Goal: Task Accomplishment & Management: Use online tool/utility

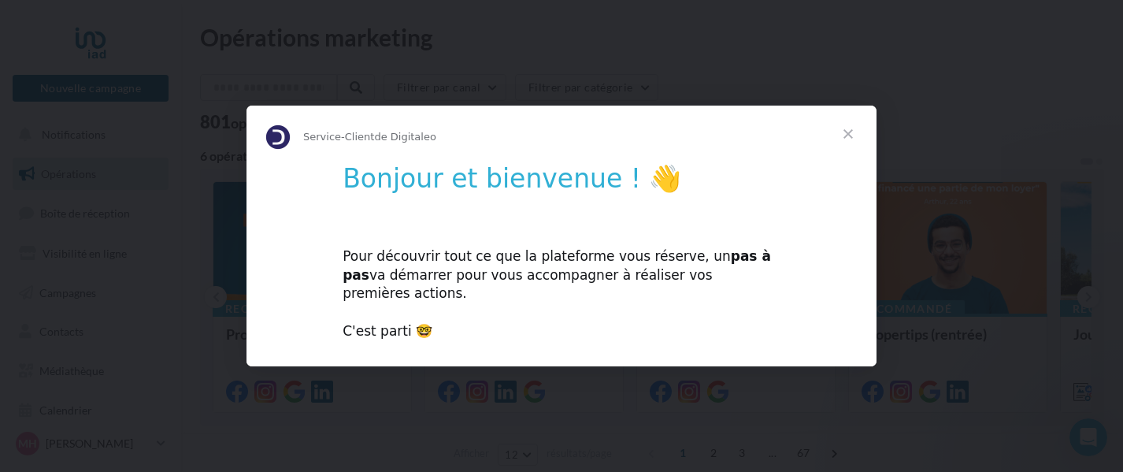
click at [847, 143] on span "Fermer" at bounding box center [848, 133] width 57 height 57
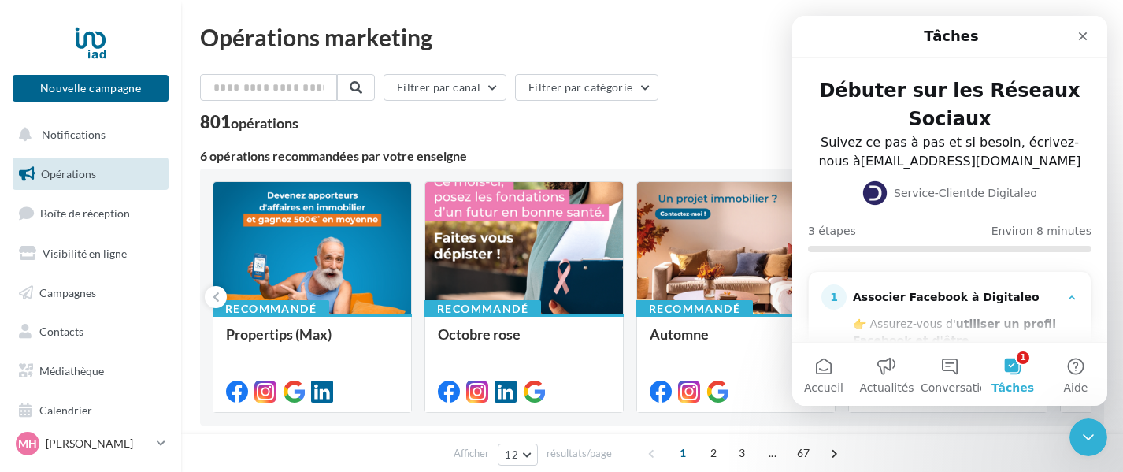
click at [705, 113] on div "801 opérations" at bounding box center [652, 123] width 904 height 20
click at [1011, 362] on button "1 Tâches" at bounding box center [1012, 373] width 63 height 63
click at [1014, 362] on button "1 Tâches" at bounding box center [1012, 373] width 63 height 63
click at [1065, 298] on icon "Intercom Messenger" at bounding box center [1071, 297] width 13 height 13
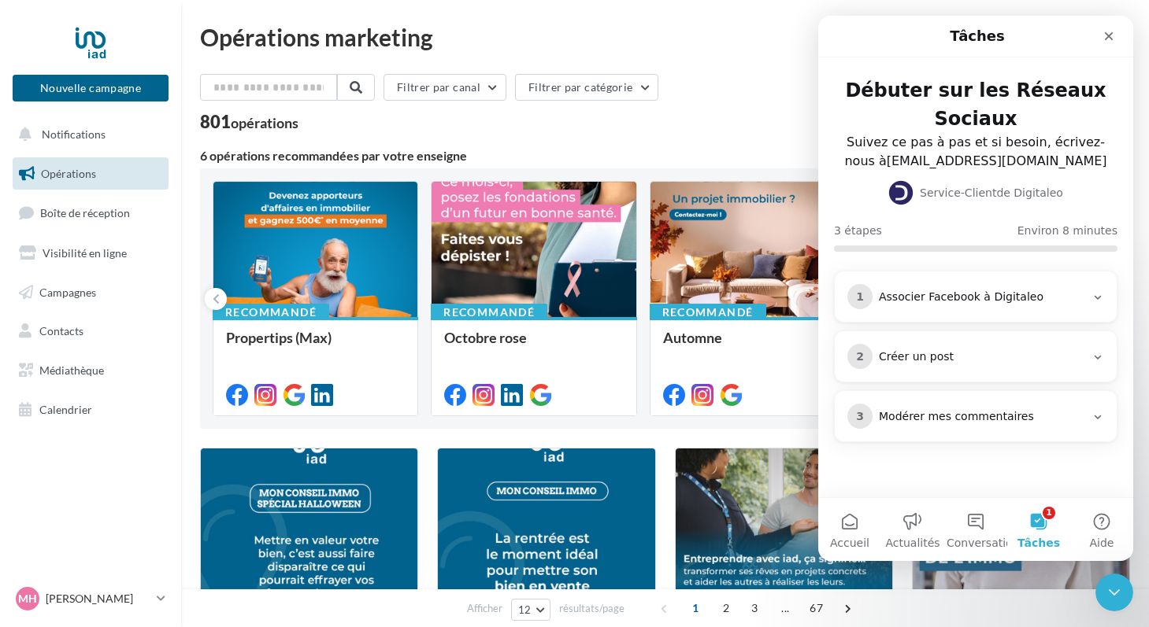
click at [1097, 297] on icon "Intercom Messenger" at bounding box center [1097, 297] width 13 height 13
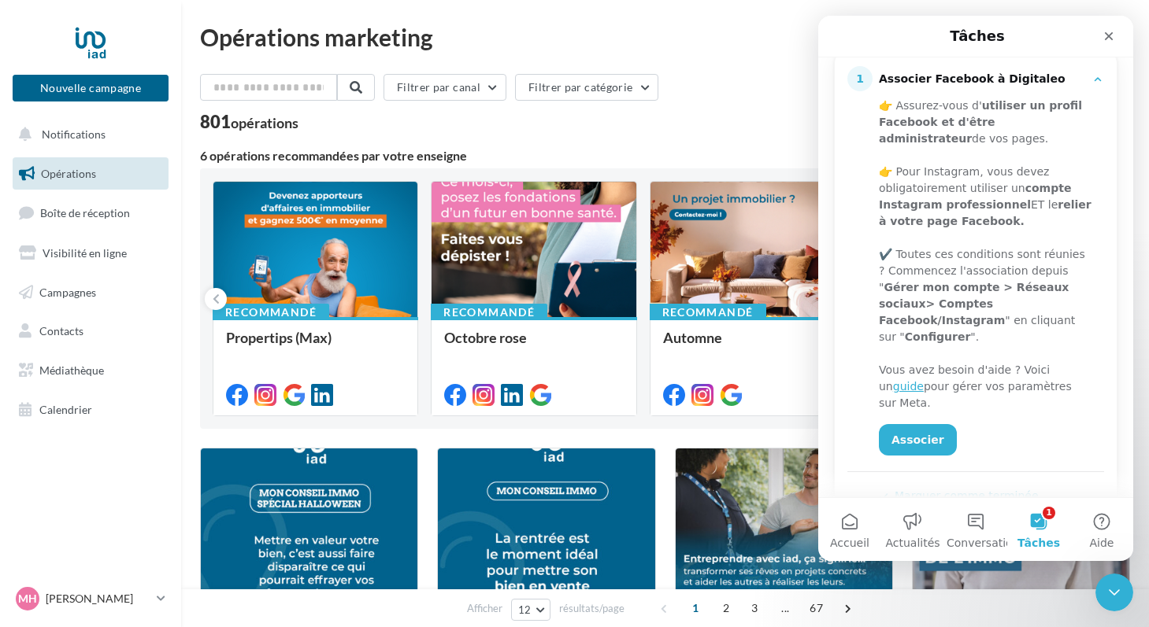
scroll to position [216, 0]
click at [911, 438] on link "Associer" at bounding box center [918, 442] width 78 height 31
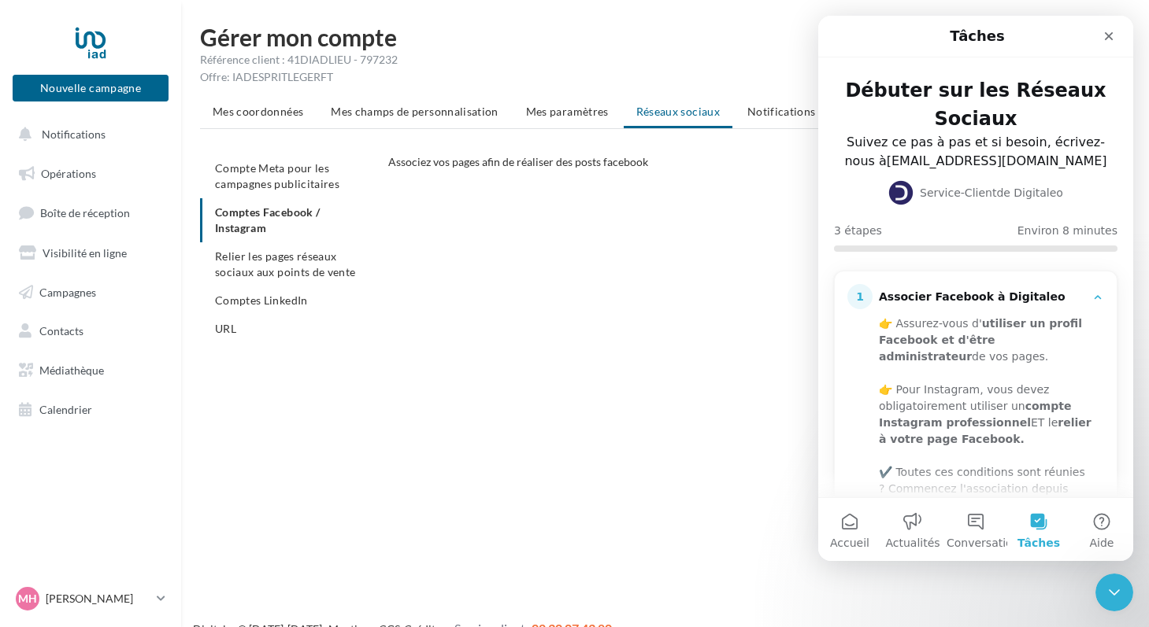
click at [309, 210] on ul "Compte Meta pour les campagnes publicitaires Comptes Facebook / Instagram Relie…" at bounding box center [288, 248] width 176 height 189
click at [324, 259] on span "Relier les pages réseaux sociaux aux points de vente" at bounding box center [285, 264] width 140 height 29
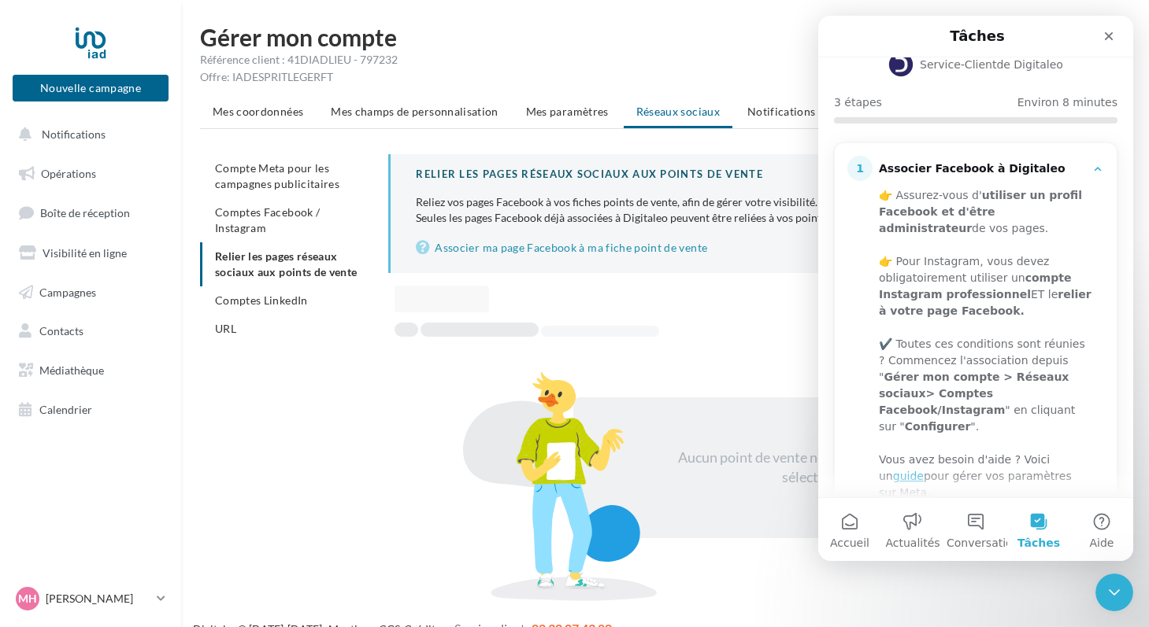
scroll to position [132, 0]
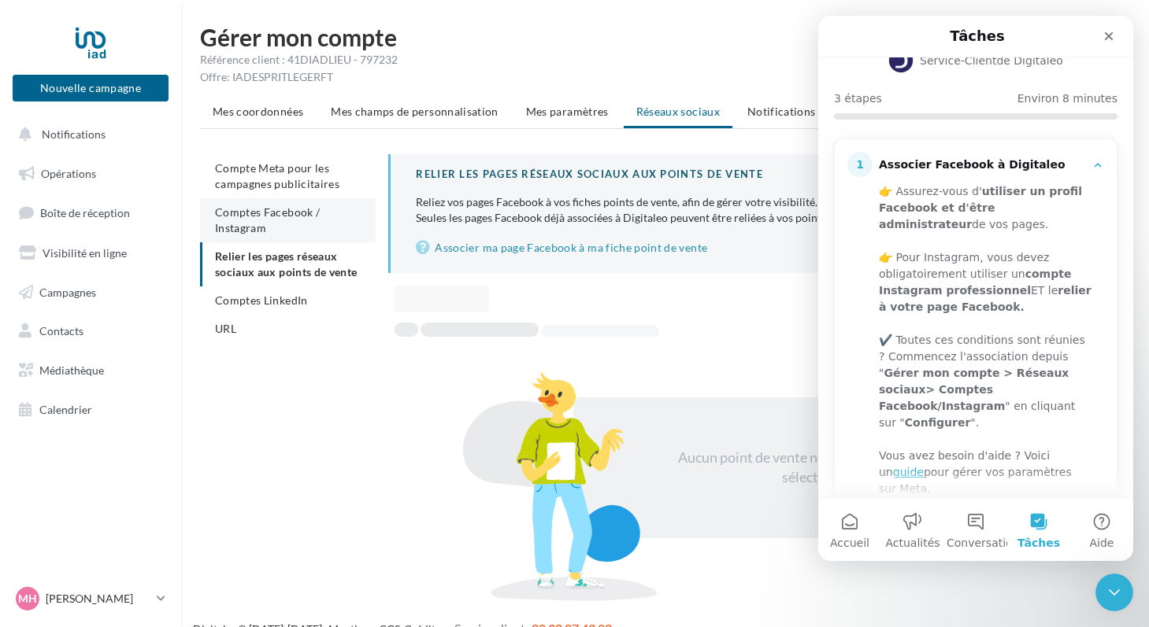
click at [259, 223] on span "Comptes Facebook / Instagram" at bounding box center [267, 219] width 105 height 29
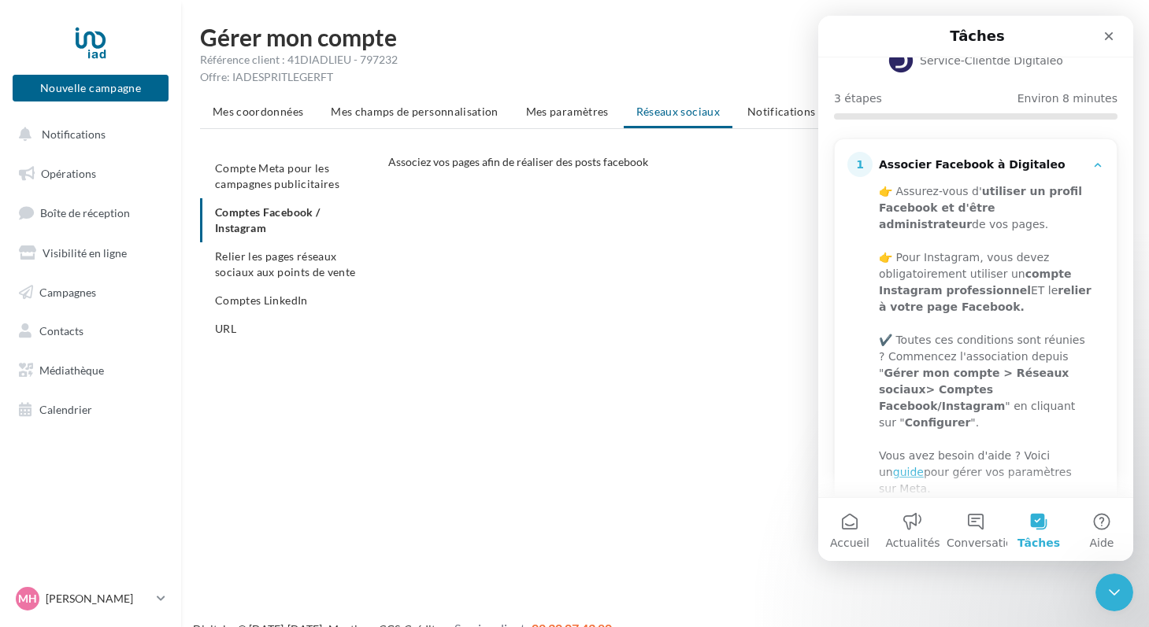
click at [282, 215] on ul "Compte Meta pour les campagnes publicitaires Comptes Facebook / Instagram Relie…" at bounding box center [288, 248] width 176 height 189
click at [1112, 34] on icon "Fermer" at bounding box center [1108, 36] width 13 height 13
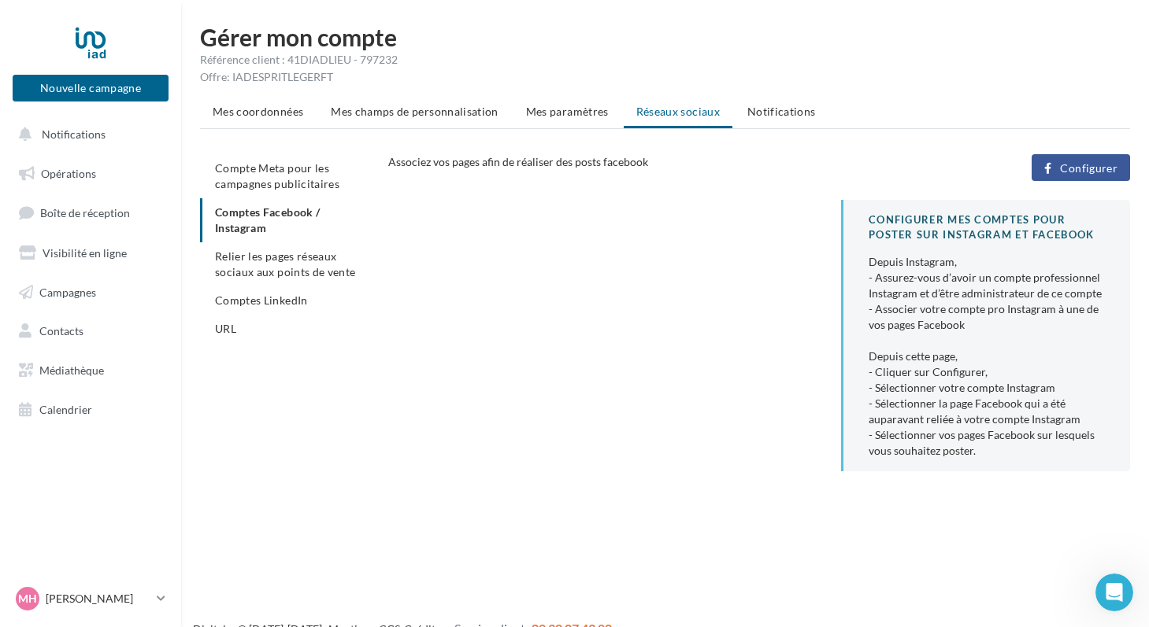
click at [1074, 163] on span "Configurer" at bounding box center [1088, 168] width 57 height 13
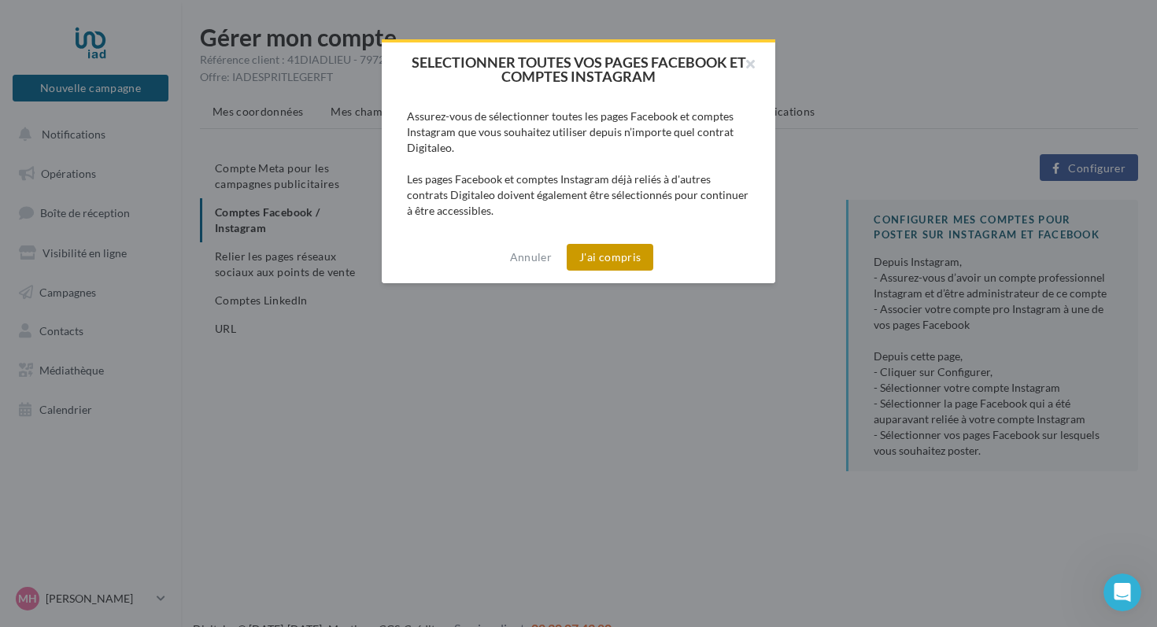
click at [625, 255] on button "J'ai compris" at bounding box center [610, 257] width 87 height 27
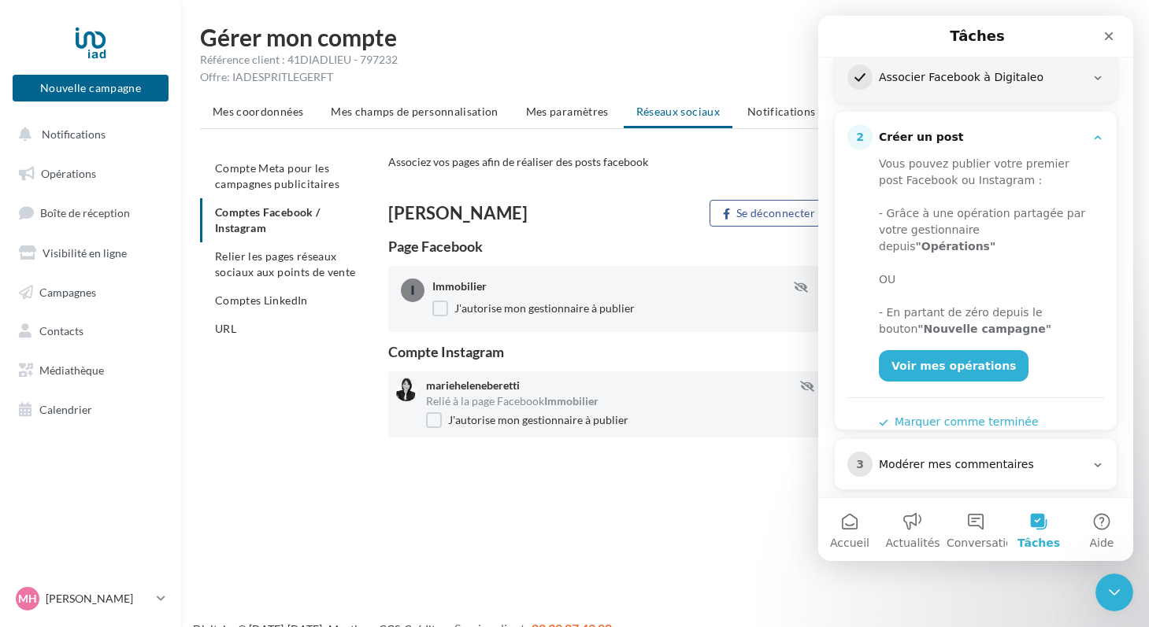
scroll to position [235, 0]
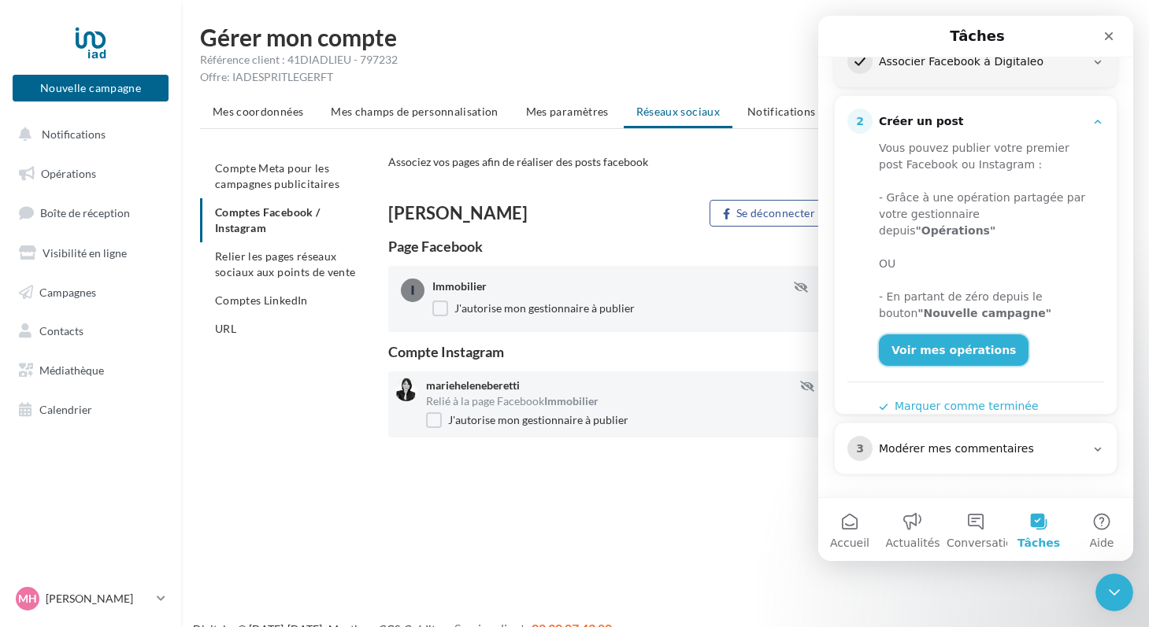
click at [970, 335] on link "Voir mes opérations" at bounding box center [954, 350] width 150 height 31
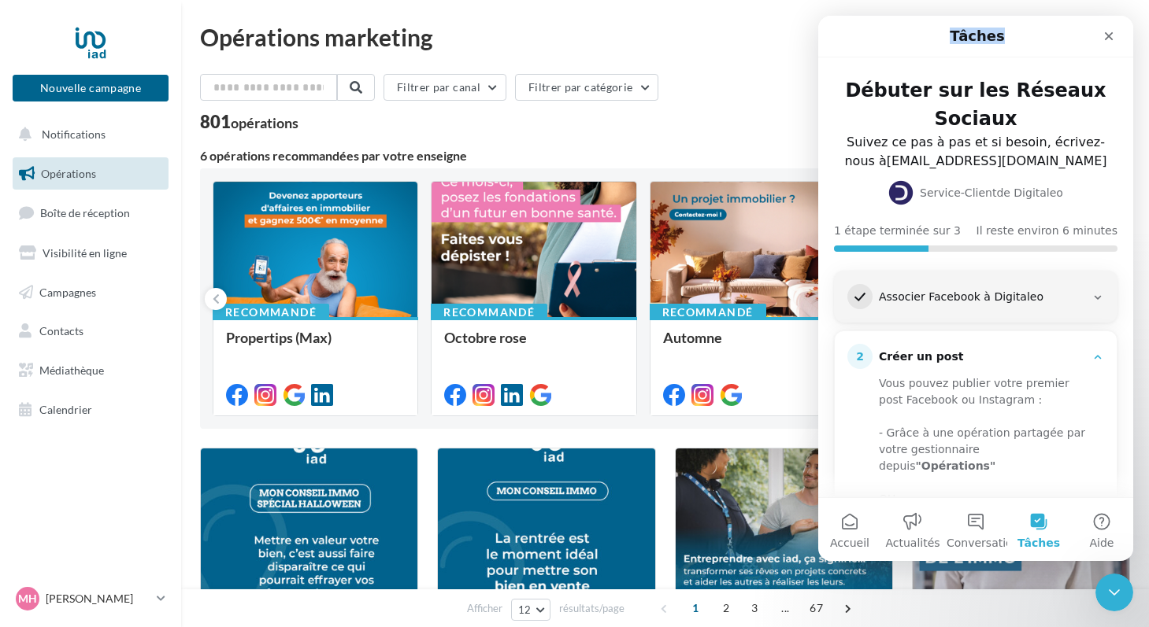
drag, startPoint x: 901, startPoint y: 43, endPoint x: 972, endPoint y: 3, distance: 81.4
click at [972, 16] on html "Tâches Débuter sur les Réseaux Sociaux Suivez ce pas à pas et si besoin, écrive…" at bounding box center [975, 289] width 315 height 546
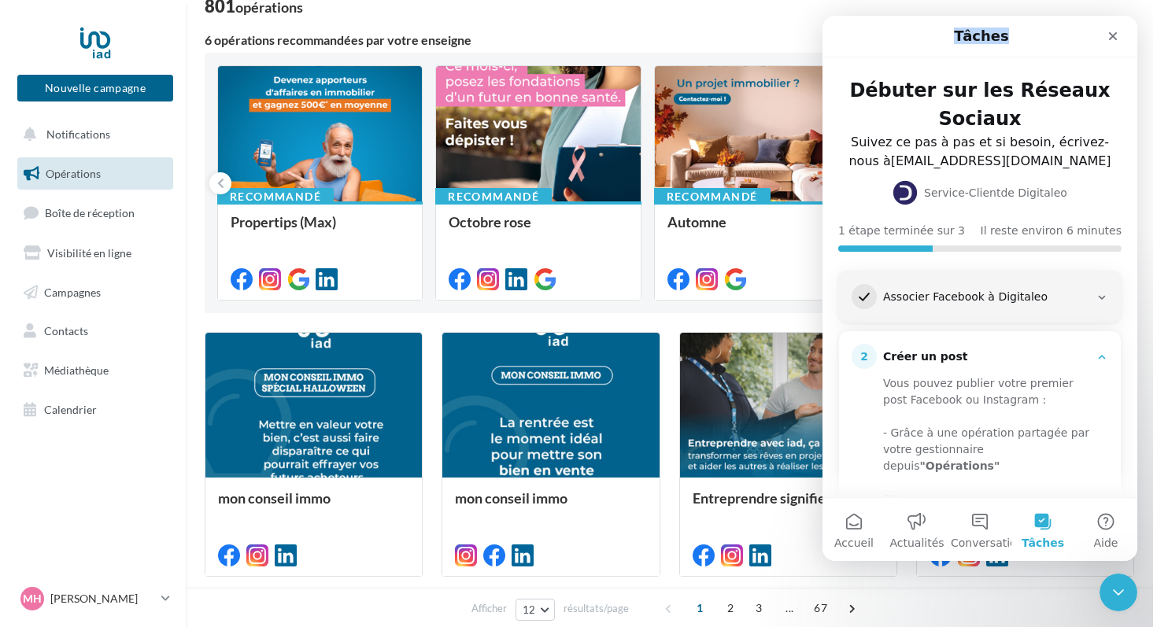
scroll to position [122, 0]
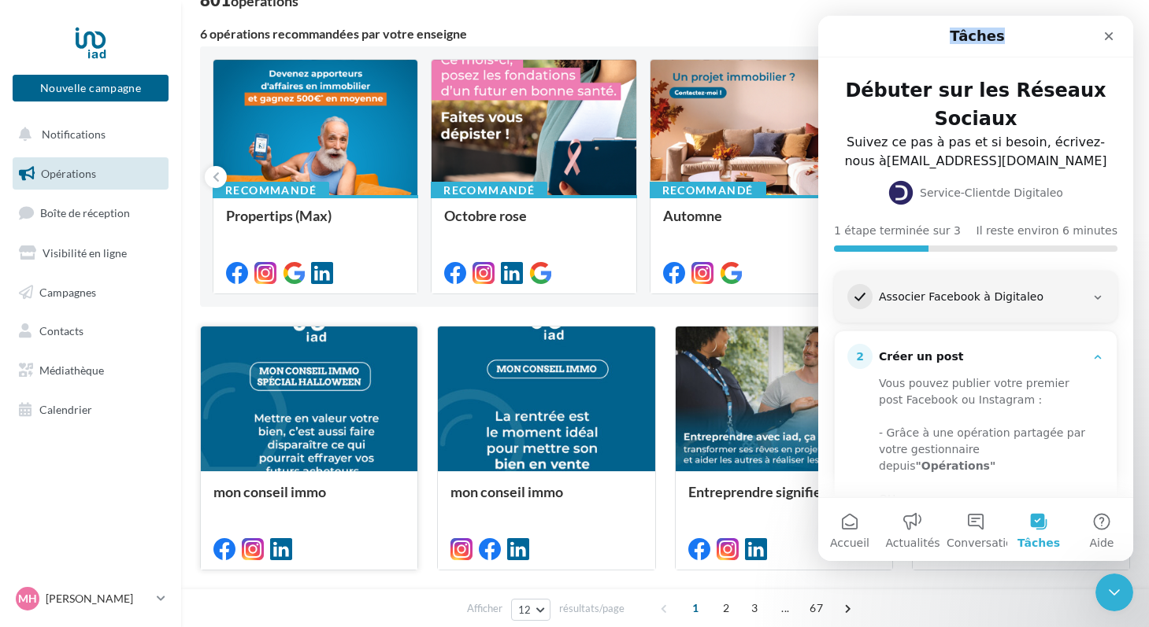
click at [316, 398] on div at bounding box center [309, 400] width 216 height 146
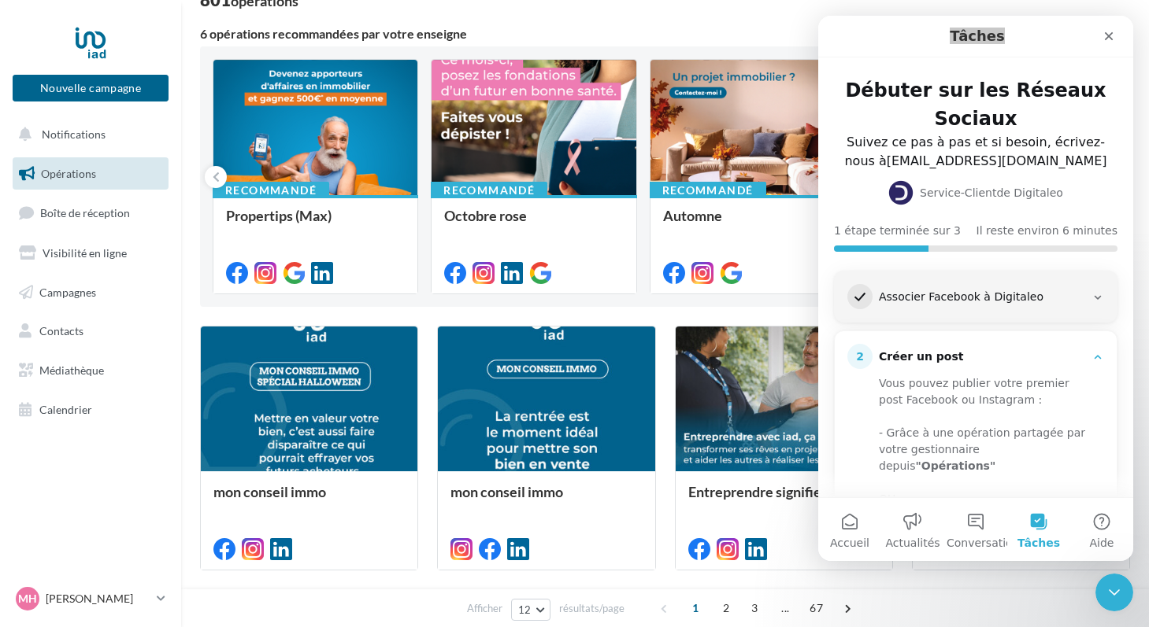
click at [527, 413] on div at bounding box center [546, 400] width 216 height 146
click at [325, 161] on div at bounding box center [315, 128] width 204 height 137
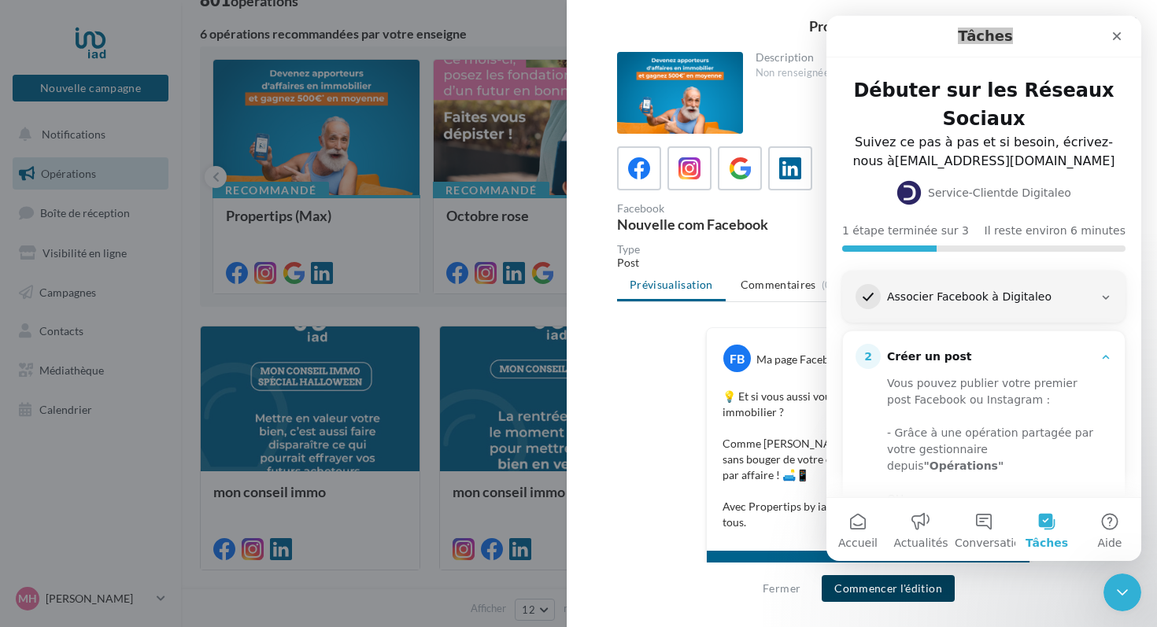
click at [872, 588] on button "Commencer l'édition" at bounding box center [888, 588] width 133 height 27
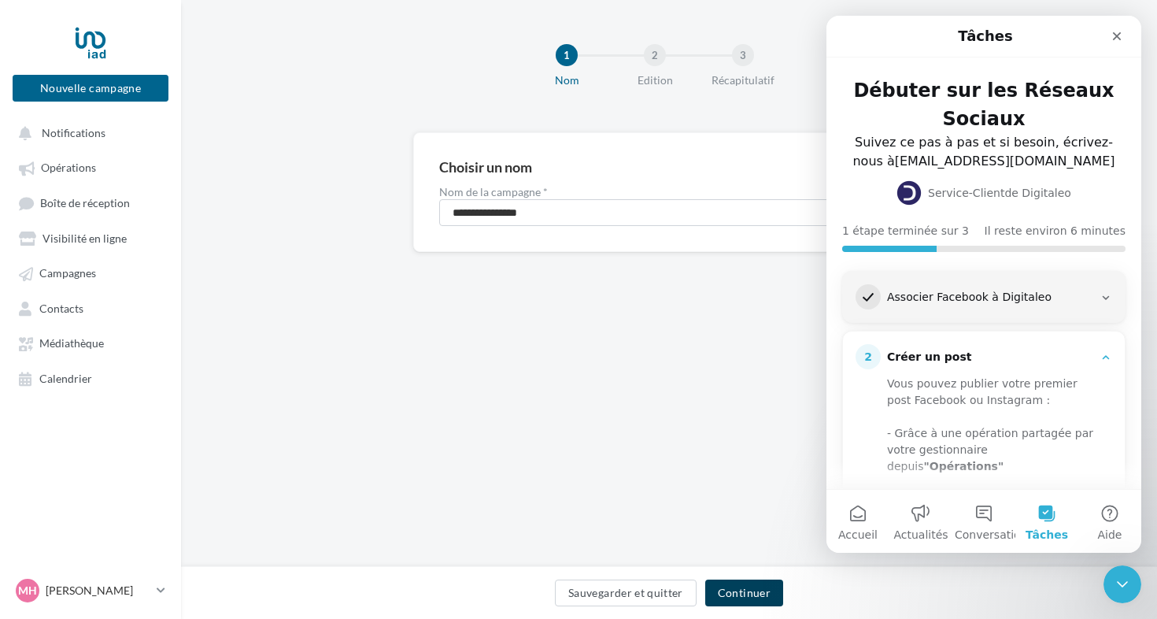
click at [769, 593] on button "Continuer" at bounding box center [744, 592] width 78 height 27
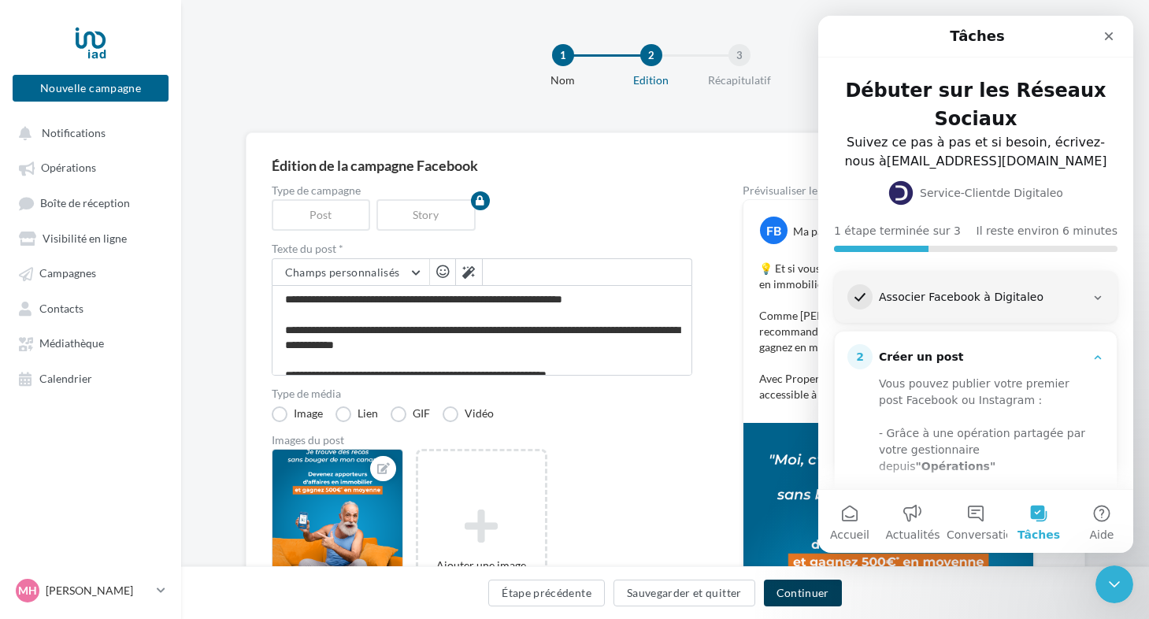
click at [810, 589] on button "Continuer" at bounding box center [803, 592] width 78 height 27
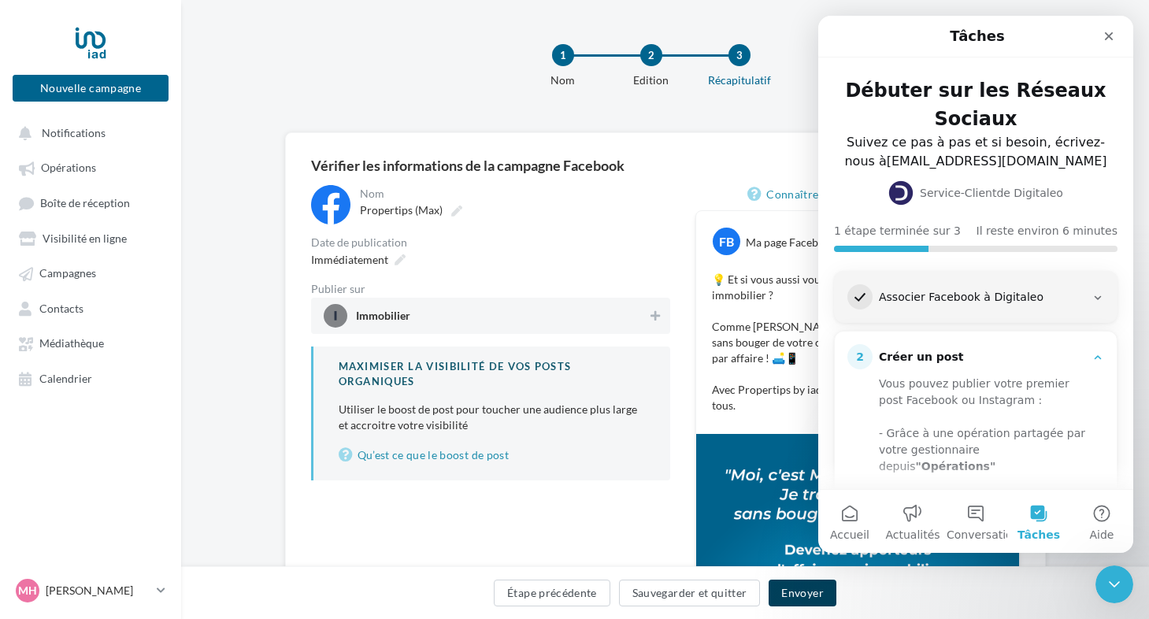
click at [812, 590] on button "Envoyer" at bounding box center [801, 592] width 67 height 27
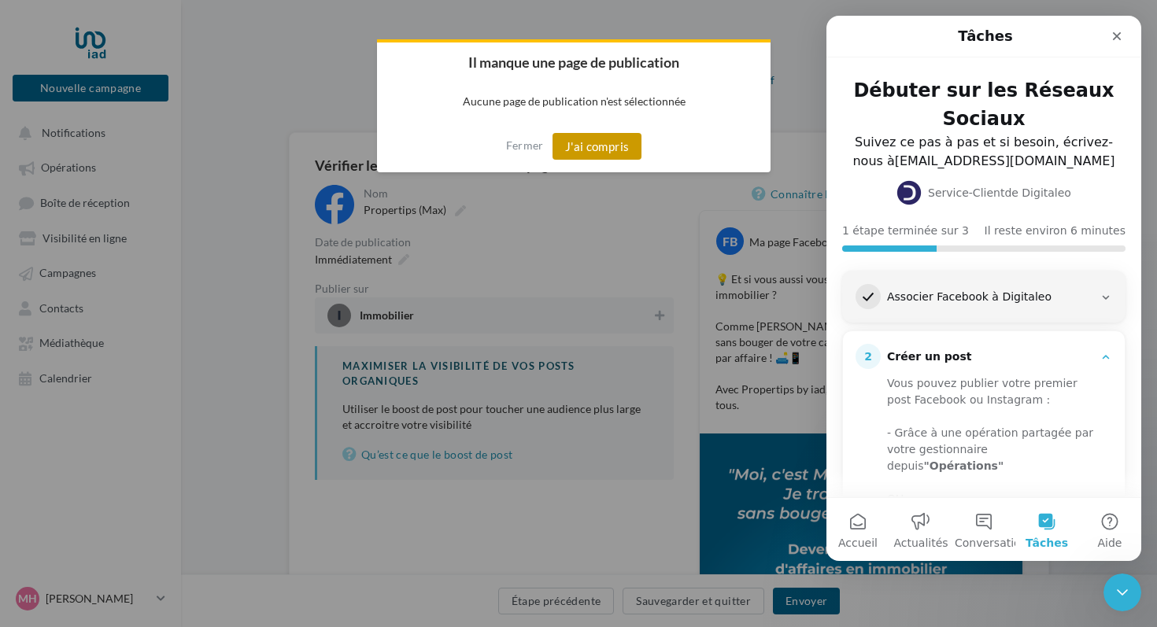
click at [606, 153] on button "J'ai compris" at bounding box center [598, 146] width 90 height 27
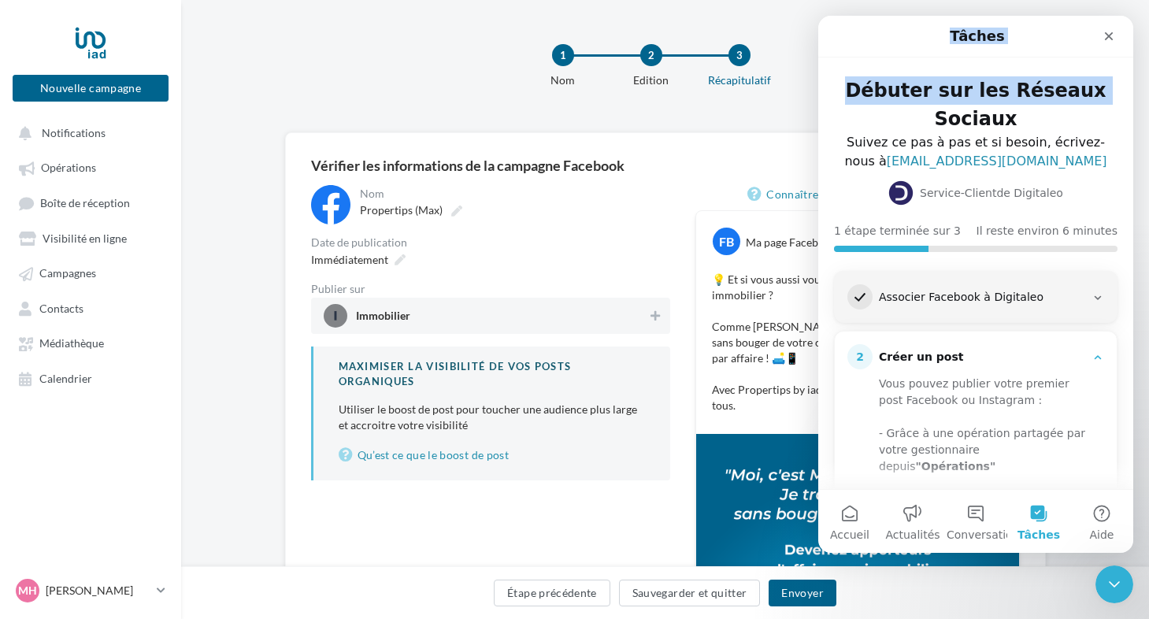
drag, startPoint x: 938, startPoint y: 35, endPoint x: 905, endPoint y: 155, distance: 123.9
click at [818, 117] on html "Tâches Débuter sur les Réseaux Sociaux Suivez ce pas à pas et si besoin, écrive…" at bounding box center [975, 284] width 315 height 537
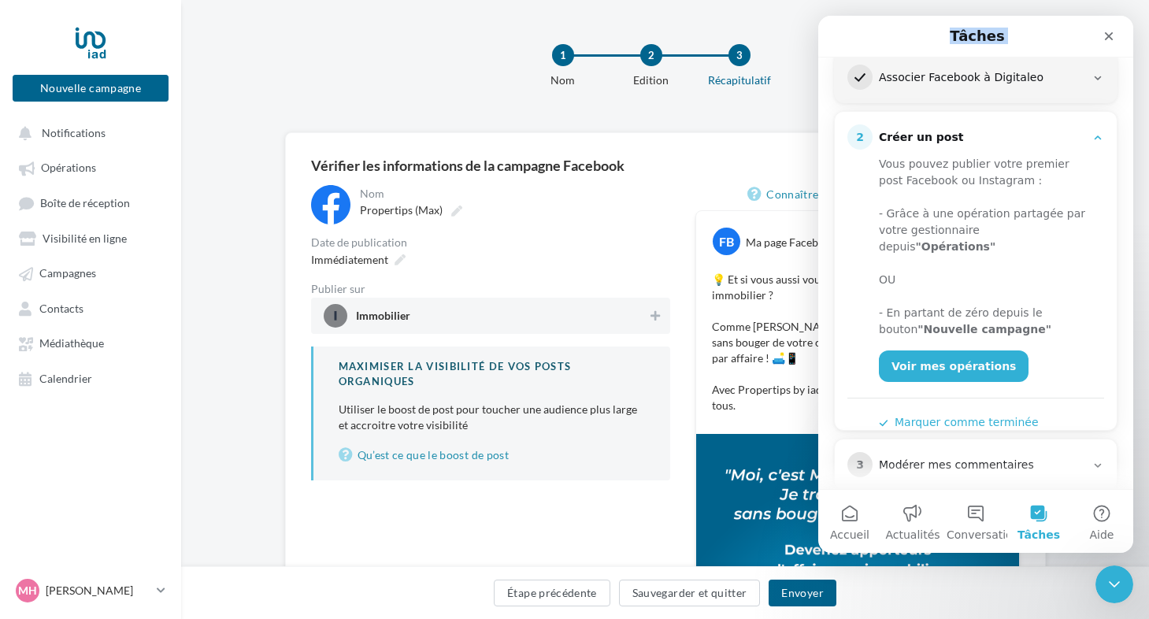
scroll to position [245, 0]
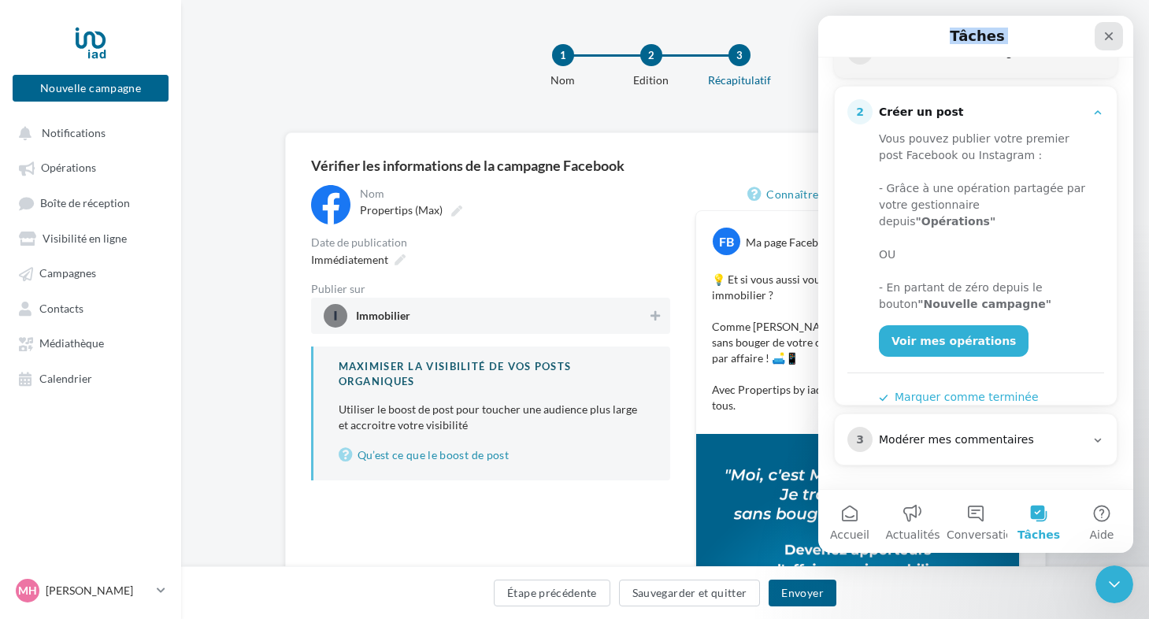
click at [1111, 35] on icon "Fermer" at bounding box center [1108, 36] width 13 height 13
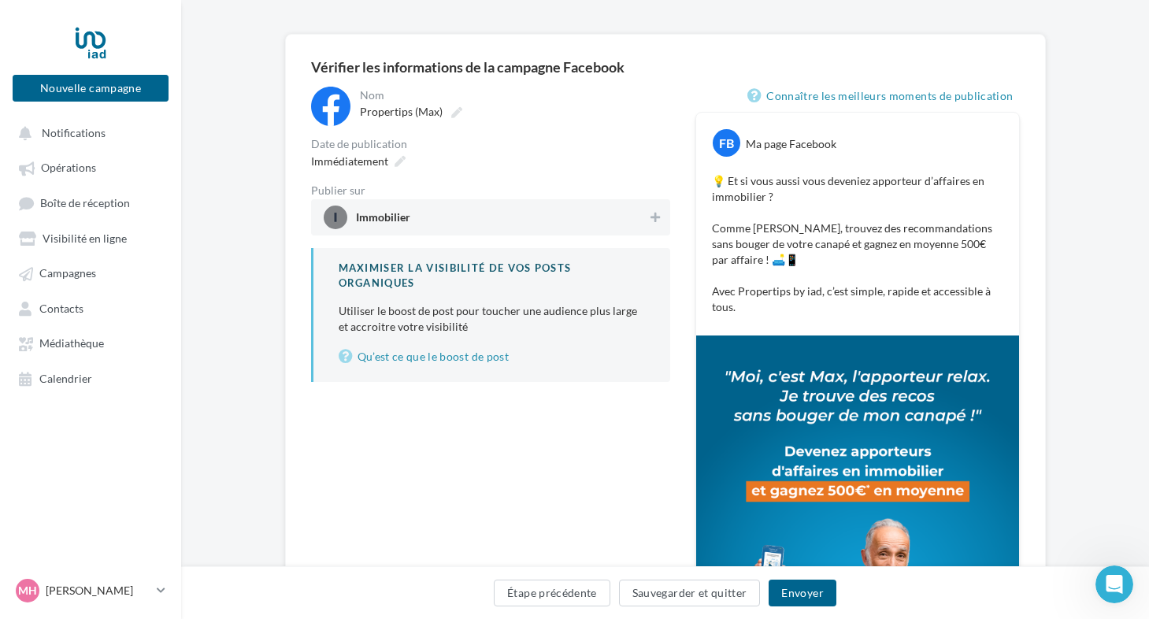
scroll to position [100, 0]
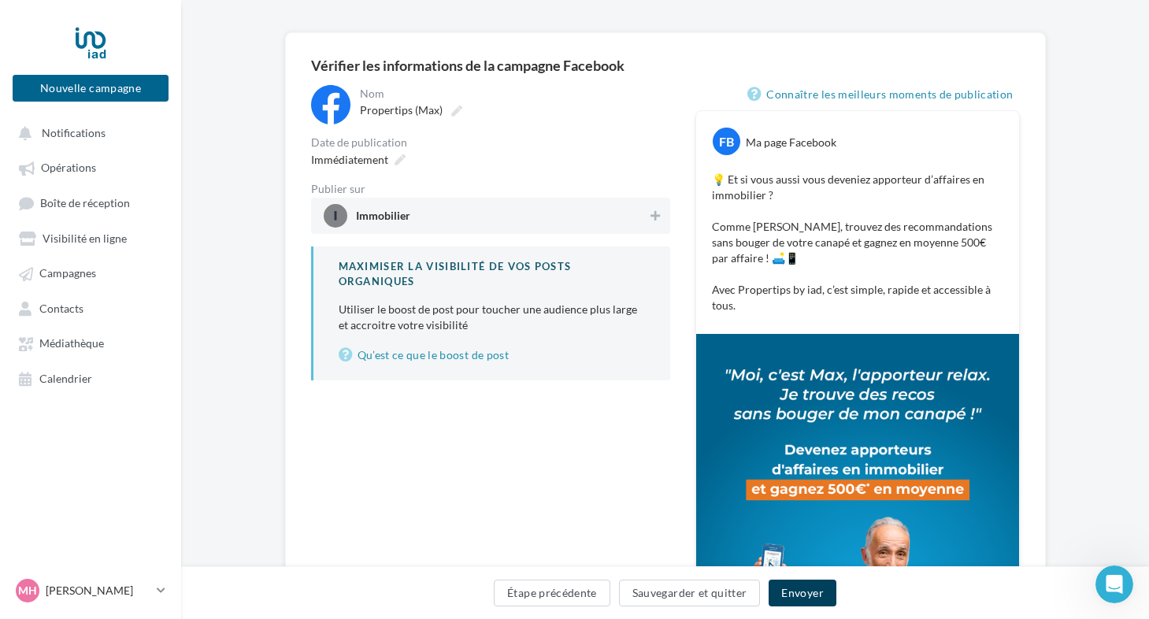
click at [801, 593] on button "Envoyer" at bounding box center [801, 592] width 67 height 27
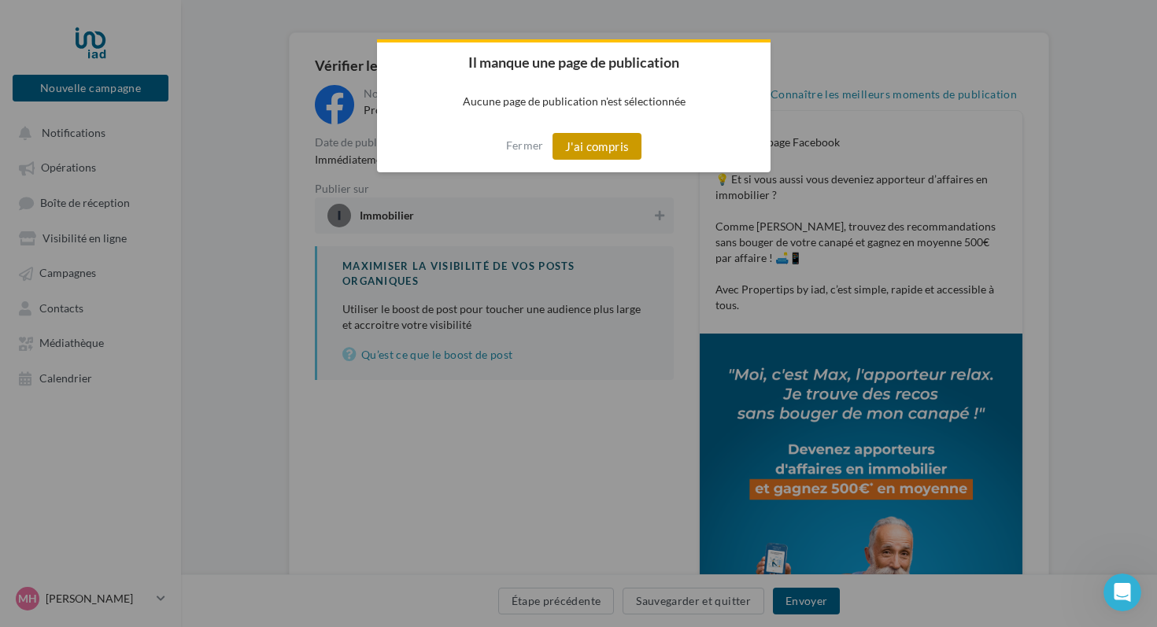
click at [598, 146] on button "J'ai compris" at bounding box center [598, 146] width 90 height 27
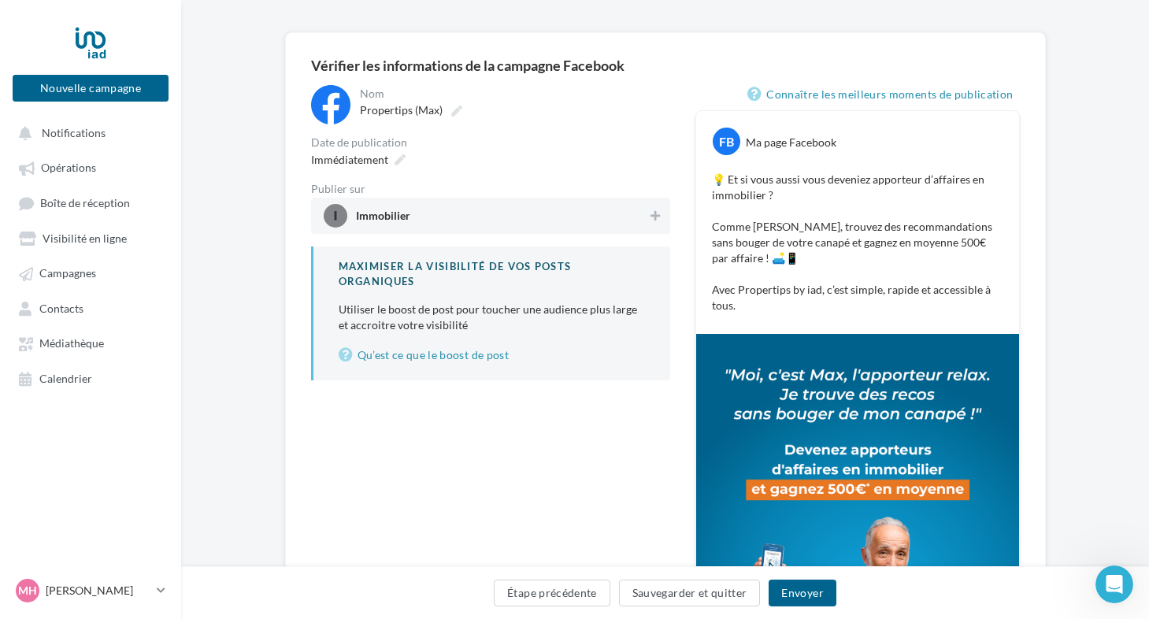
click at [916, 157] on div "FB Ma page Facebook 💡 Et si vous aussi vous deveniez apporteur d’affaires en im…" at bounding box center [857, 222] width 323 height 223
click at [563, 595] on button "Étape précédente" at bounding box center [552, 592] width 117 height 27
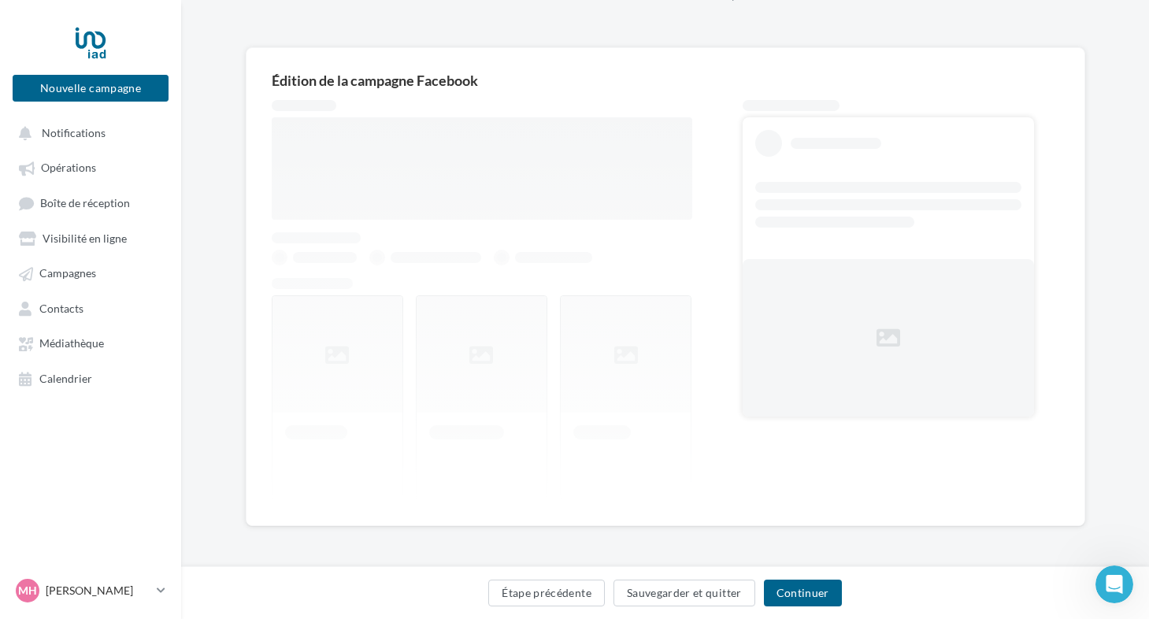
scroll to position [100, 0]
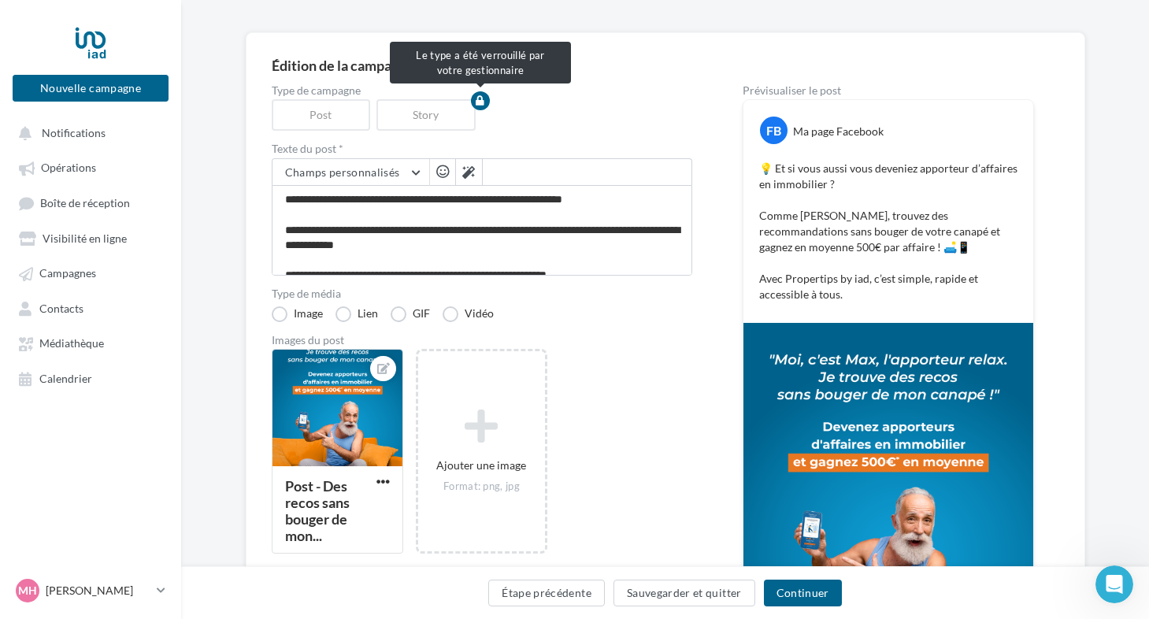
click at [336, 116] on div "Post" at bounding box center [324, 114] width 105 height 31
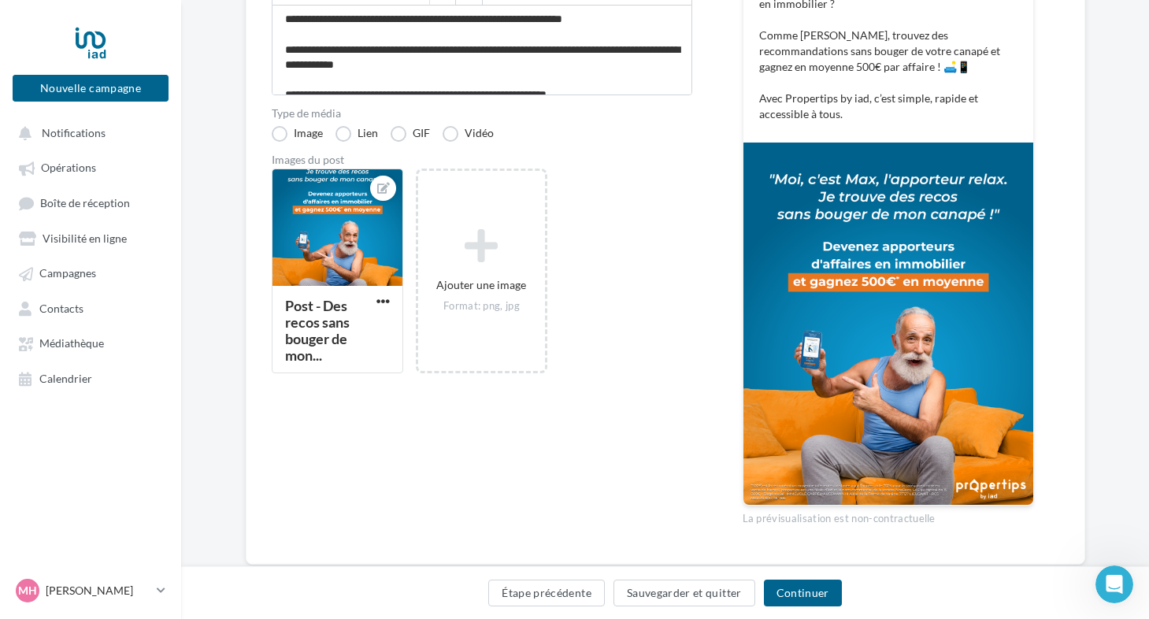
scroll to position [319, 0]
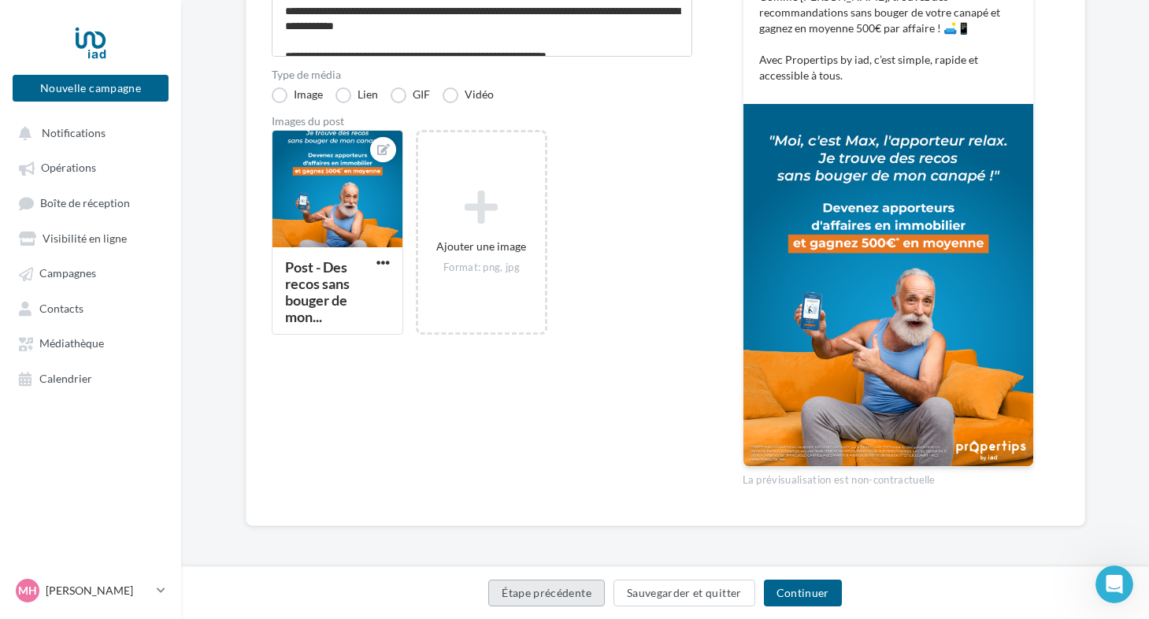
click at [527, 589] on button "Étape précédente" at bounding box center [546, 592] width 117 height 27
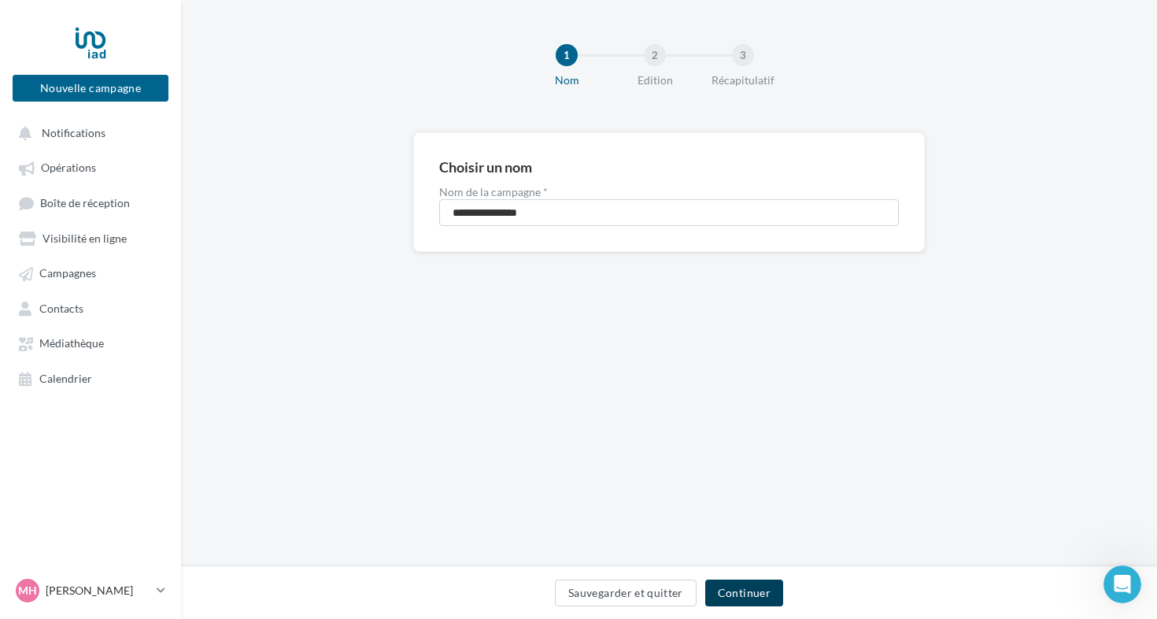
click at [743, 586] on button "Continuer" at bounding box center [744, 592] width 78 height 27
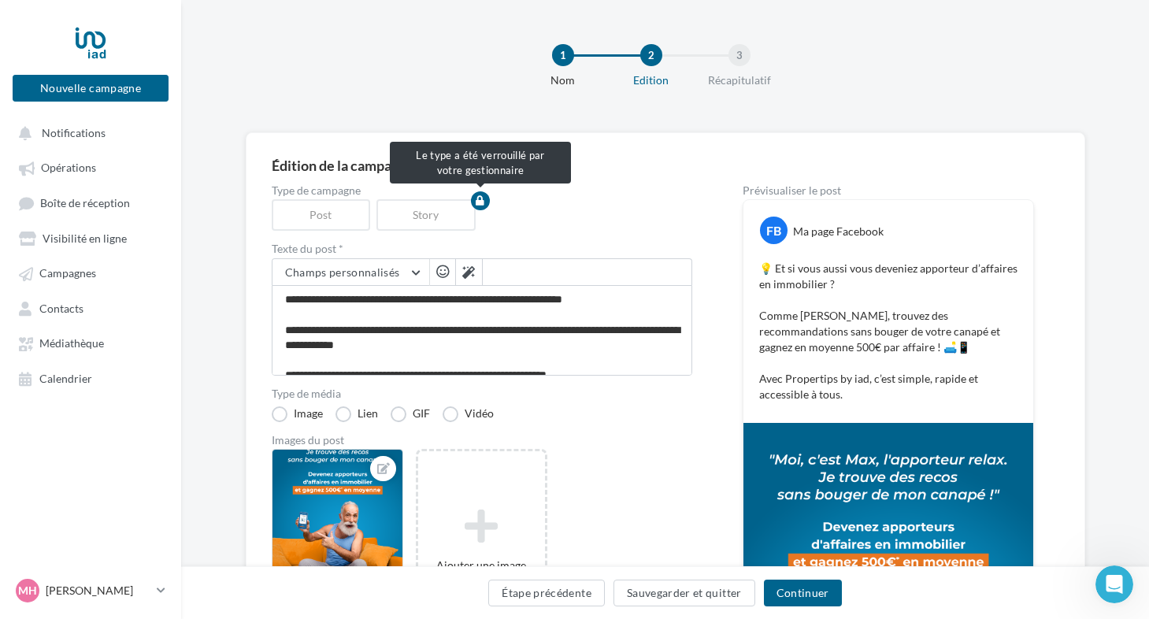
click at [346, 211] on div "Post" at bounding box center [324, 214] width 105 height 31
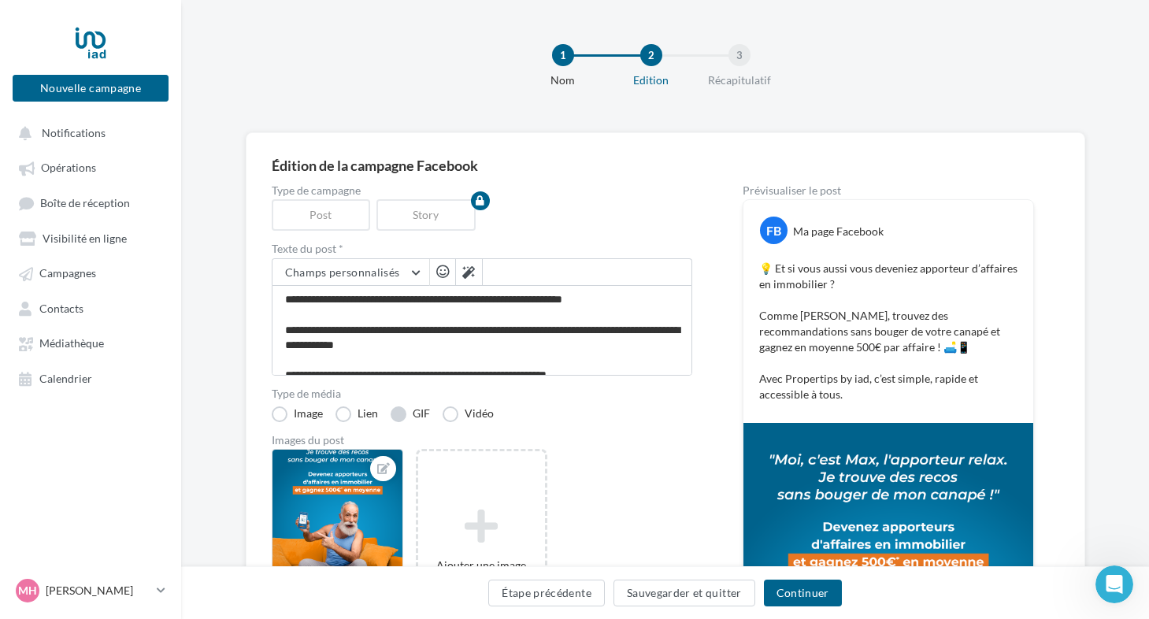
click at [405, 411] on label "GIF" at bounding box center [409, 414] width 39 height 16
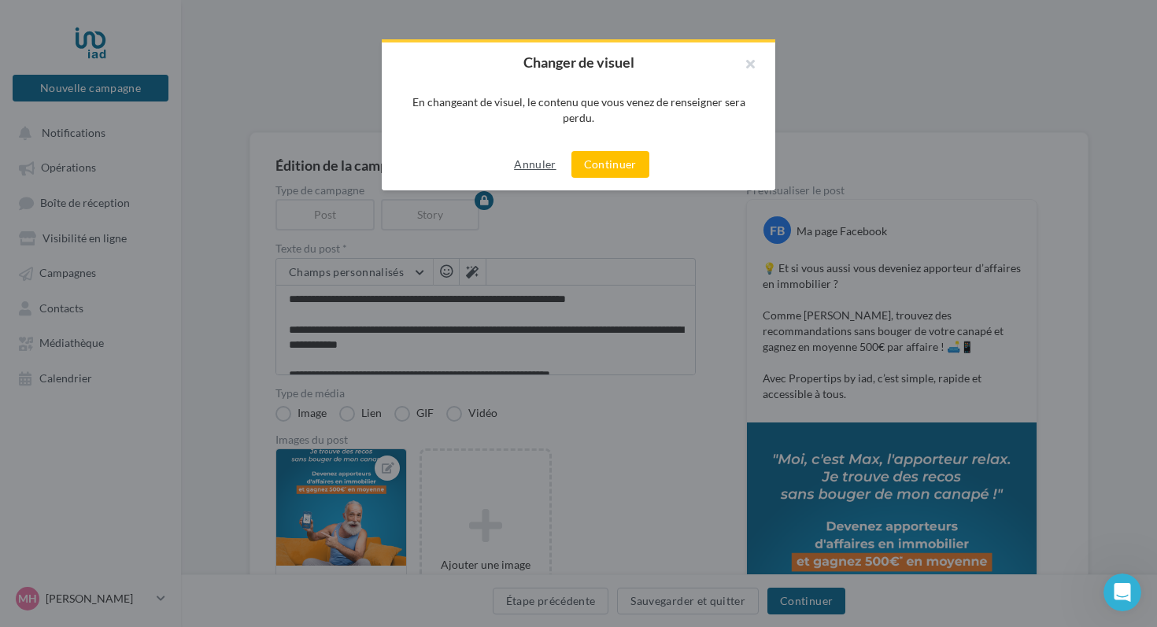
click at [535, 161] on button "Annuler" at bounding box center [535, 164] width 54 height 19
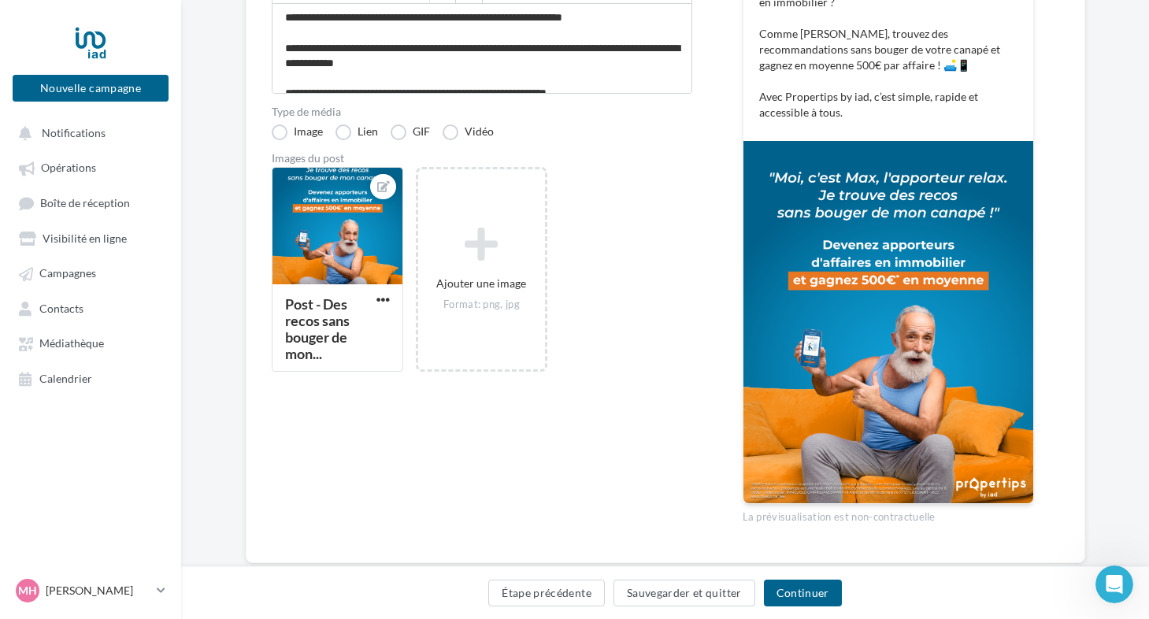
scroll to position [319, 0]
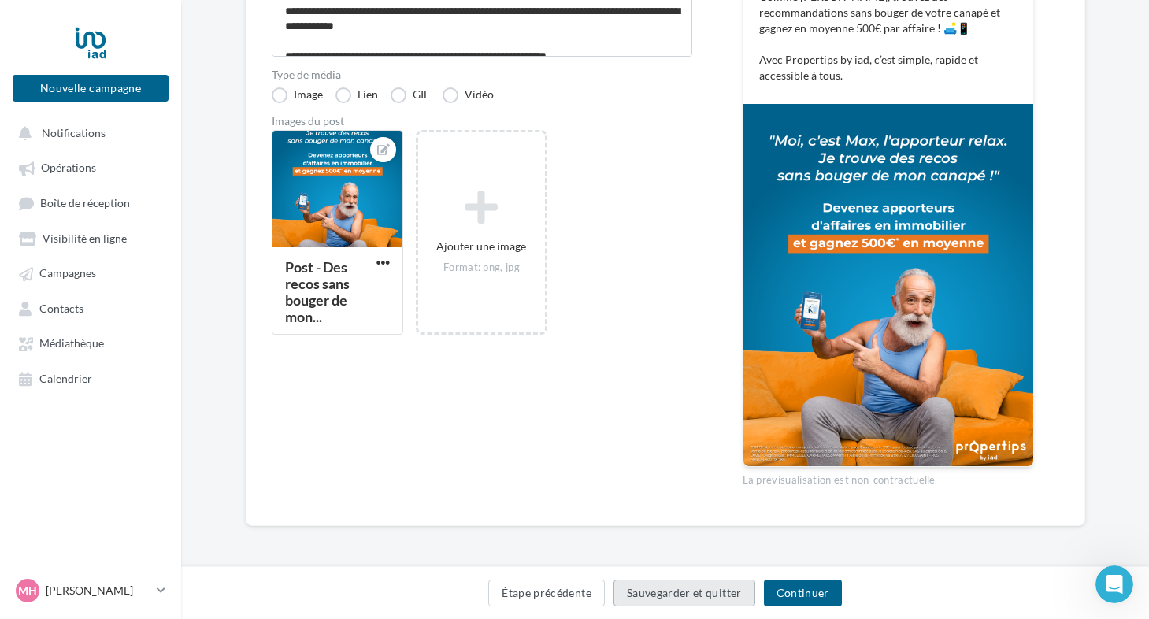
click at [721, 592] on button "Sauvegarder et quitter" at bounding box center [684, 592] width 142 height 27
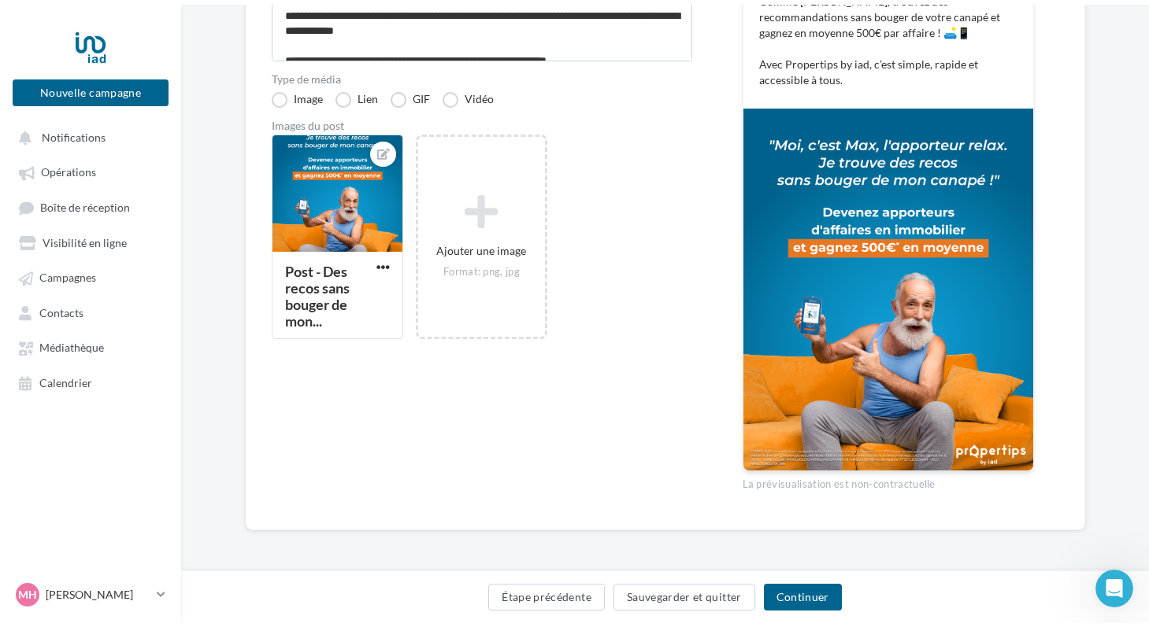
scroll to position [25, 0]
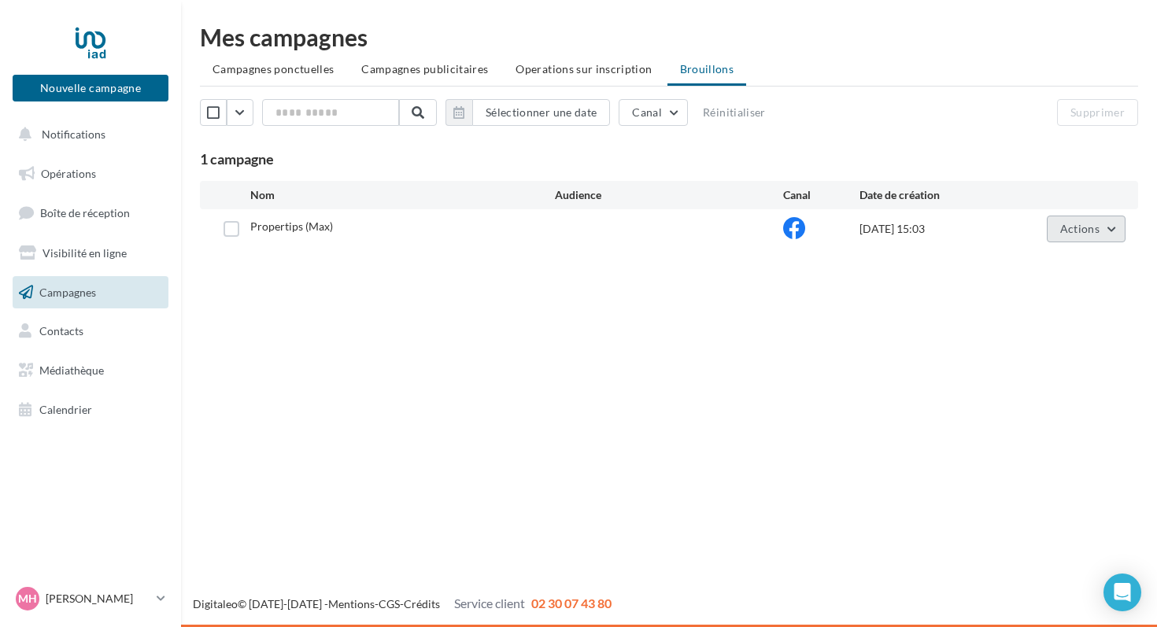
click at [1088, 231] on span "Actions" at bounding box center [1079, 228] width 39 height 13
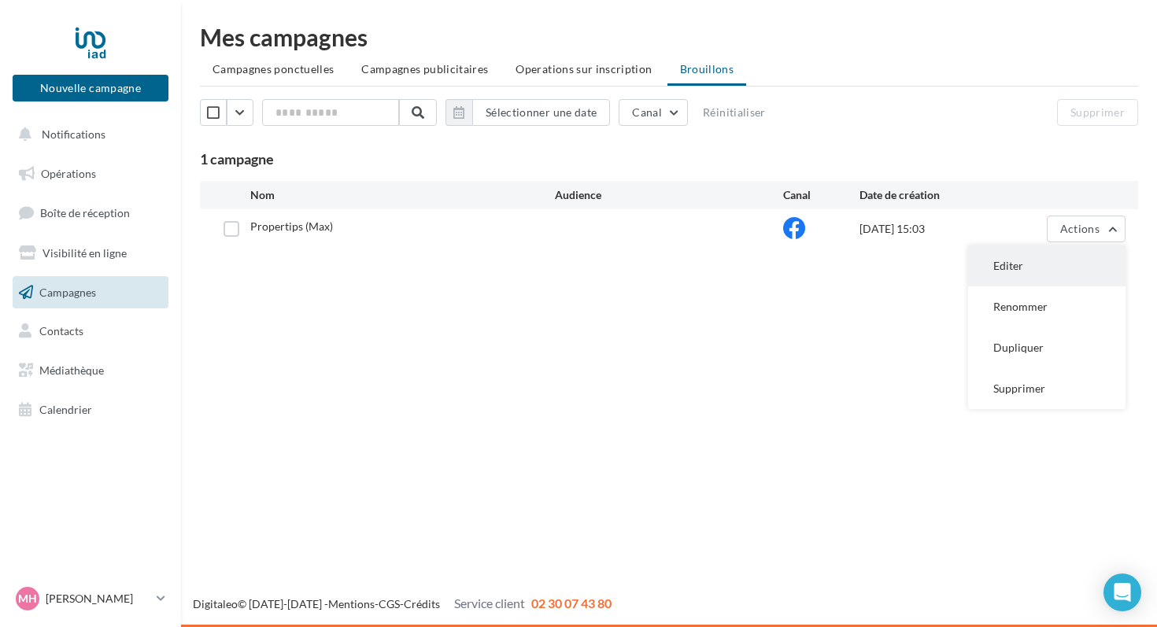
click at [1008, 268] on button "Editer" at bounding box center [1046, 266] width 157 height 41
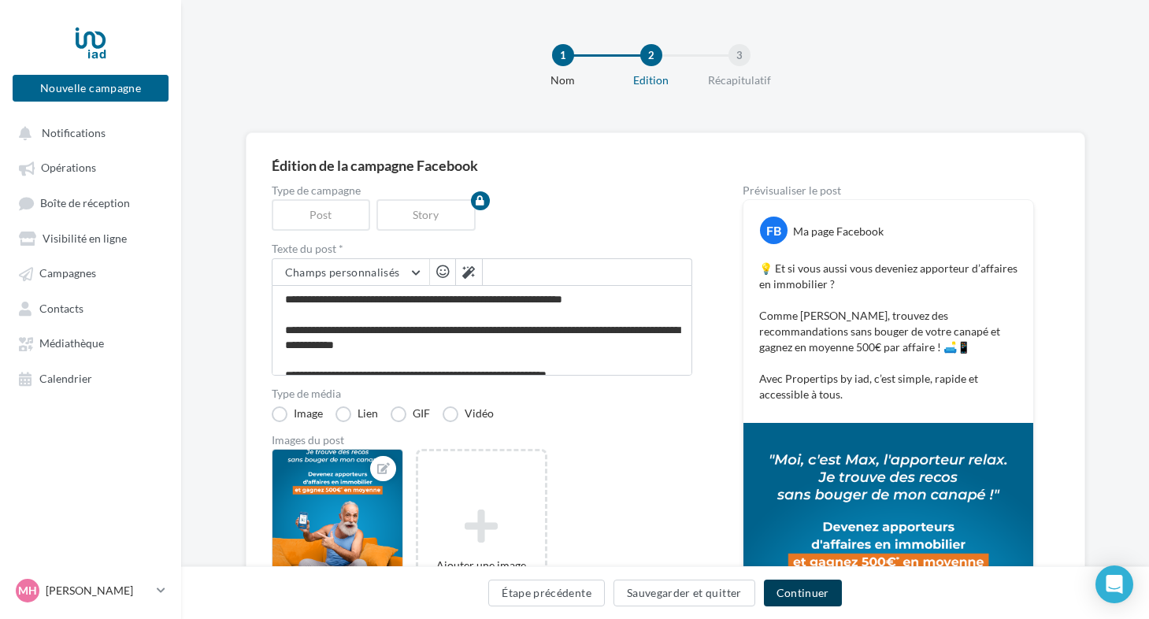
click at [814, 589] on button "Continuer" at bounding box center [803, 592] width 78 height 27
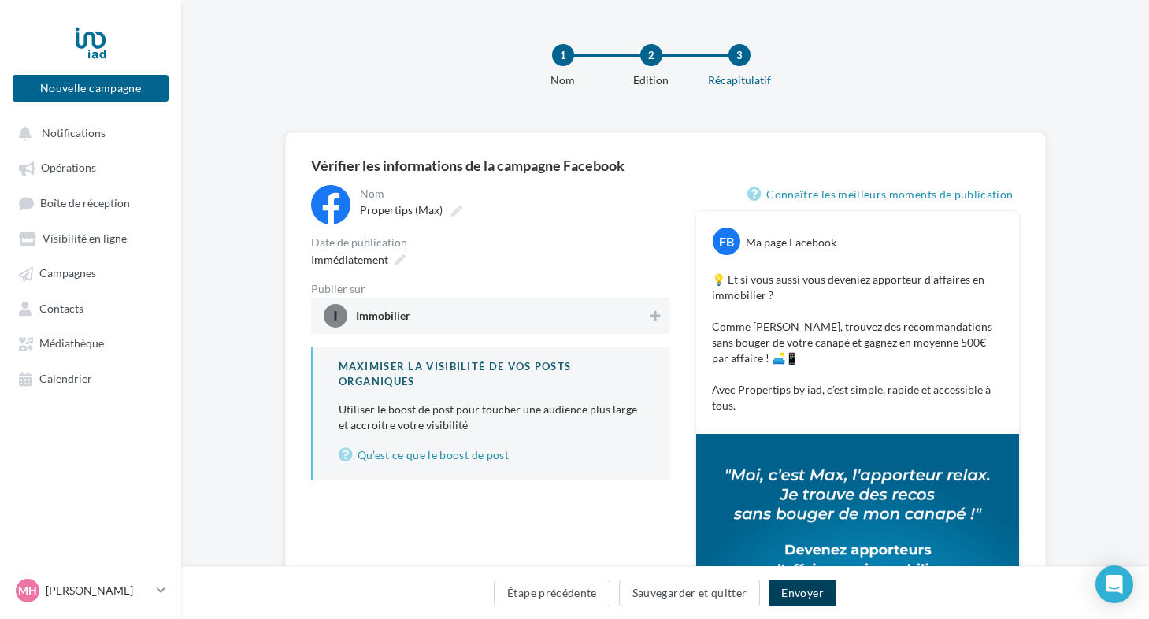
click at [814, 590] on button "Envoyer" at bounding box center [801, 592] width 67 height 27
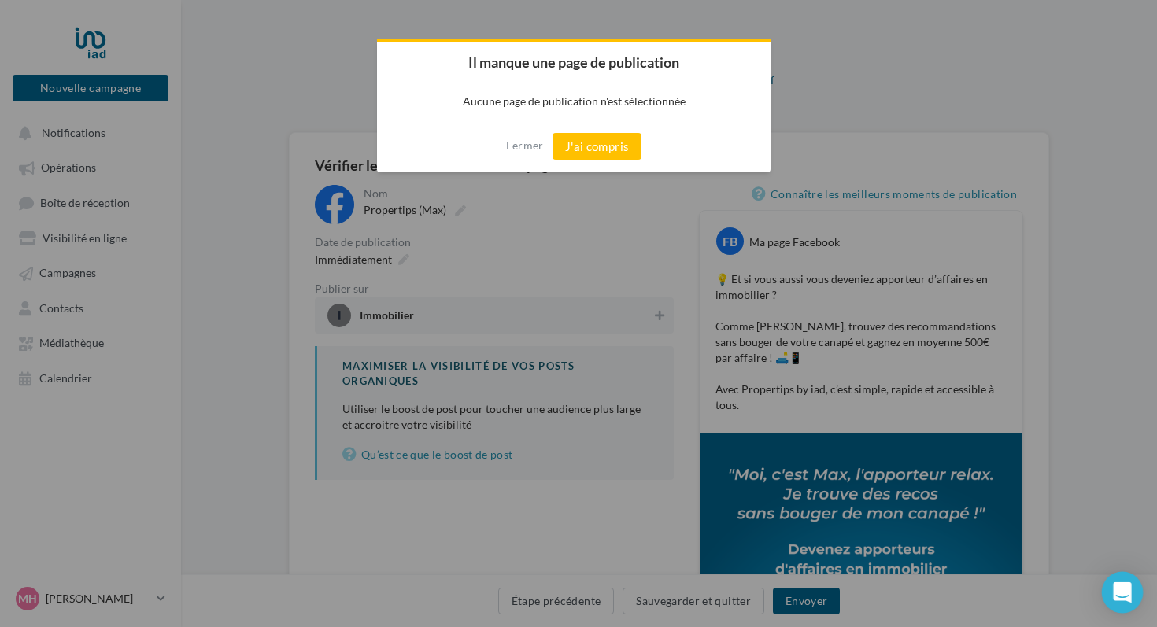
click at [1123, 591] on icon "Open Intercom Messenger" at bounding box center [1122, 593] width 18 height 20
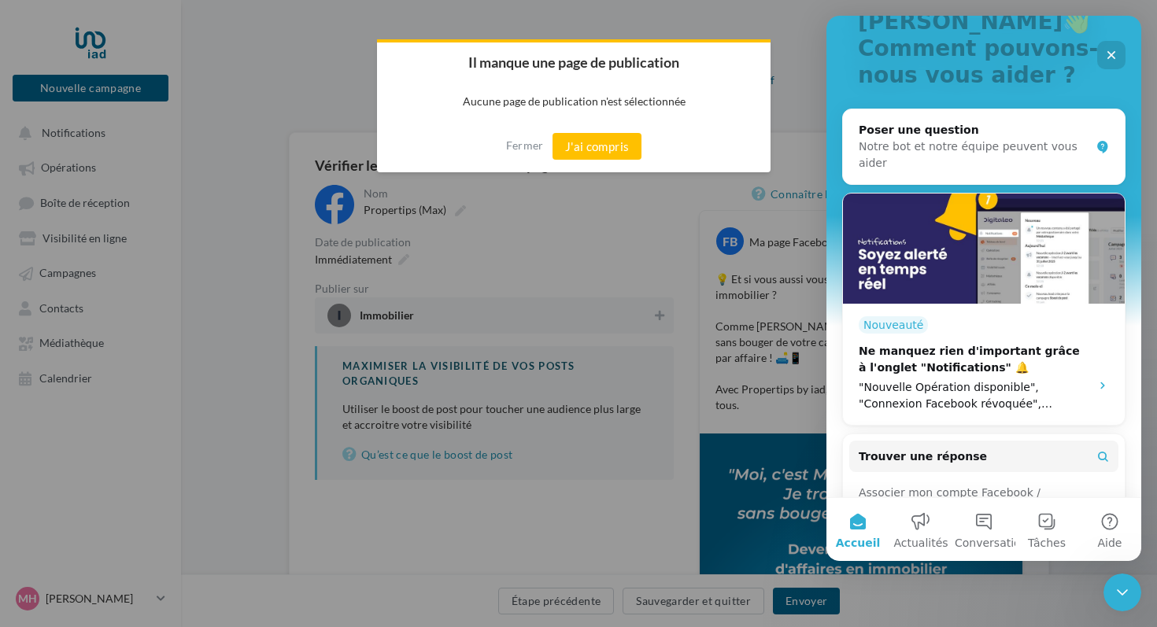
scroll to position [111, 0]
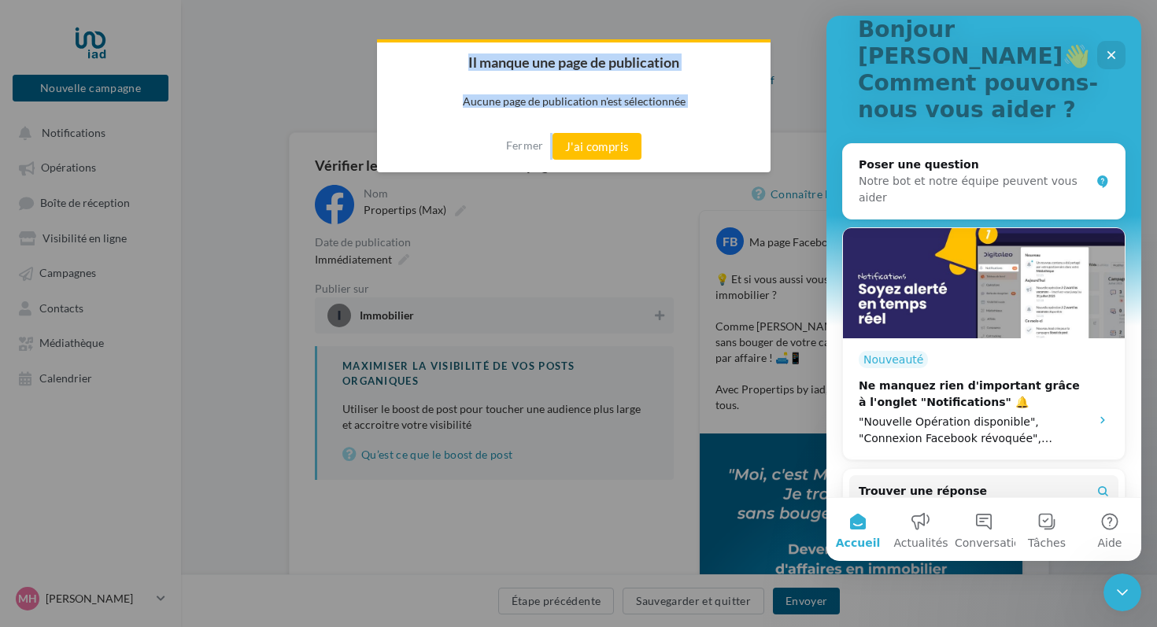
drag, startPoint x: 457, startPoint y: 63, endPoint x: 639, endPoint y: 163, distance: 208.2
click at [639, 163] on div "Il manque une page de publication Aucune page de publication n'est sélectionnée…" at bounding box center [574, 105] width 394 height 133
copy div "Il manque une page de publication Aucune page de publication n'est sélectionnée…"
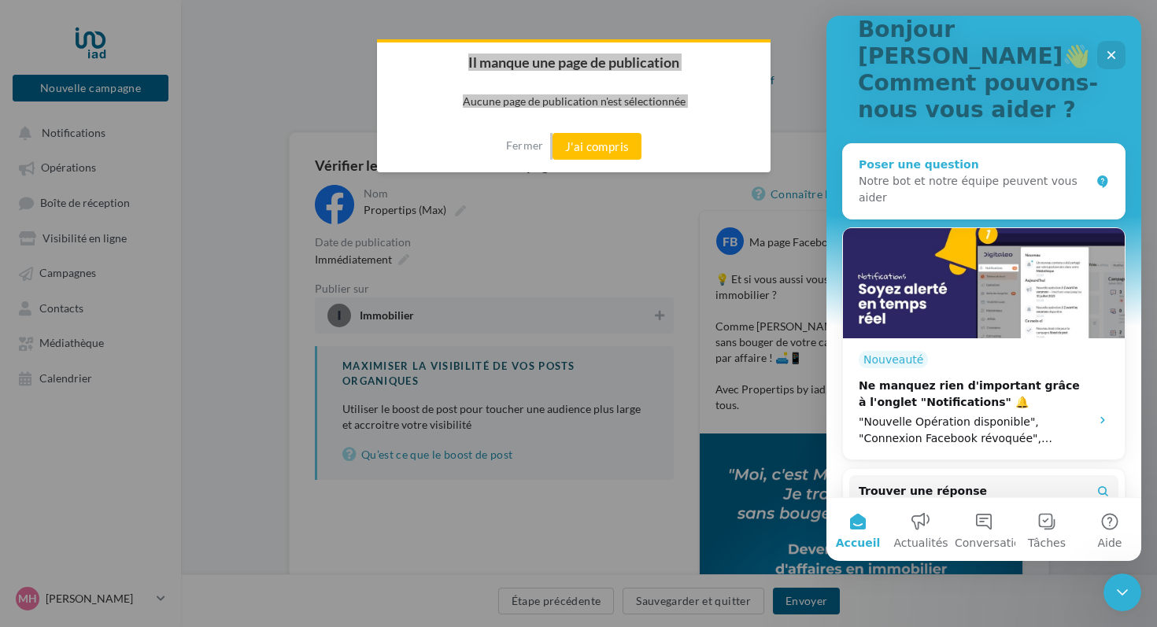
click at [866, 173] on div "Notre bot et notre équipe peuvent vous aider" at bounding box center [974, 189] width 231 height 33
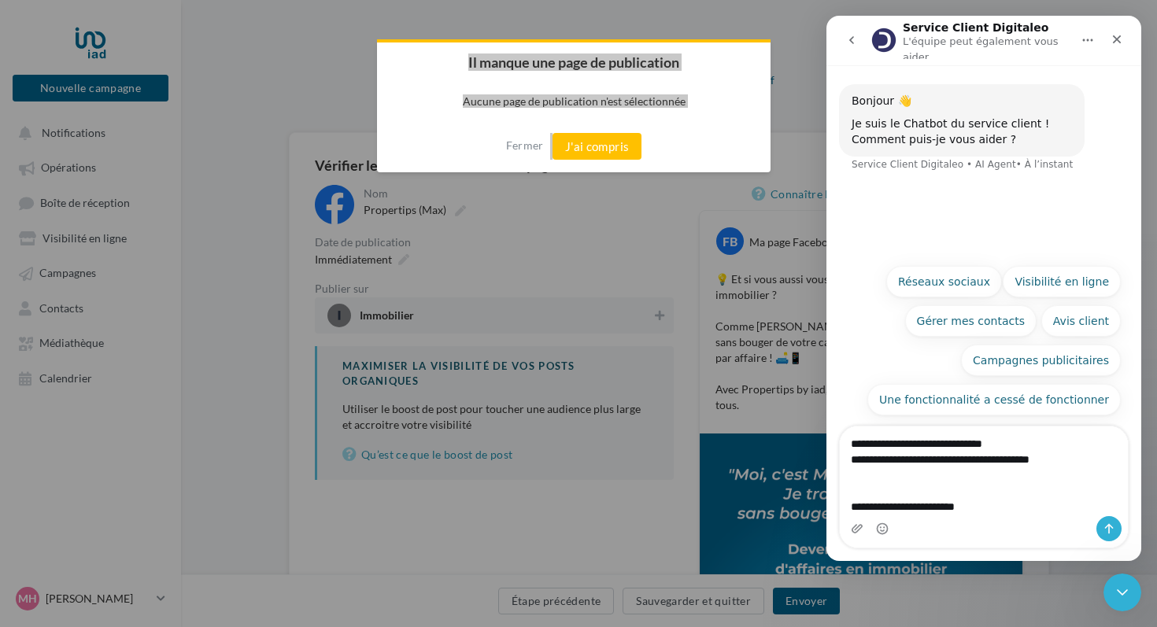
type textarea "**********"
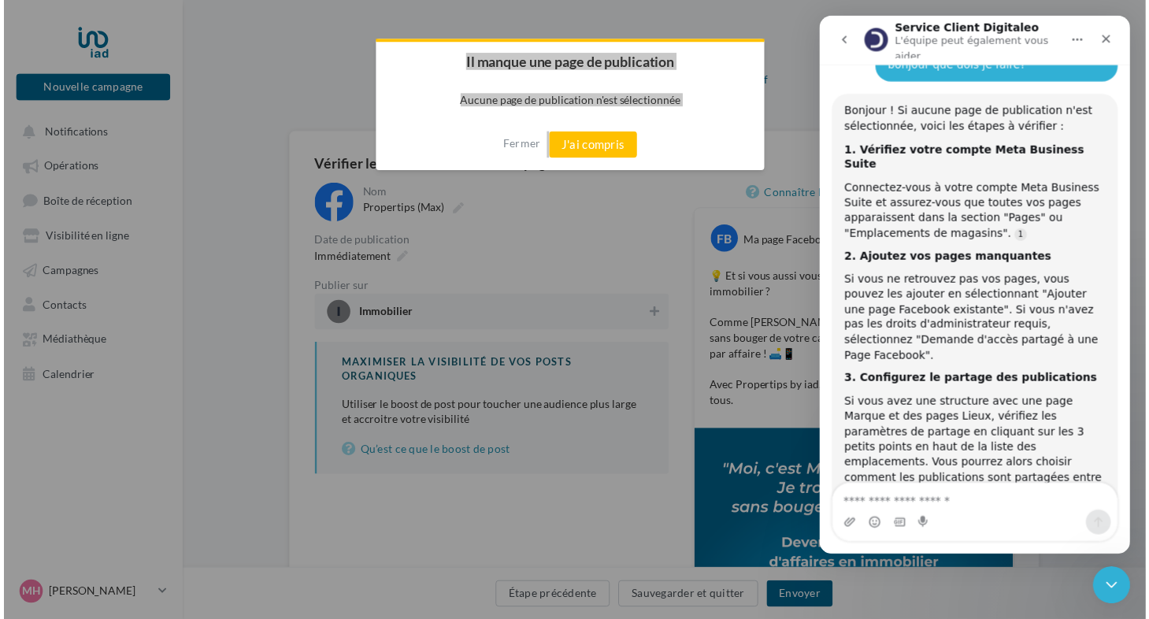
scroll to position [211, 0]
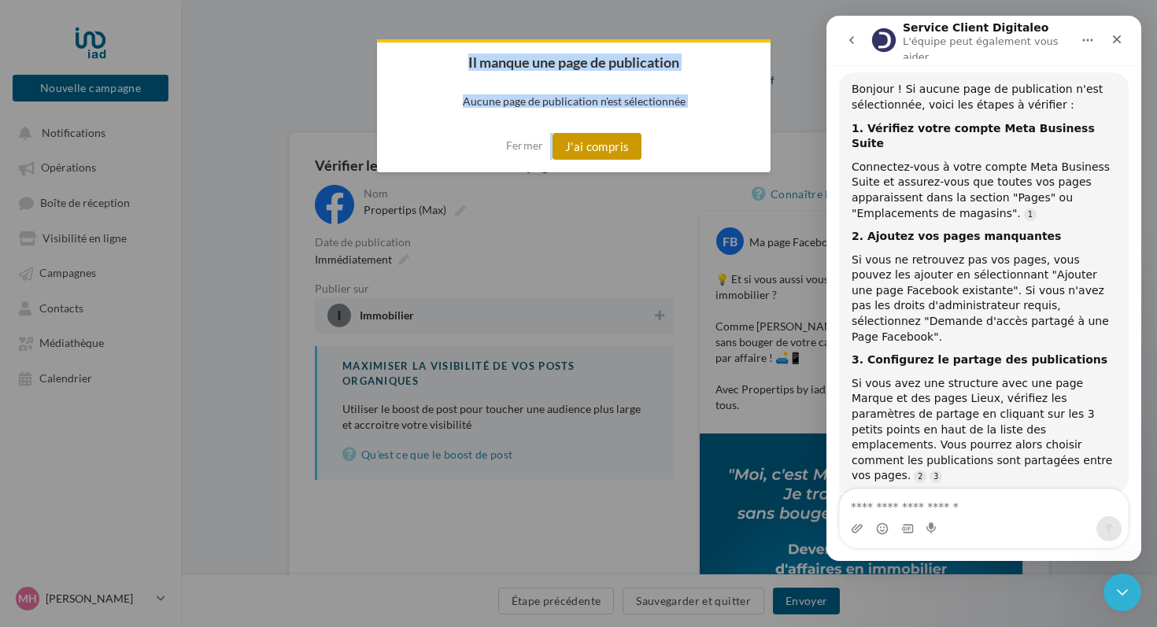
click at [614, 146] on button "J'ai compris" at bounding box center [598, 146] width 90 height 27
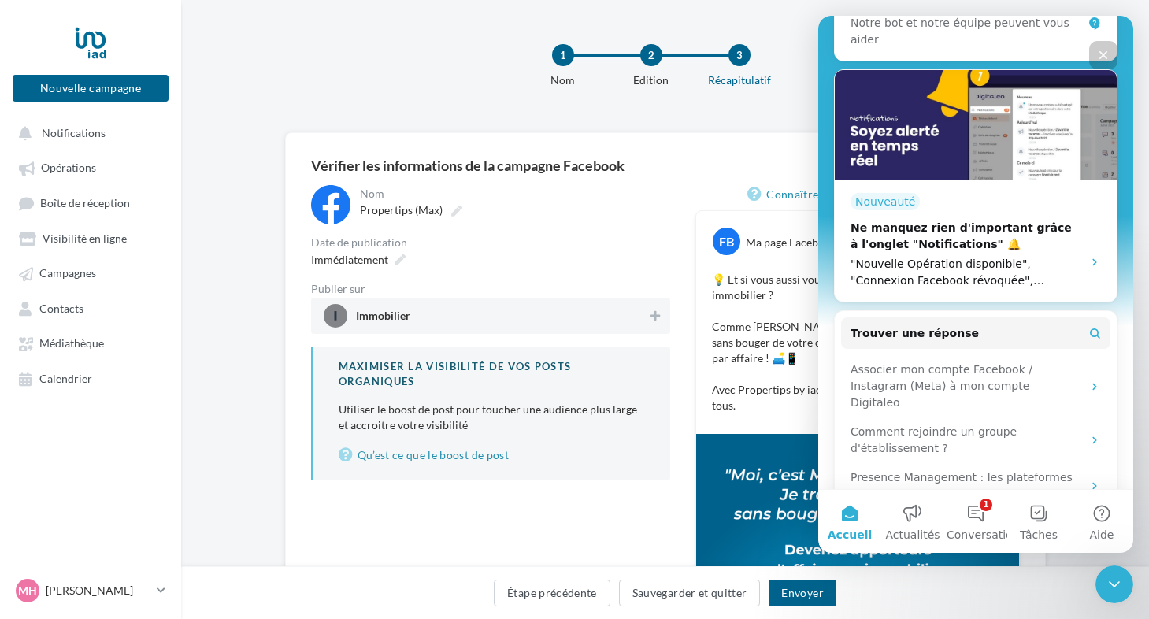
scroll to position [358, 0]
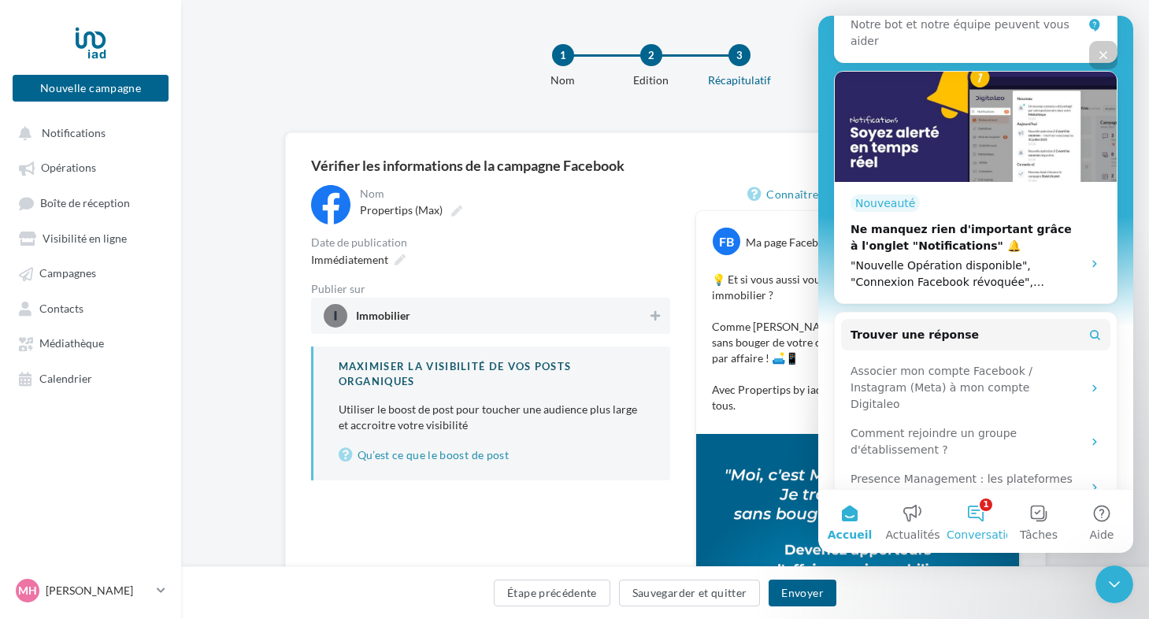
click at [981, 512] on button "1 Conversations" at bounding box center [975, 521] width 63 height 63
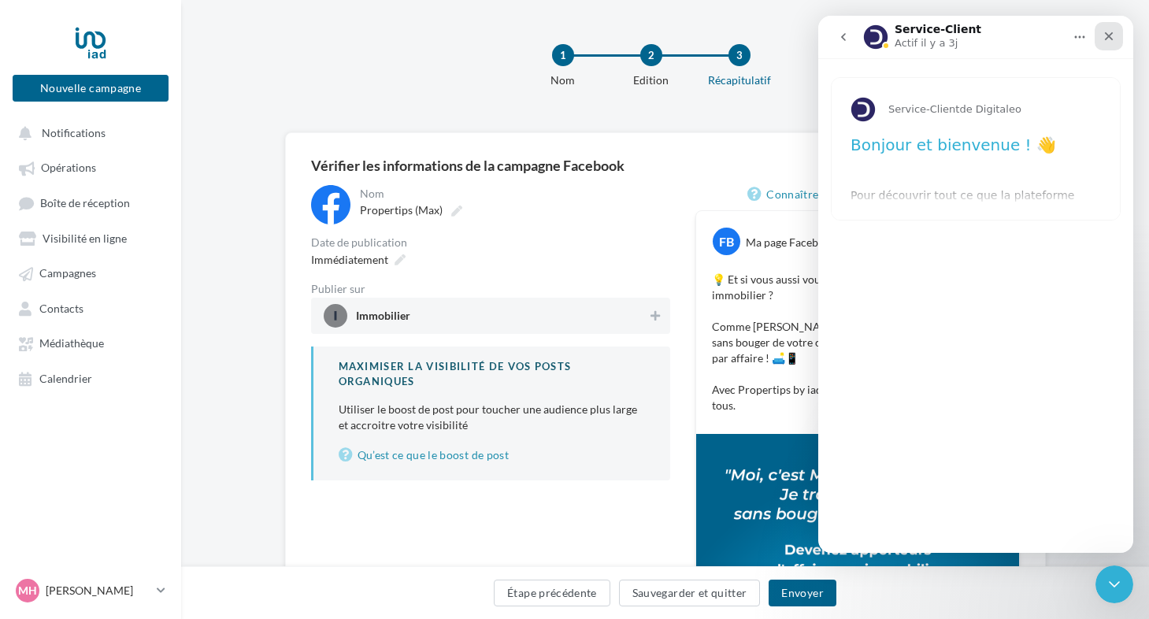
click at [1103, 39] on icon "Fermer" at bounding box center [1108, 36] width 13 height 13
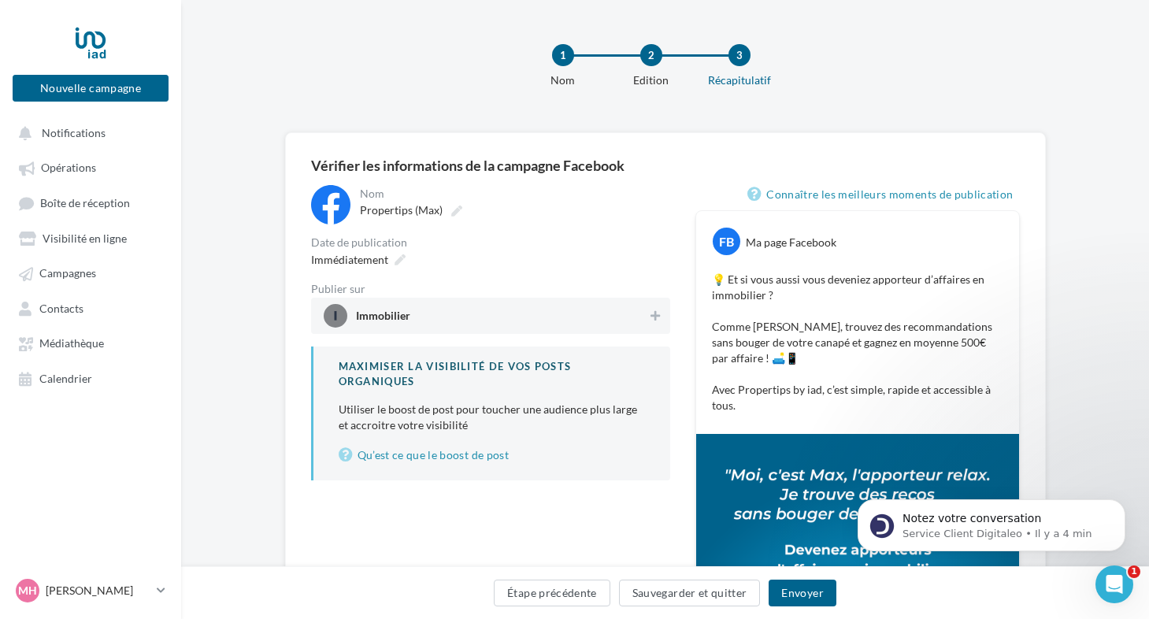
scroll to position [0, 0]
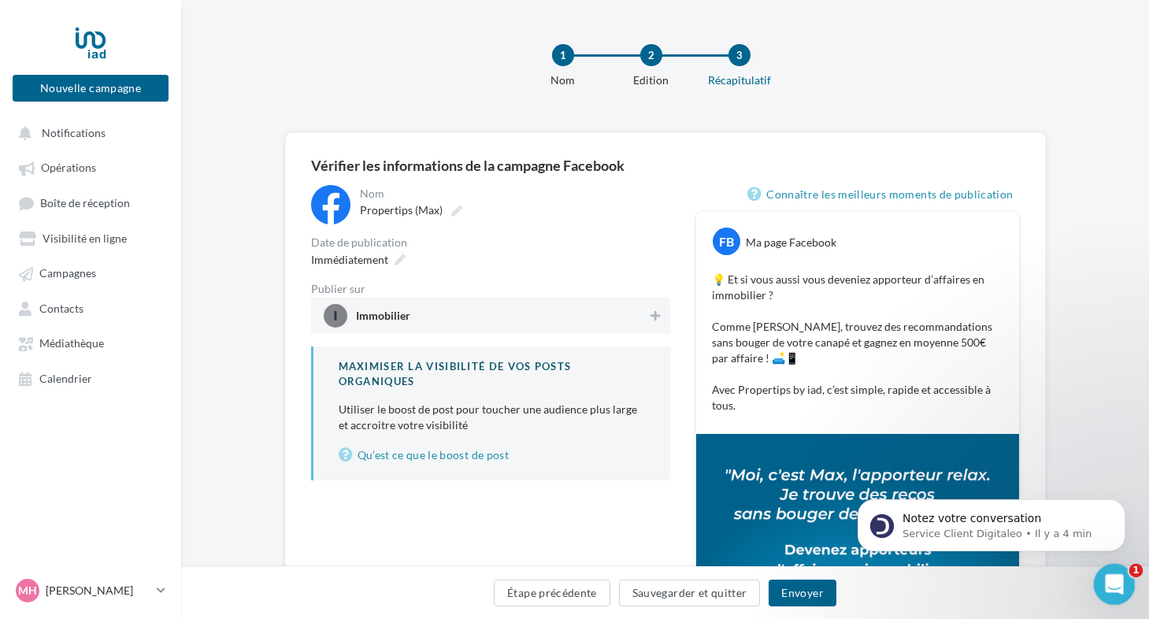
click at [1118, 589] on div "Ouvrir le Messenger Intercom" at bounding box center [1112, 582] width 52 height 52
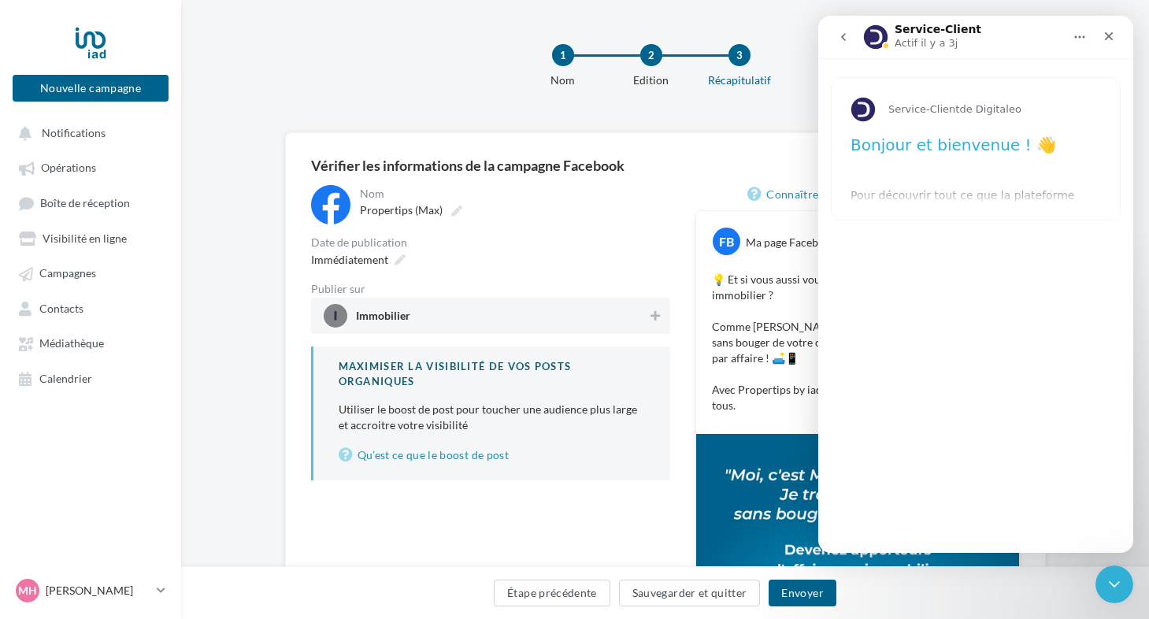
click at [1049, 133] on div "Service-Client de Digitaleo" at bounding box center [975, 106] width 288 height 57
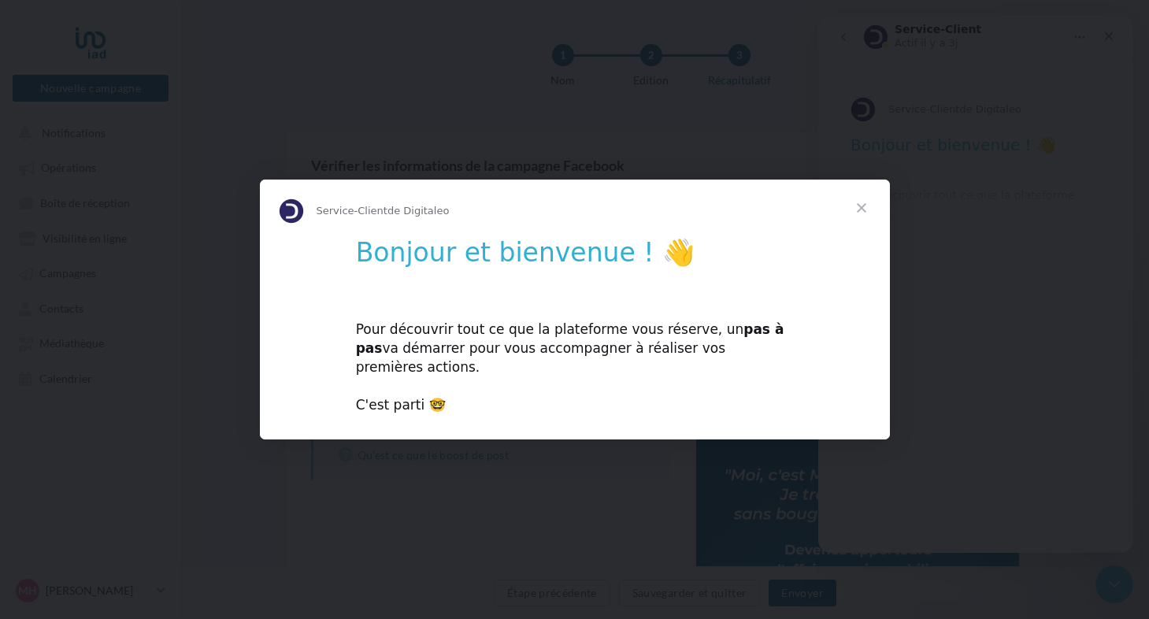
click at [866, 213] on span "Fermer" at bounding box center [861, 207] width 57 height 57
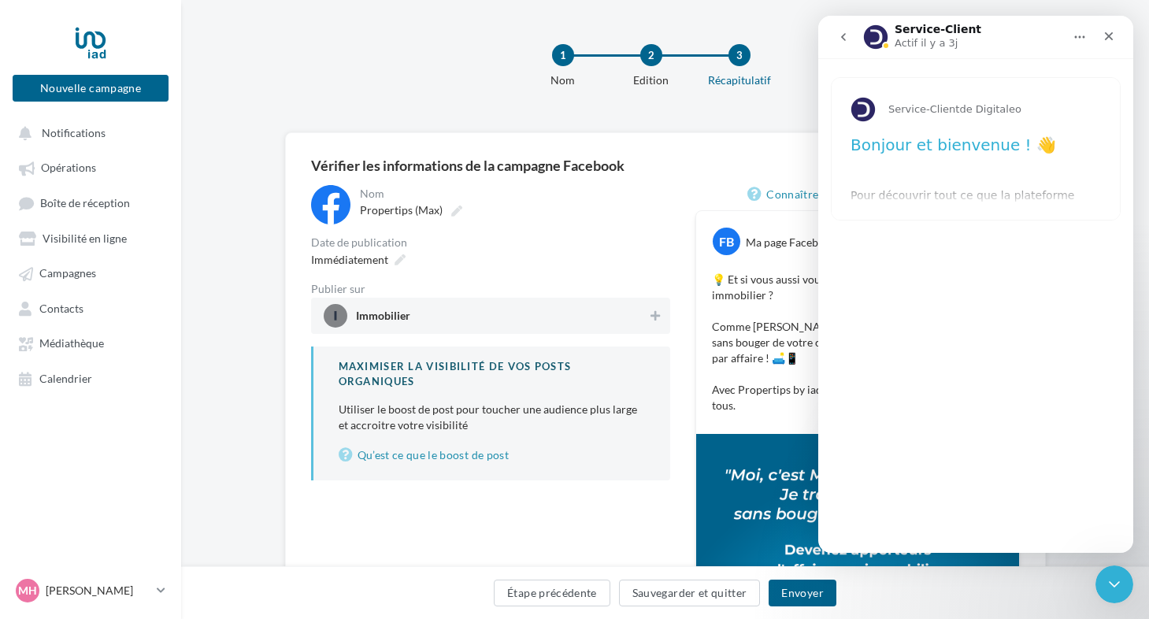
click at [637, 250] on div "Immédiatement" at bounding box center [490, 259] width 359 height 23
click at [820, 593] on button "Envoyer" at bounding box center [801, 592] width 67 height 27
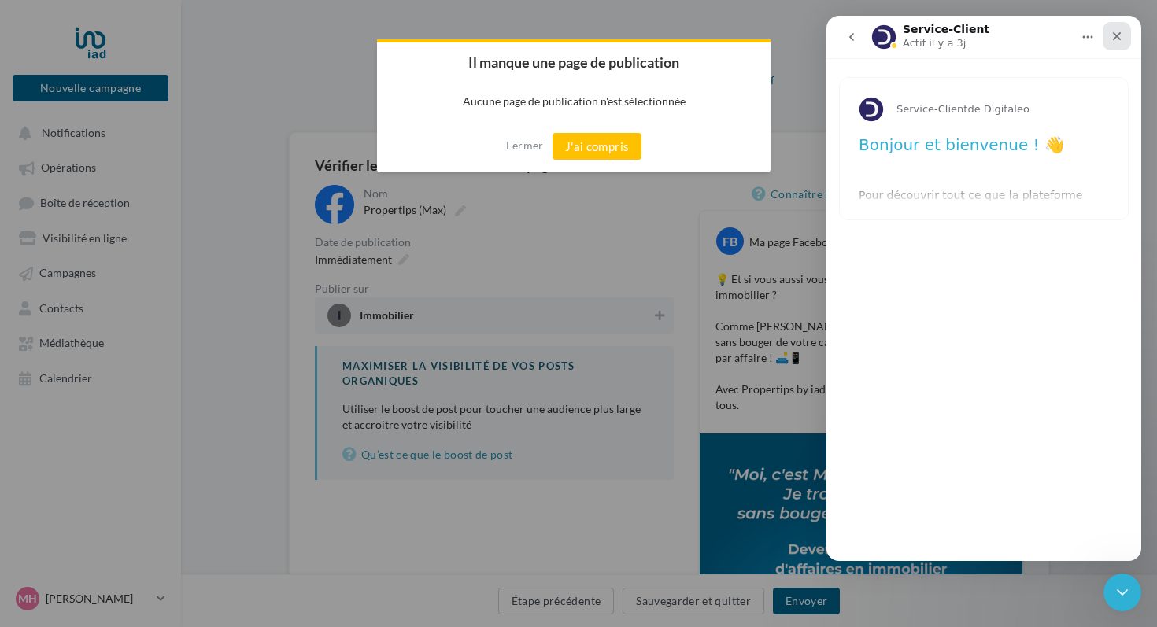
click at [1112, 37] on icon "Fermer" at bounding box center [1117, 36] width 13 height 13
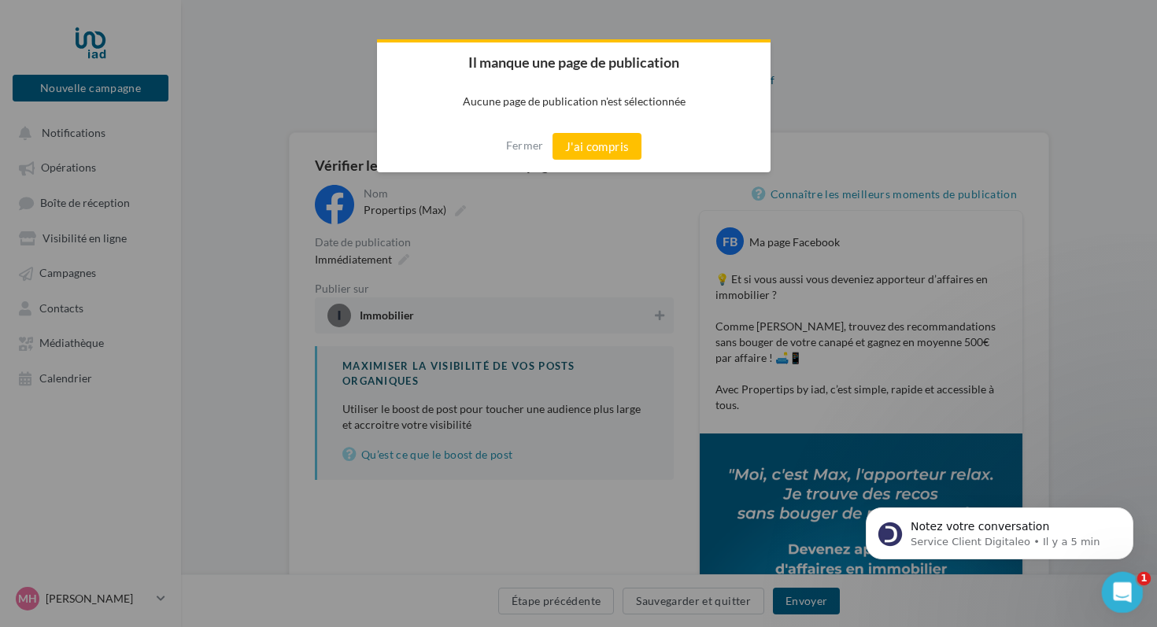
click at [1118, 592] on icon "Ouvrir le Messenger Intercom" at bounding box center [1120, 590] width 11 height 13
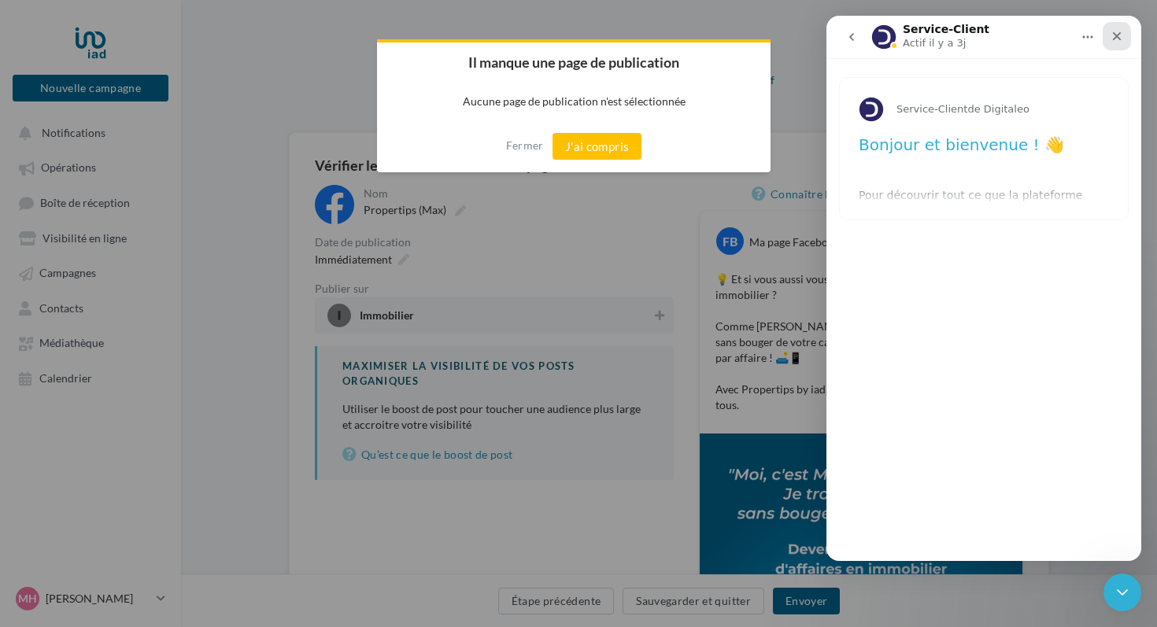
click at [1113, 32] on icon "Fermer" at bounding box center [1117, 36] width 9 height 9
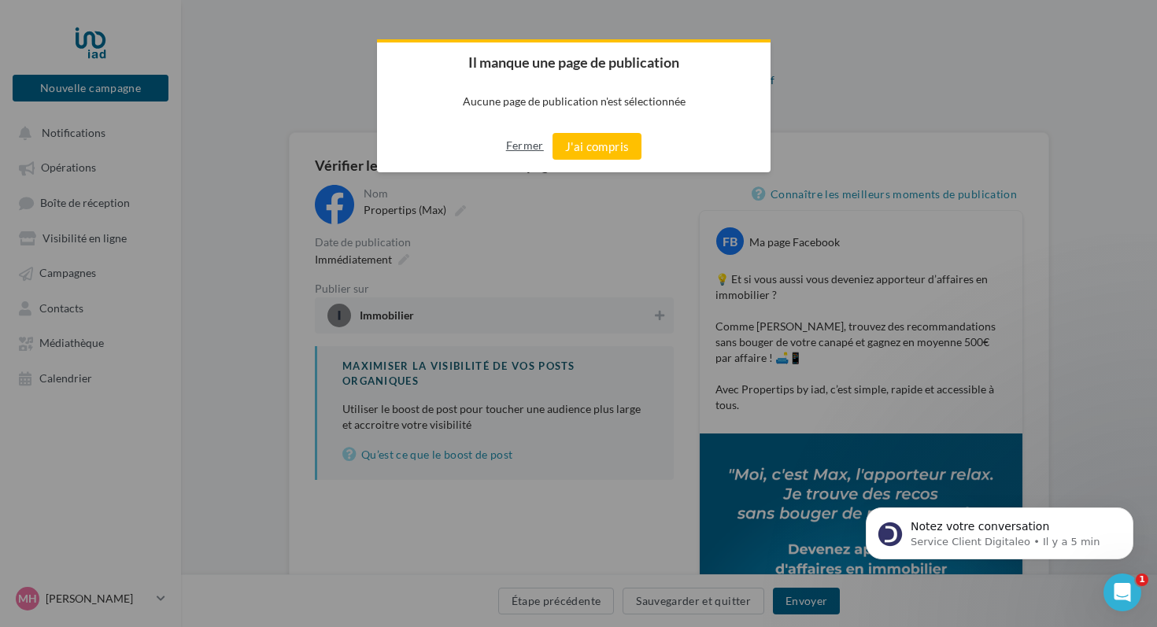
click at [531, 150] on button "Fermer" at bounding box center [525, 145] width 38 height 25
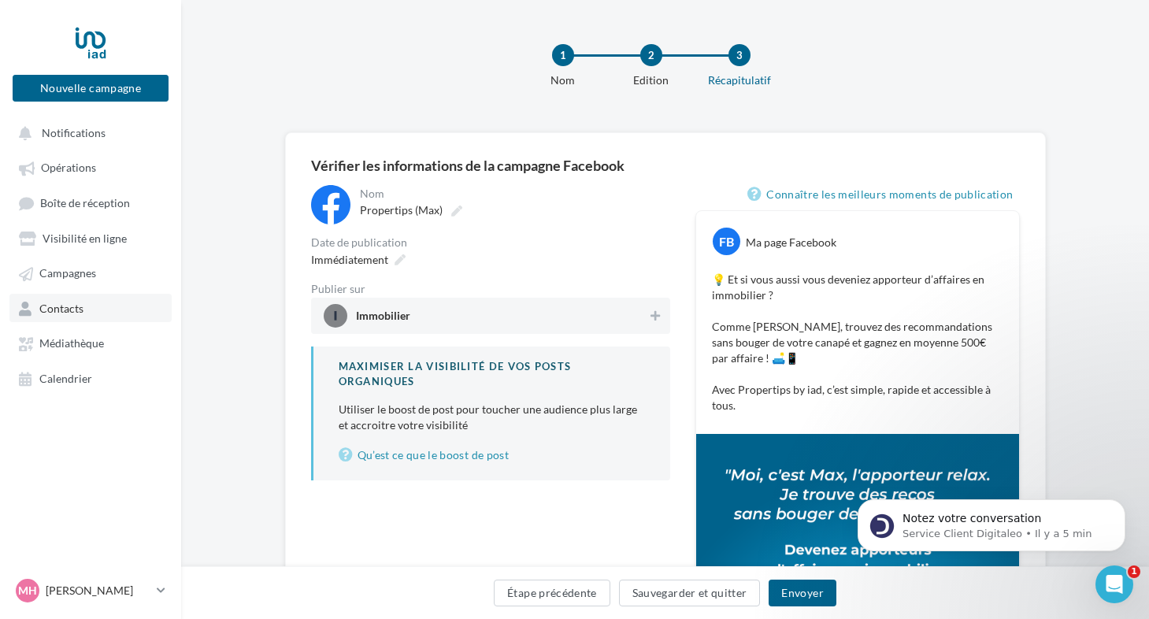
click at [76, 318] on link "Contacts" at bounding box center [90, 308] width 162 height 28
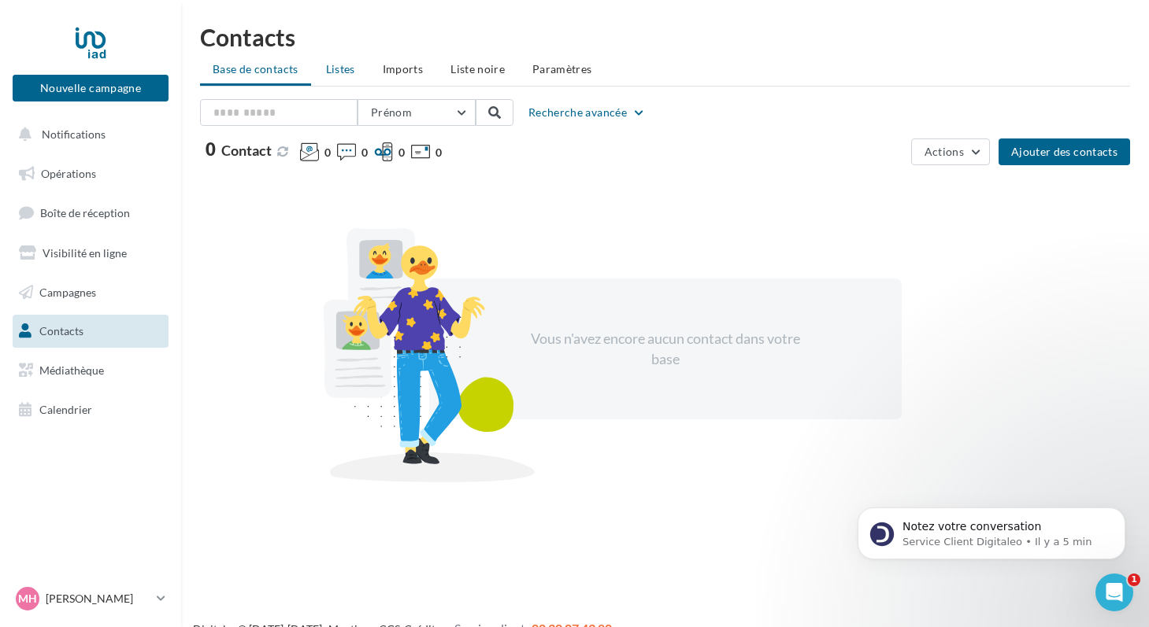
click at [349, 67] on span "Listes" at bounding box center [340, 68] width 29 height 13
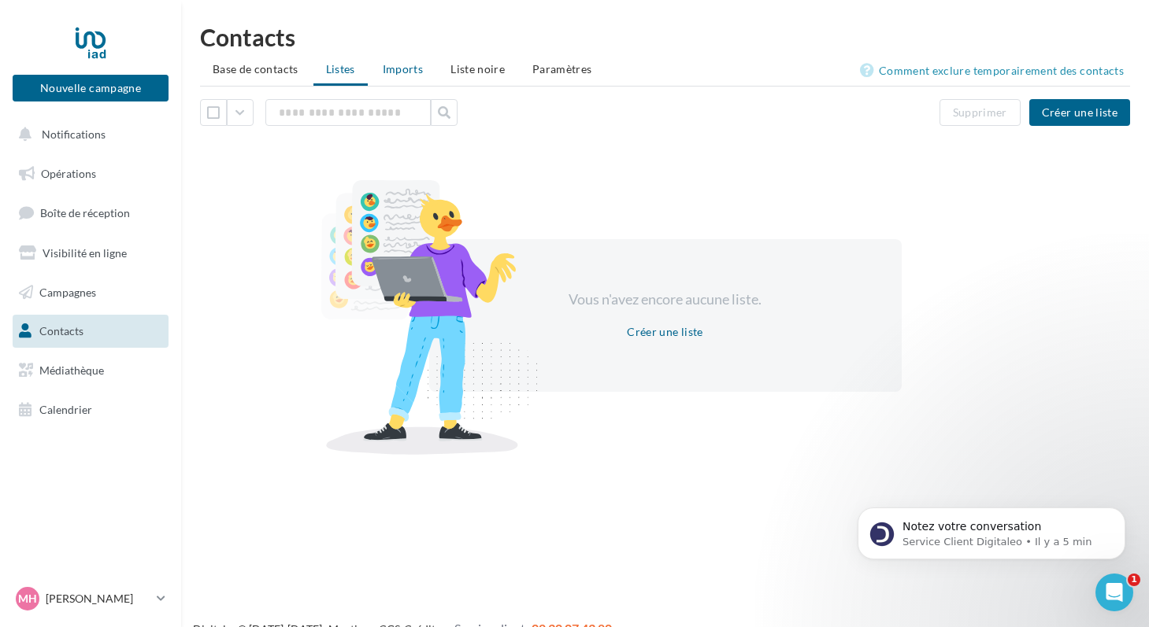
click at [396, 68] on span "Imports" at bounding box center [403, 68] width 40 height 13
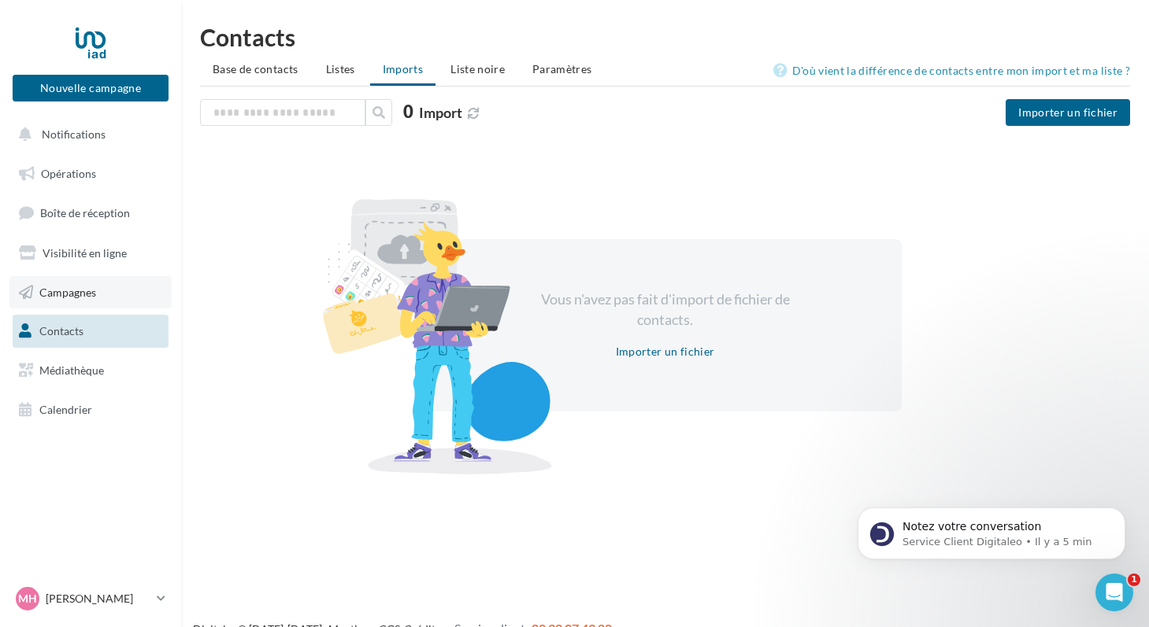
click at [45, 298] on span "Campagnes" at bounding box center [67, 291] width 57 height 13
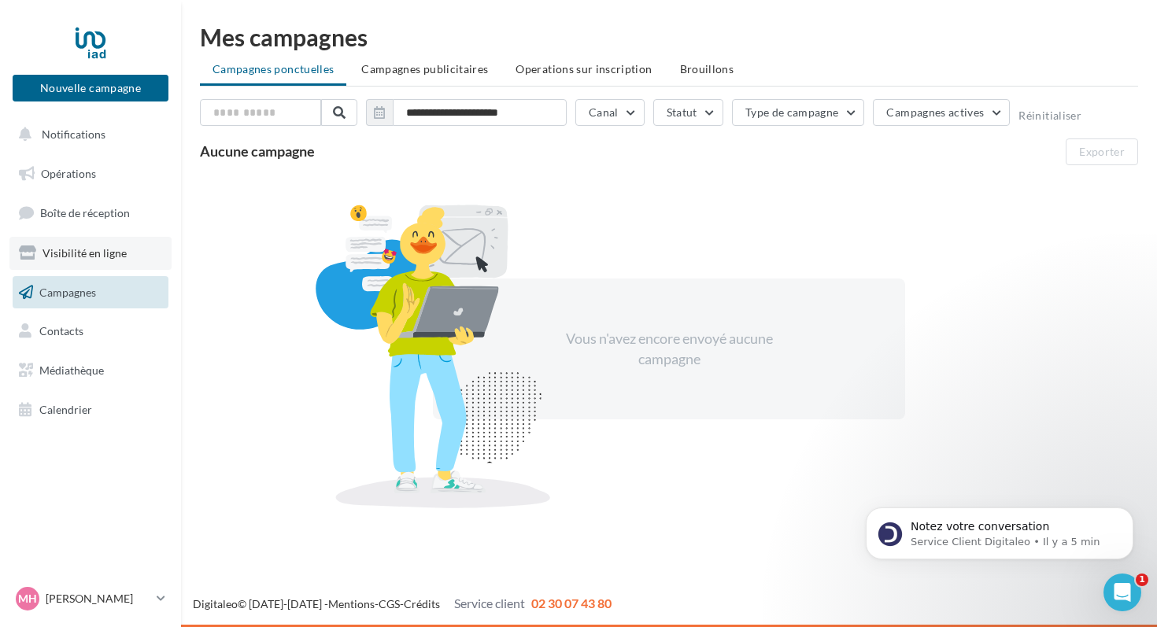
click at [77, 256] on span "Visibilité en ligne" at bounding box center [85, 252] width 84 height 13
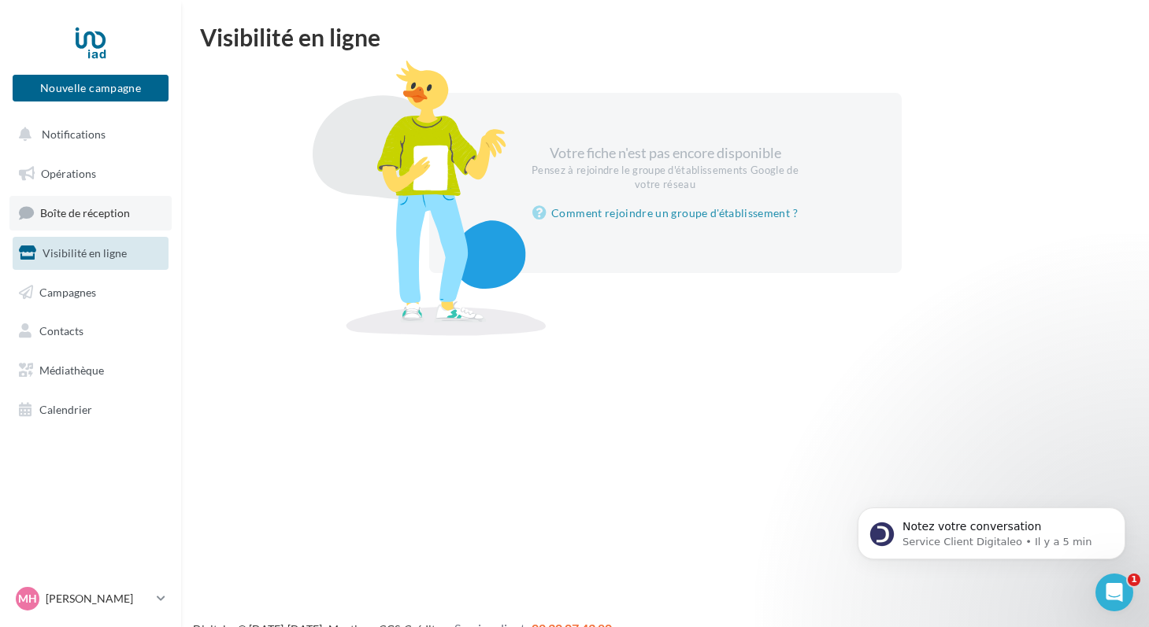
click at [98, 218] on span "Boîte de réception" at bounding box center [85, 212] width 90 height 13
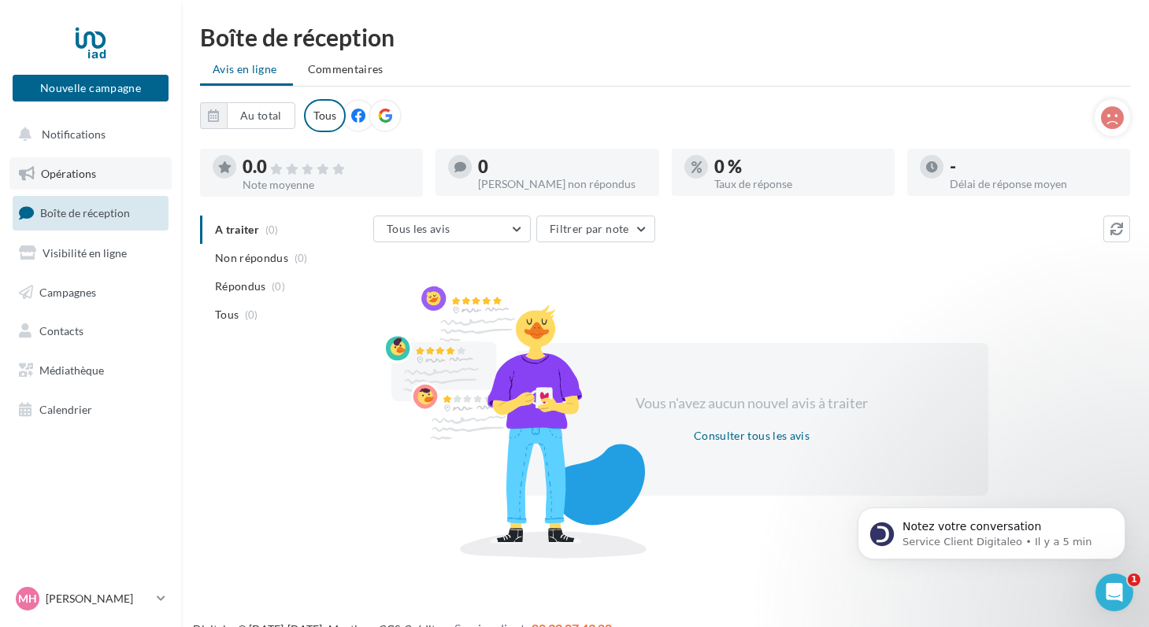
click at [61, 173] on span "Opérations" at bounding box center [68, 173] width 55 height 13
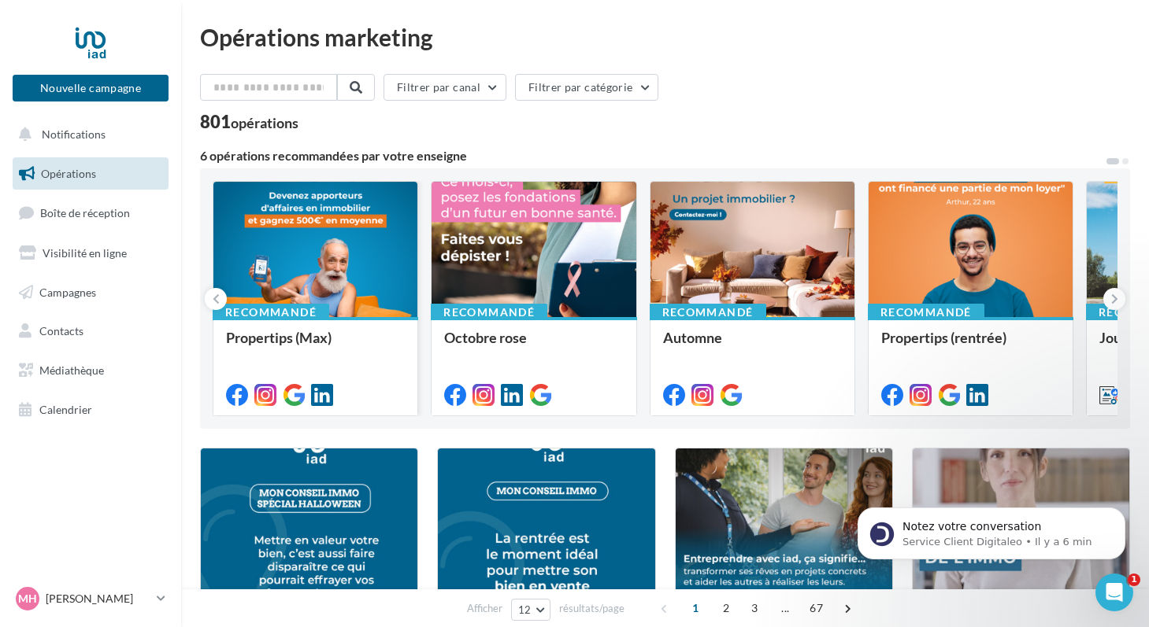
click at [336, 275] on div at bounding box center [315, 250] width 204 height 137
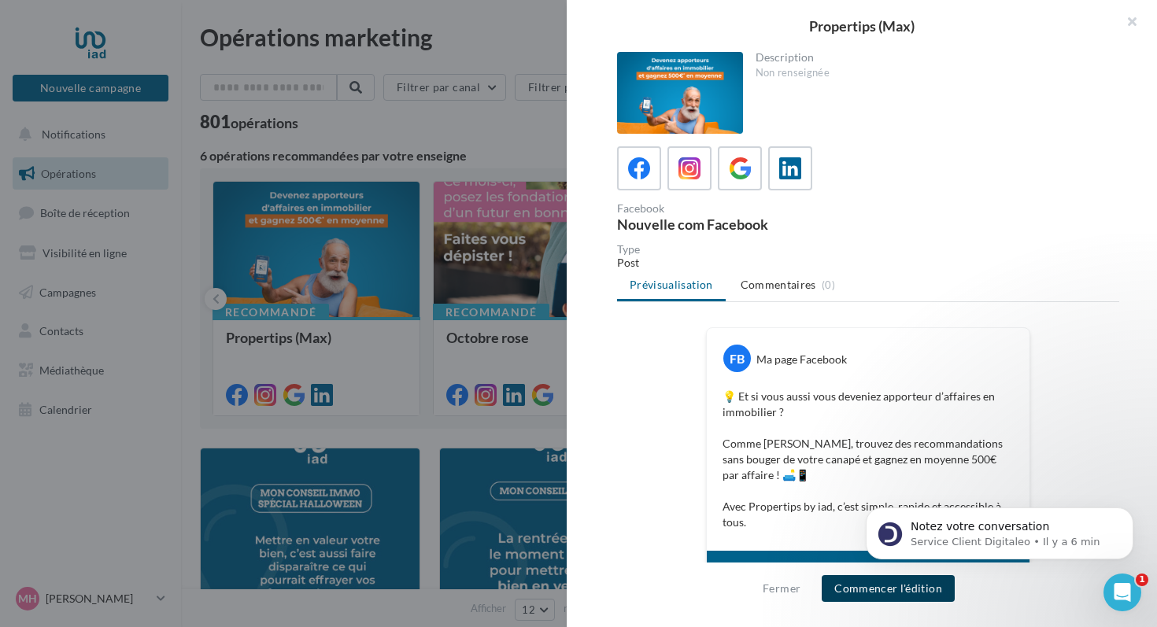
click at [862, 591] on button "Commencer l'édition" at bounding box center [888, 588] width 133 height 27
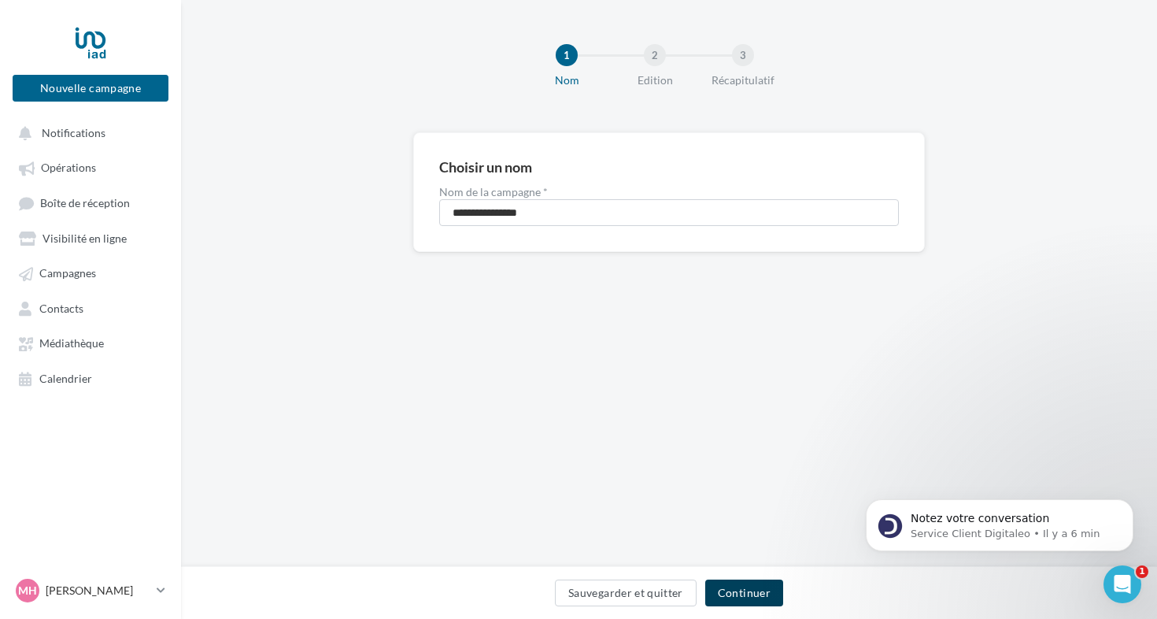
click at [727, 590] on button "Continuer" at bounding box center [744, 592] width 78 height 27
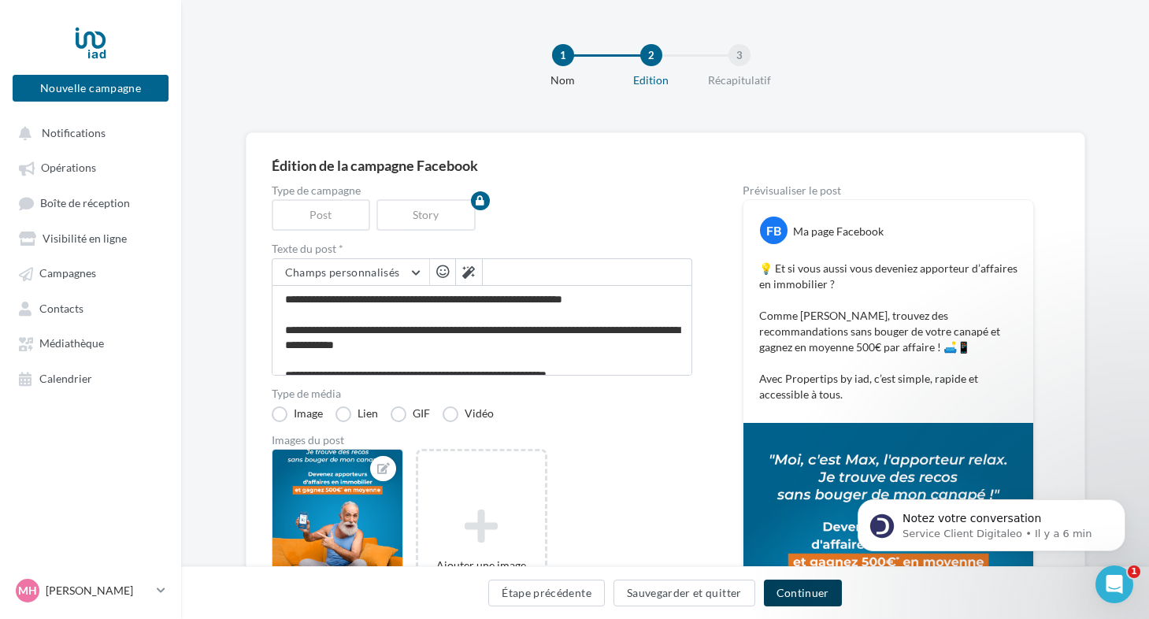
click at [796, 596] on button "Continuer" at bounding box center [803, 592] width 78 height 27
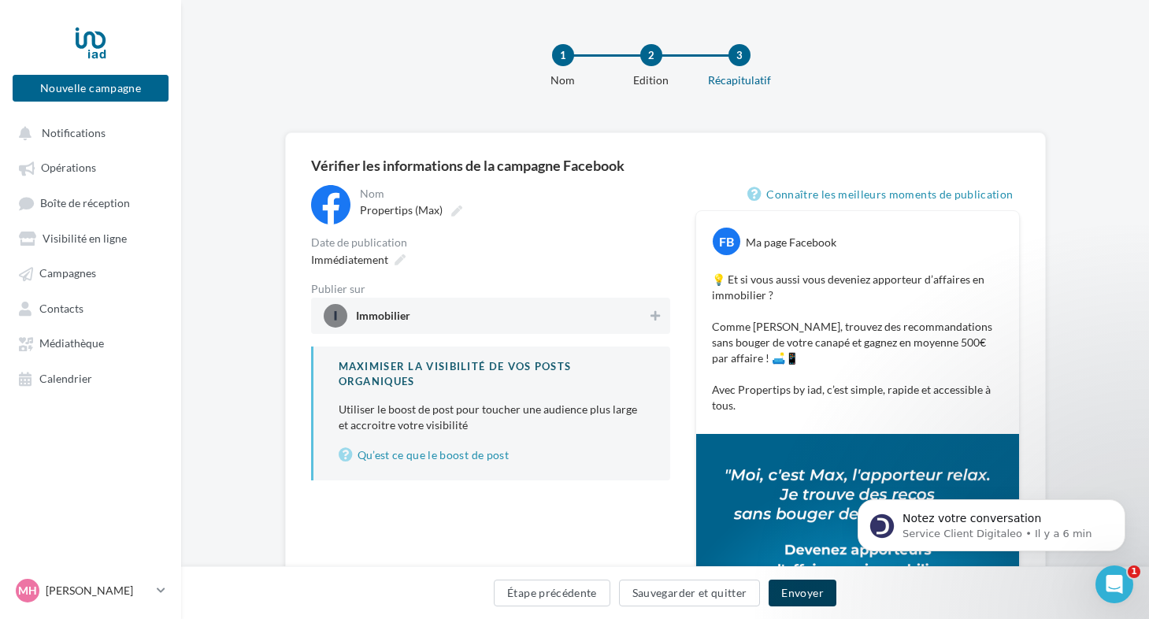
click at [796, 596] on button "Envoyer" at bounding box center [801, 592] width 67 height 27
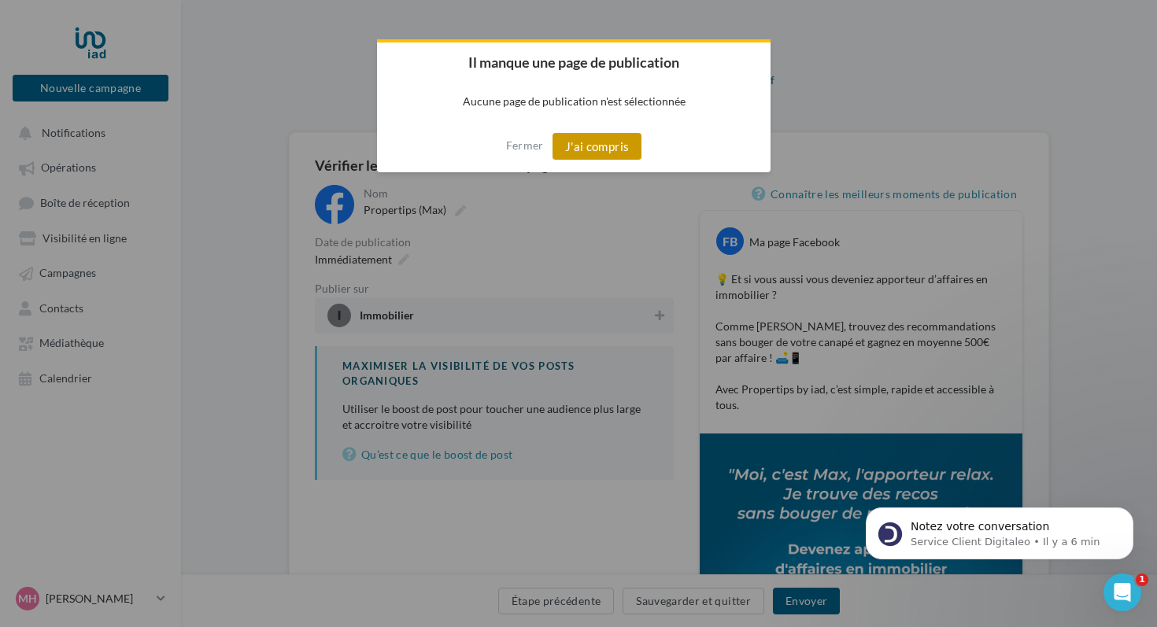
click at [619, 144] on button "J'ai compris" at bounding box center [598, 146] width 90 height 27
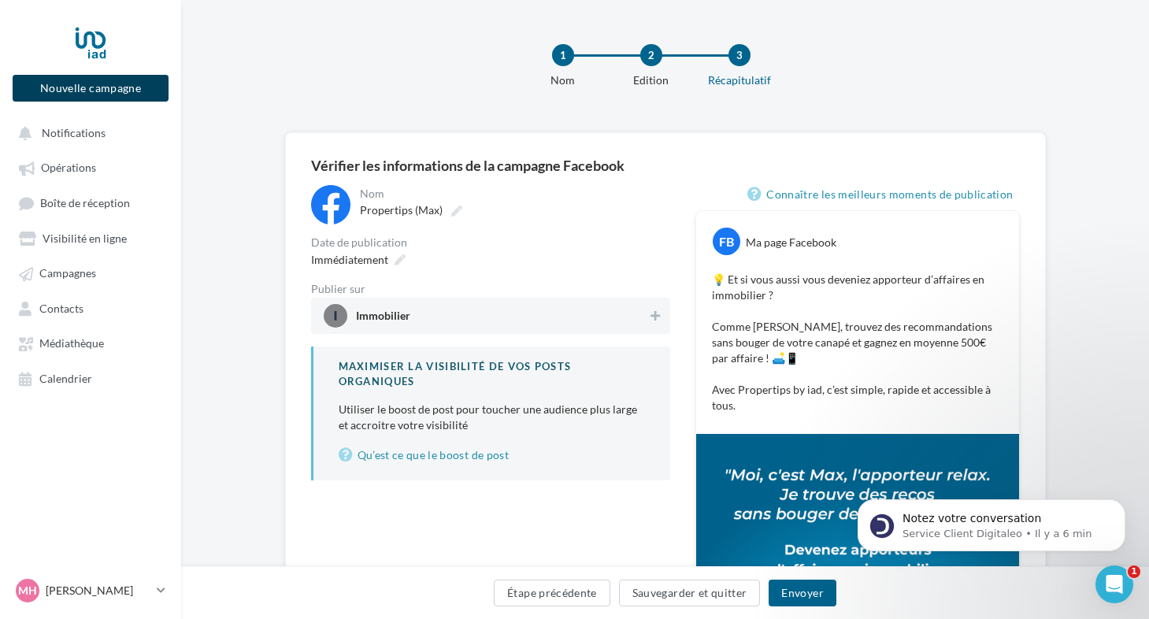
click at [105, 86] on button "Nouvelle campagne" at bounding box center [91, 88] width 156 height 27
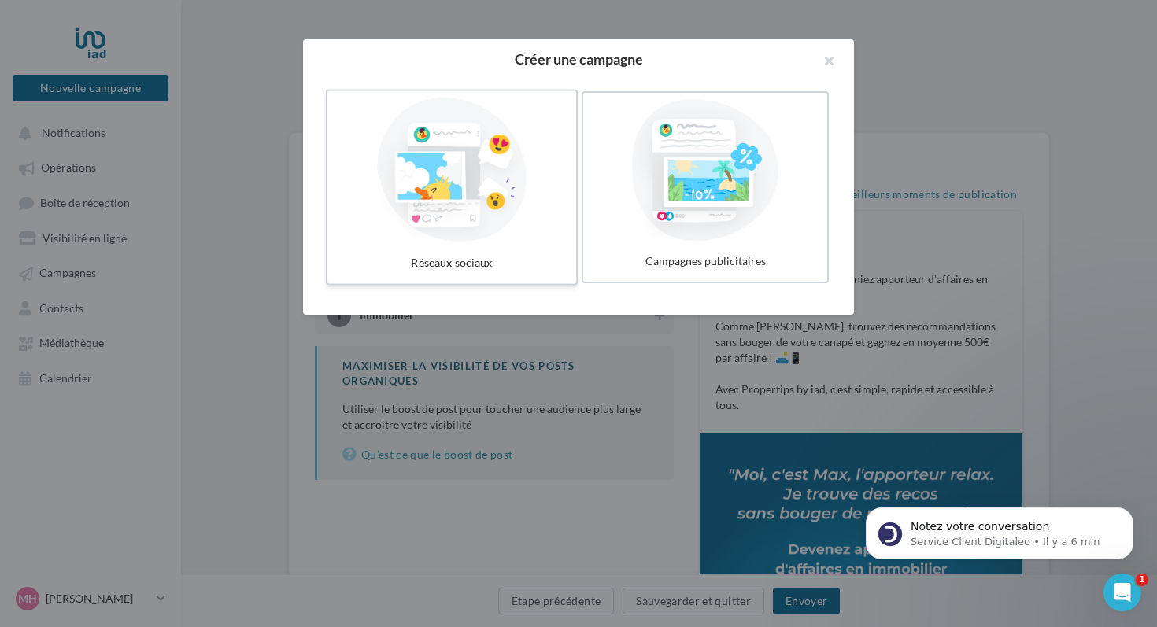
click at [494, 206] on div at bounding box center [452, 170] width 236 height 145
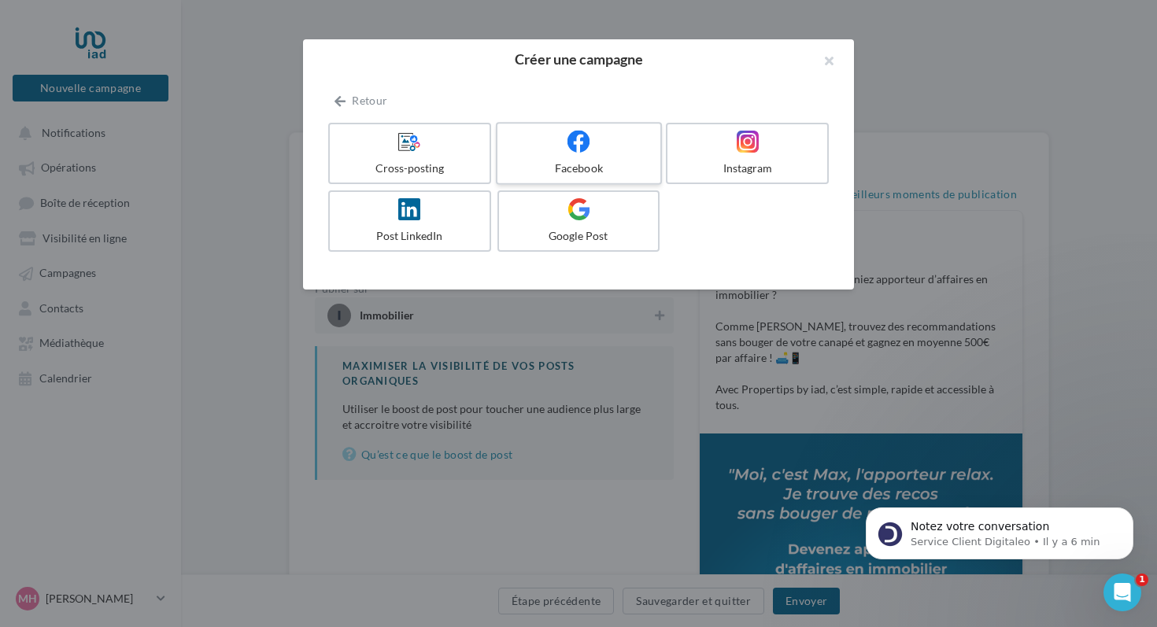
click at [560, 165] on div "Facebook" at bounding box center [579, 169] width 150 height 16
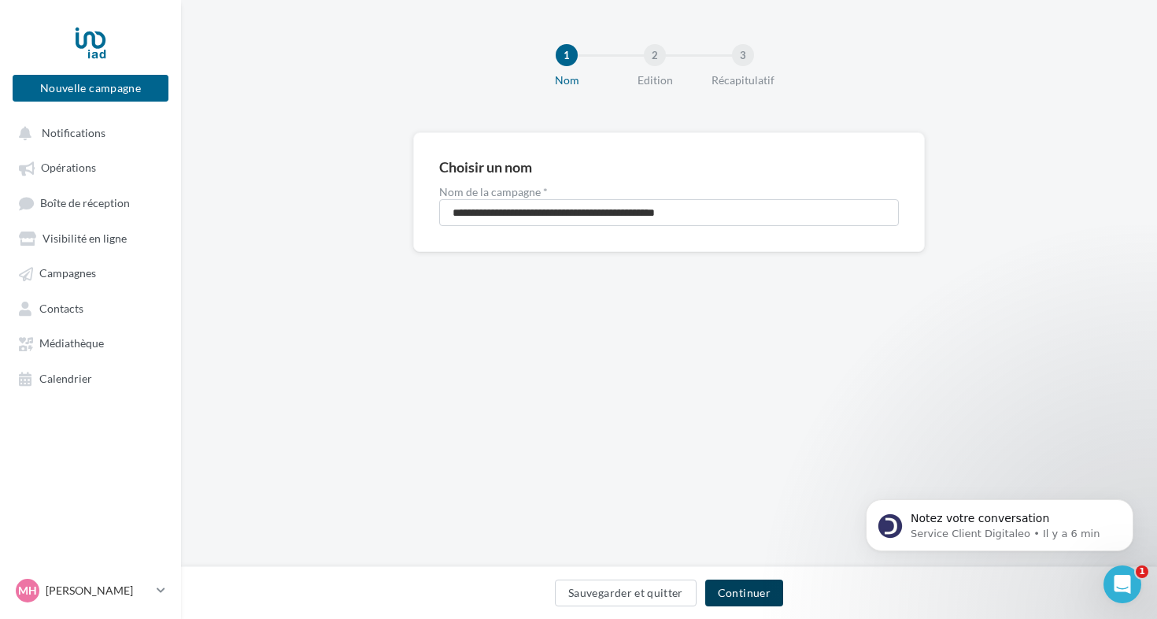
click at [746, 598] on button "Continuer" at bounding box center [744, 592] width 78 height 27
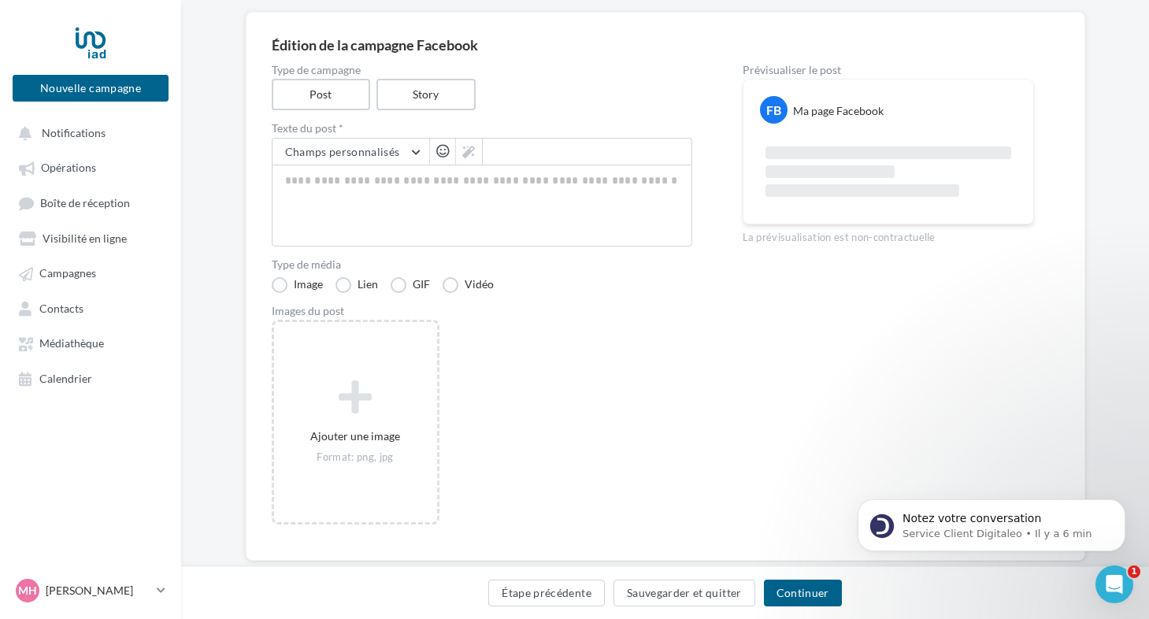
scroll to position [122, 0]
click at [668, 594] on button "Sauvegarder et quitter" at bounding box center [684, 592] width 142 height 27
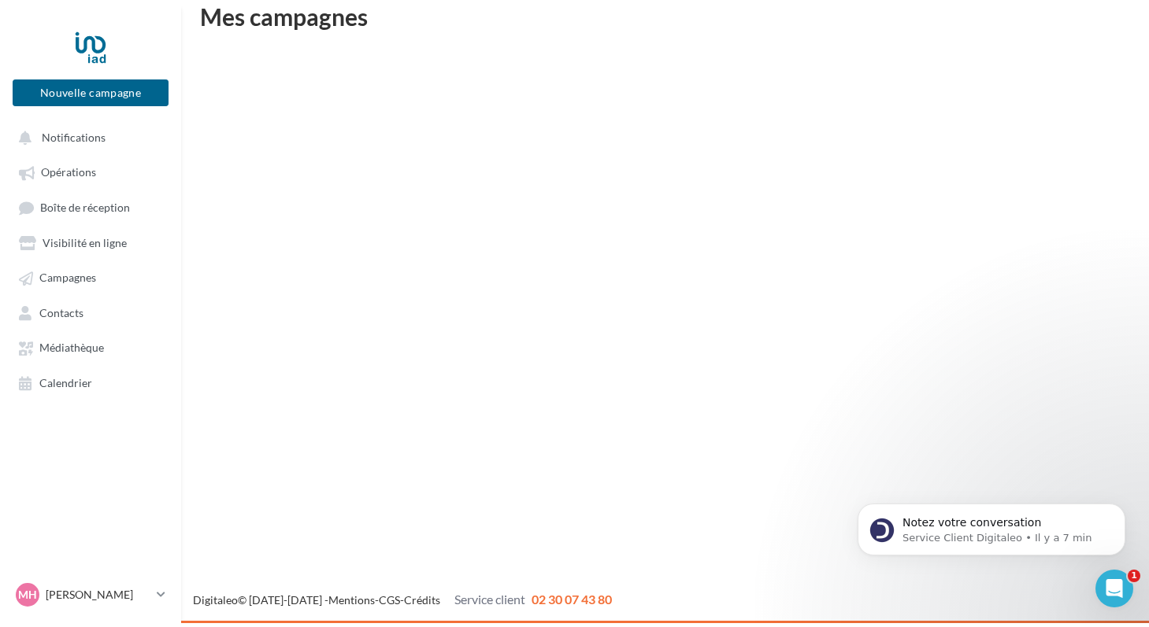
scroll to position [25, 0]
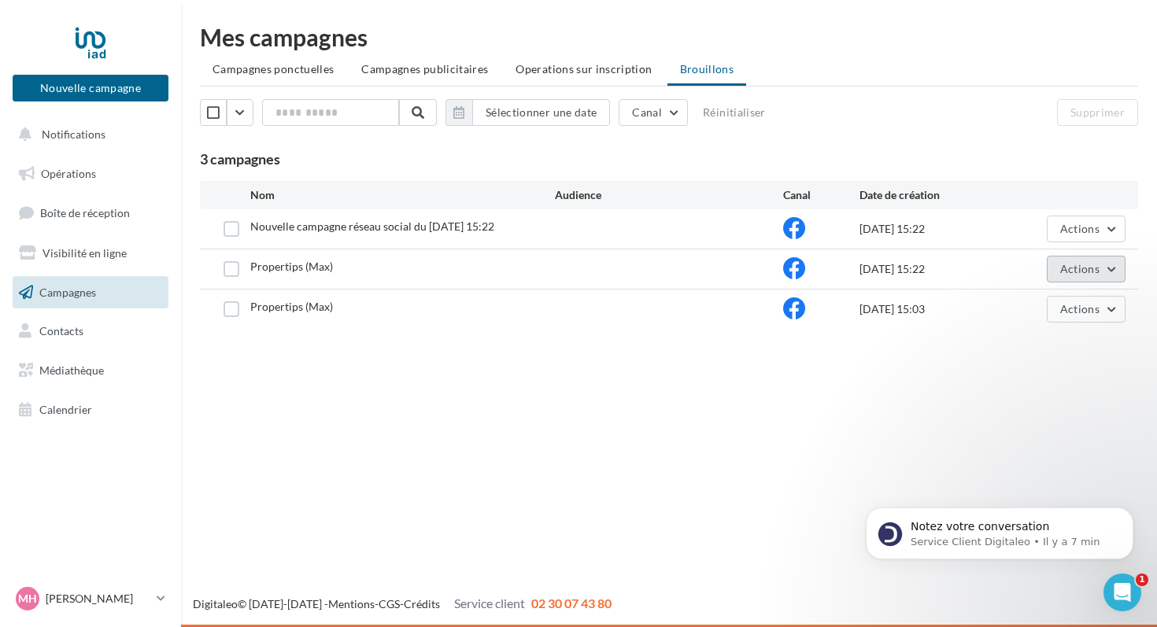
click at [1095, 275] on span "Actions" at bounding box center [1079, 268] width 39 height 13
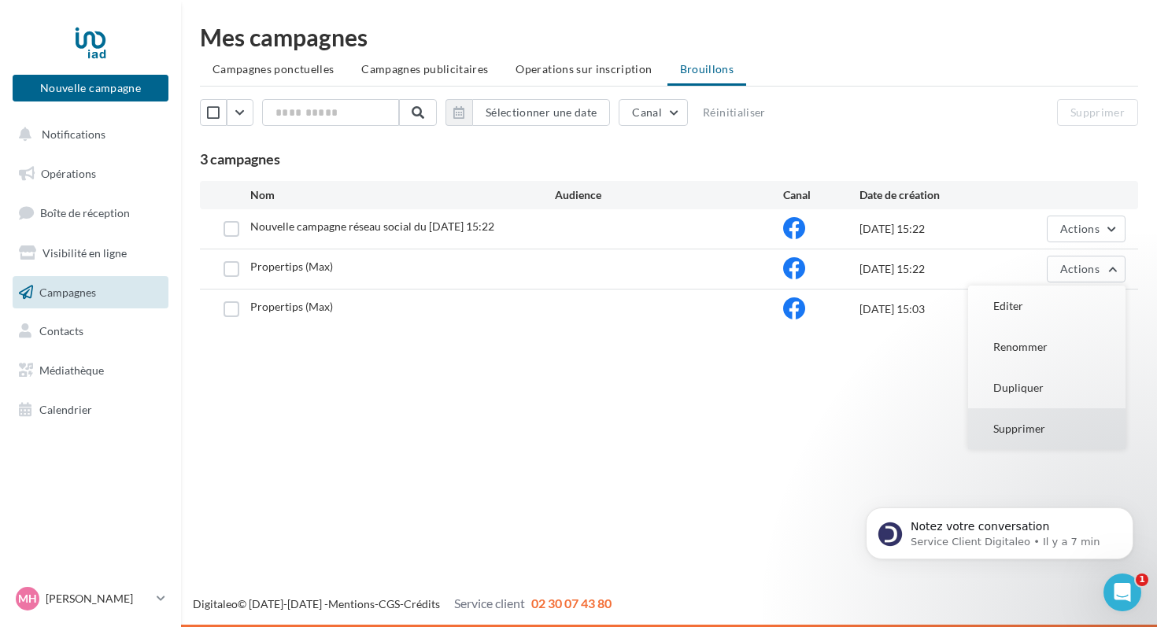
click at [1026, 424] on button "Supprimer" at bounding box center [1046, 429] width 157 height 41
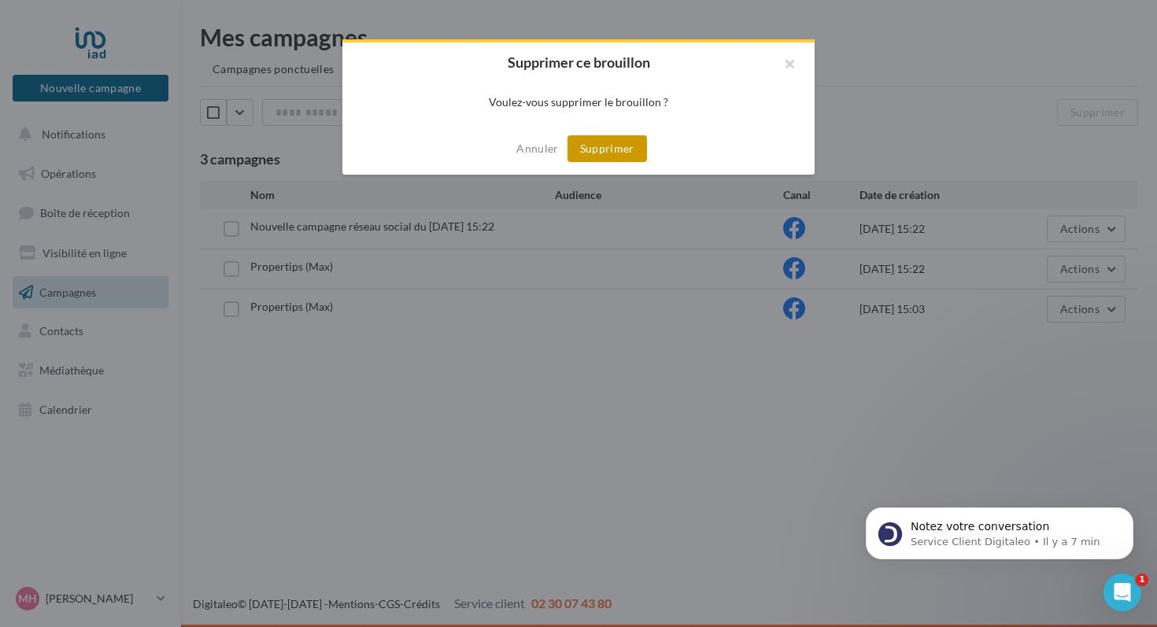
click at [614, 150] on button "Supprimer" at bounding box center [608, 148] width 80 height 27
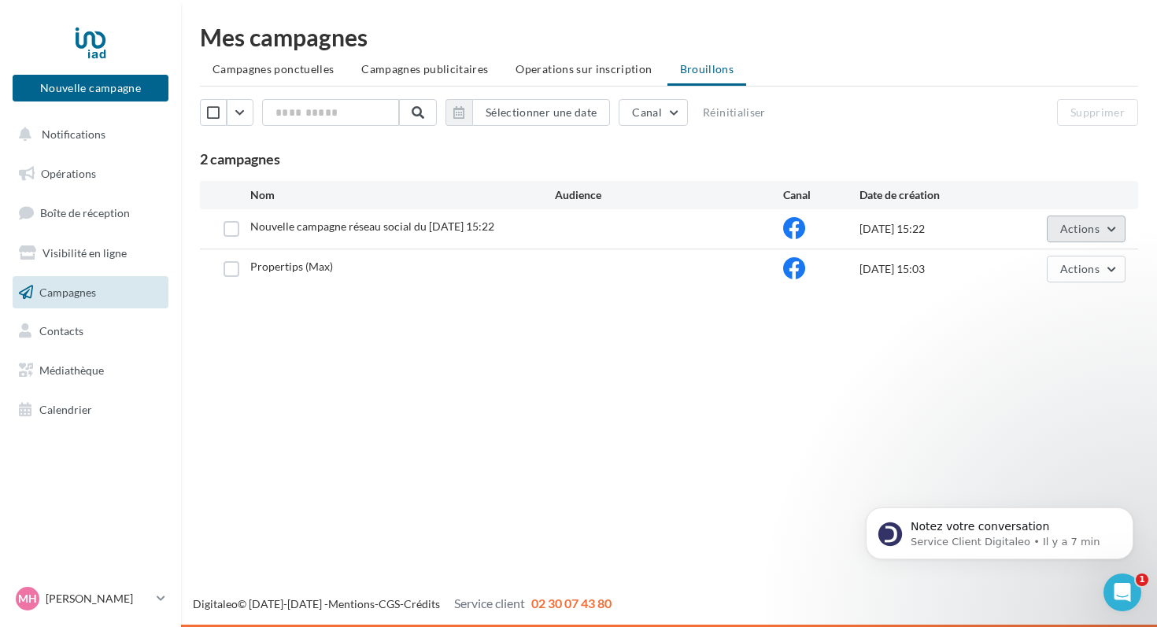
click at [1070, 226] on span "Actions" at bounding box center [1079, 228] width 39 height 13
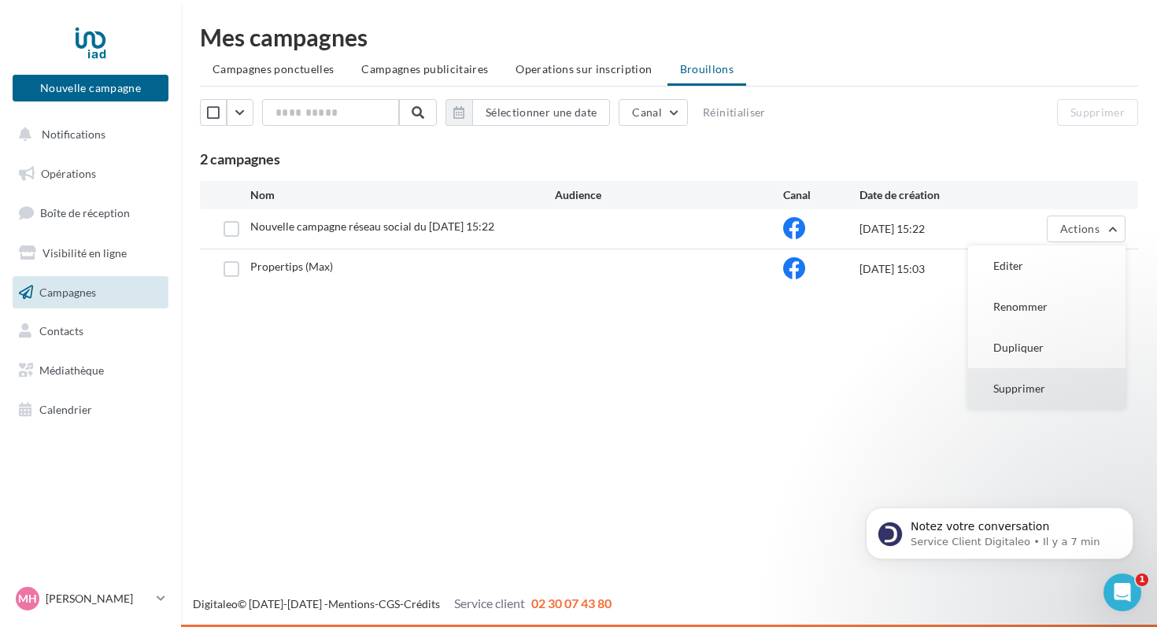
click at [1015, 395] on button "Supprimer" at bounding box center [1046, 388] width 157 height 41
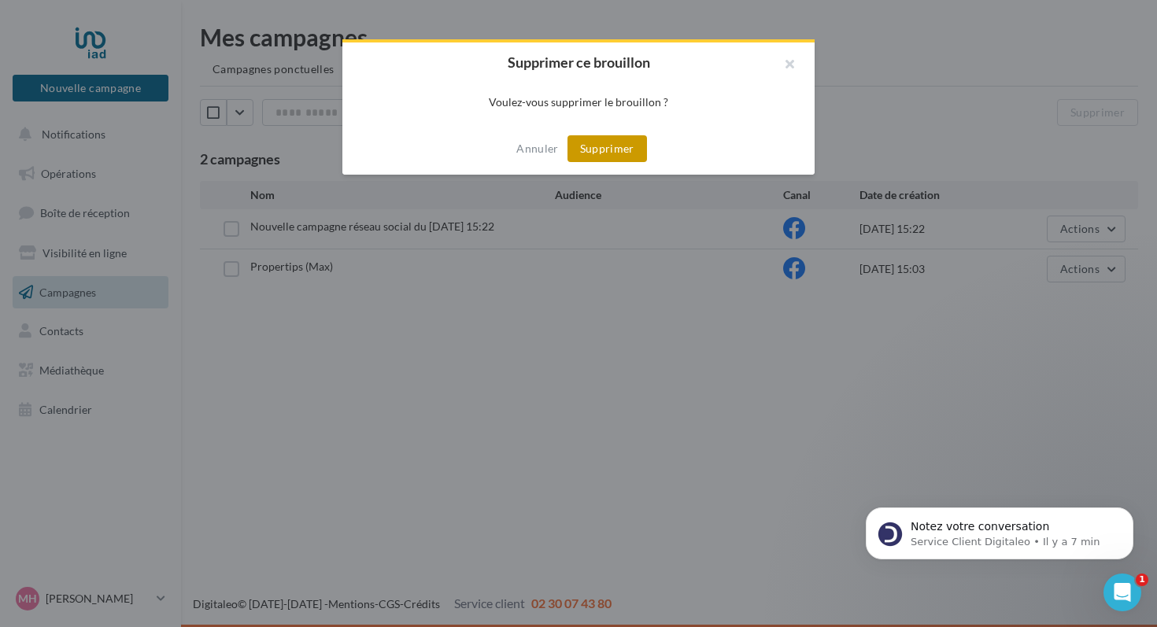
click at [620, 154] on button "Supprimer" at bounding box center [608, 148] width 80 height 27
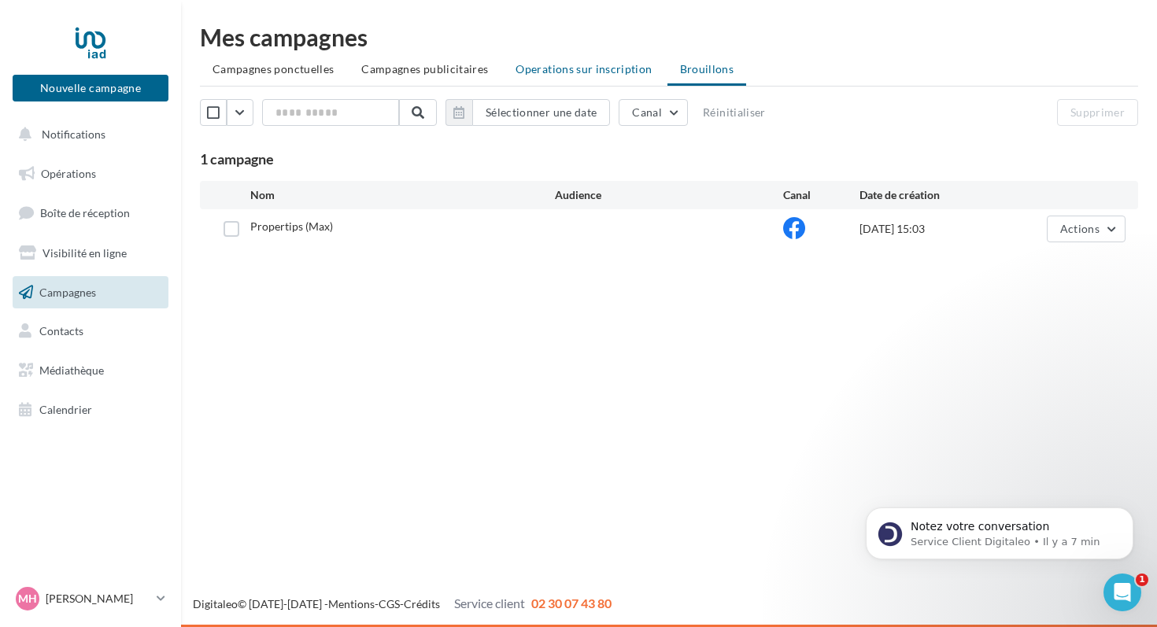
click at [550, 75] on span "Operations sur inscription" at bounding box center [584, 68] width 136 height 13
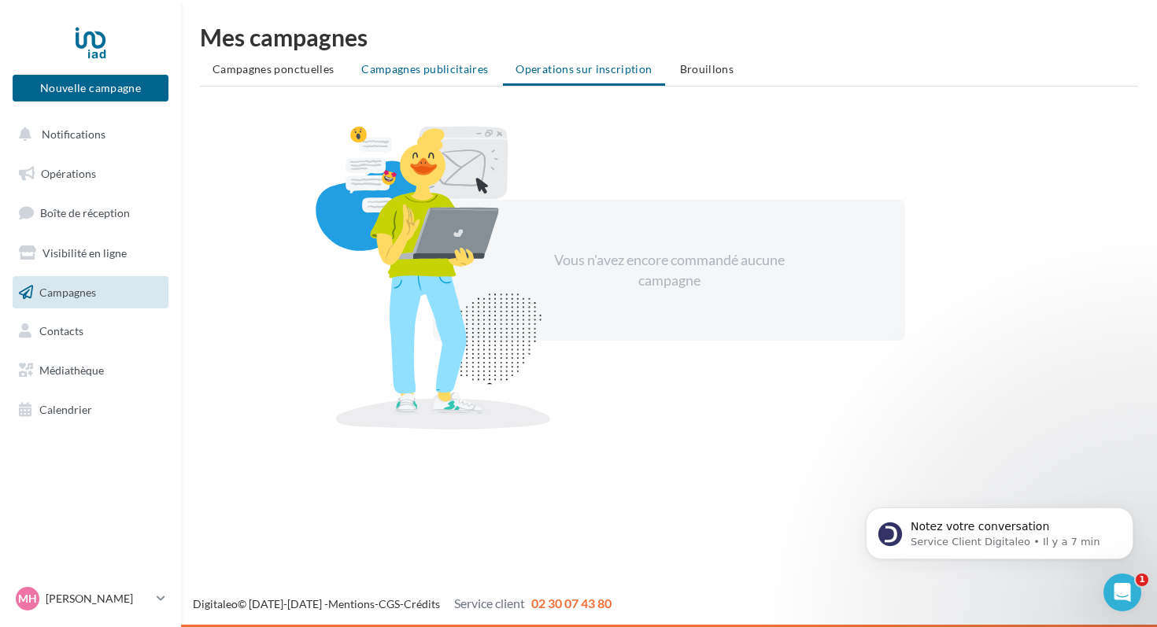
click at [436, 70] on span "Campagnes publicitaires" at bounding box center [424, 68] width 127 height 13
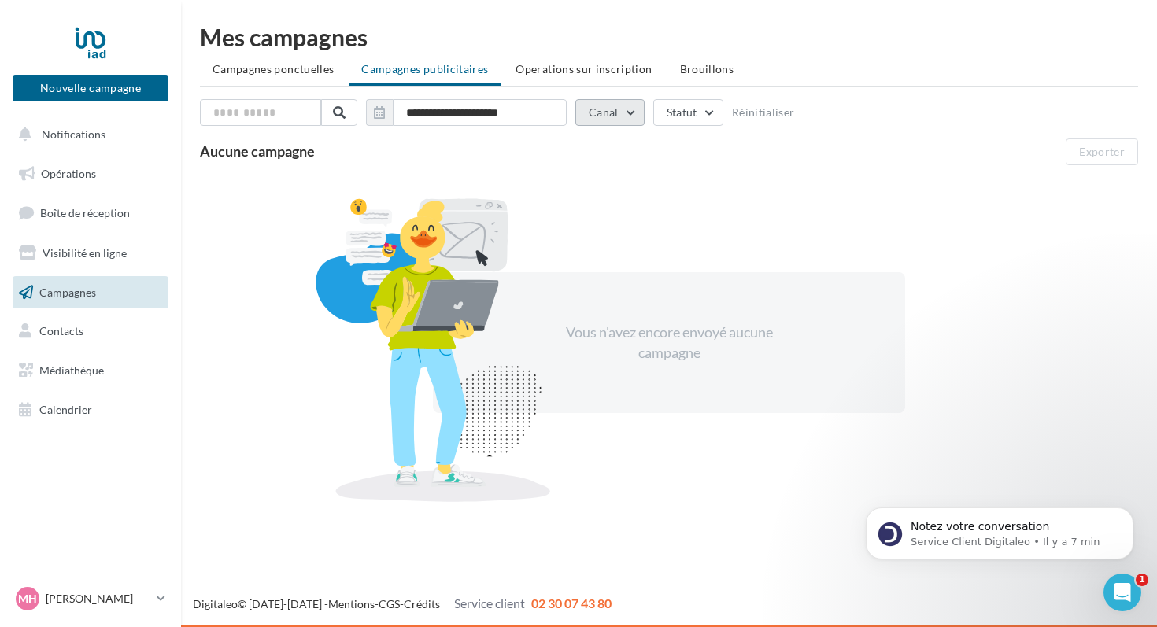
click at [634, 112] on button "Canal" at bounding box center [609, 112] width 69 height 27
click at [548, 161] on div "Aucune campagne Exporter" at bounding box center [675, 152] width 951 height 27
click at [291, 74] on span "Campagnes ponctuelles" at bounding box center [273, 68] width 121 height 13
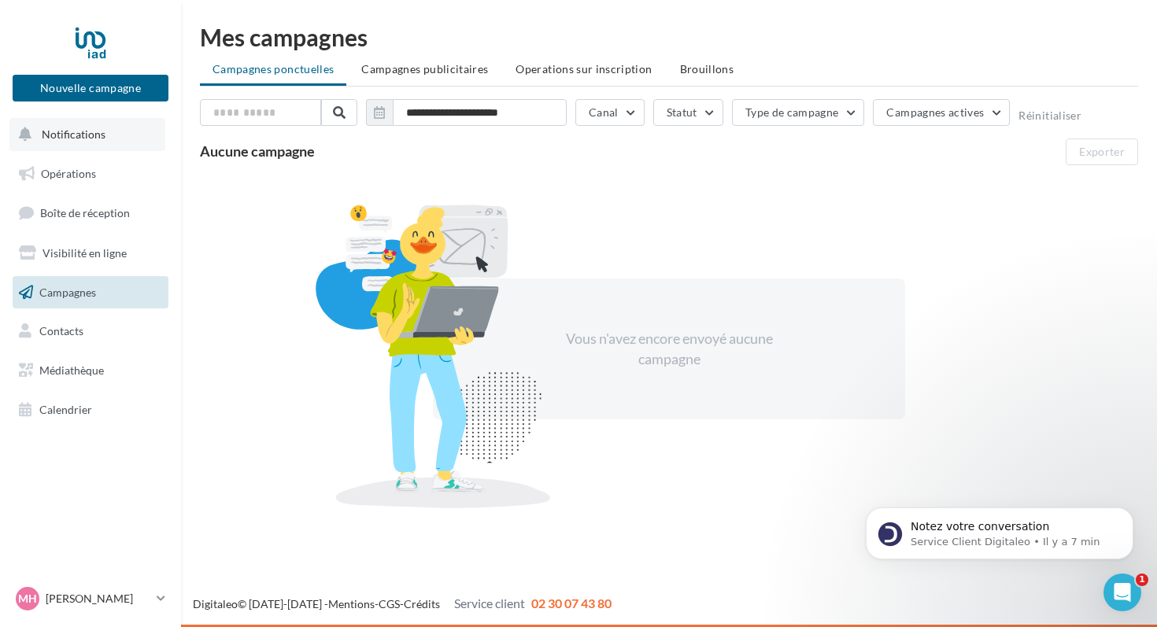
click at [100, 140] on span "Notifications" at bounding box center [74, 134] width 64 height 13
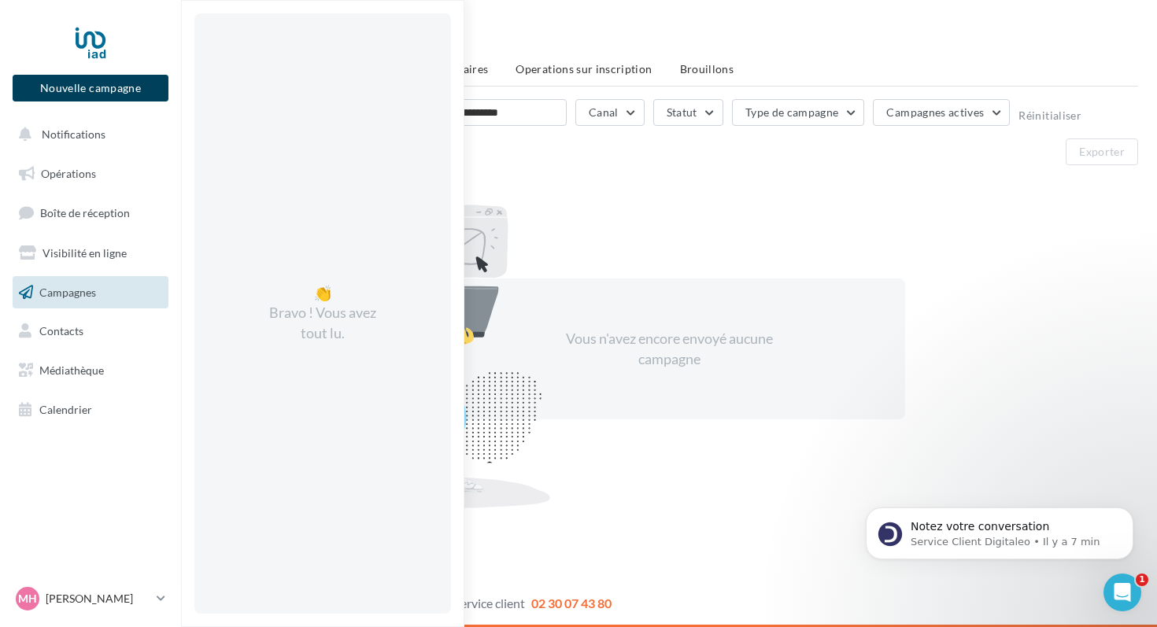
click at [130, 85] on button "Nouvelle campagne" at bounding box center [91, 88] width 156 height 27
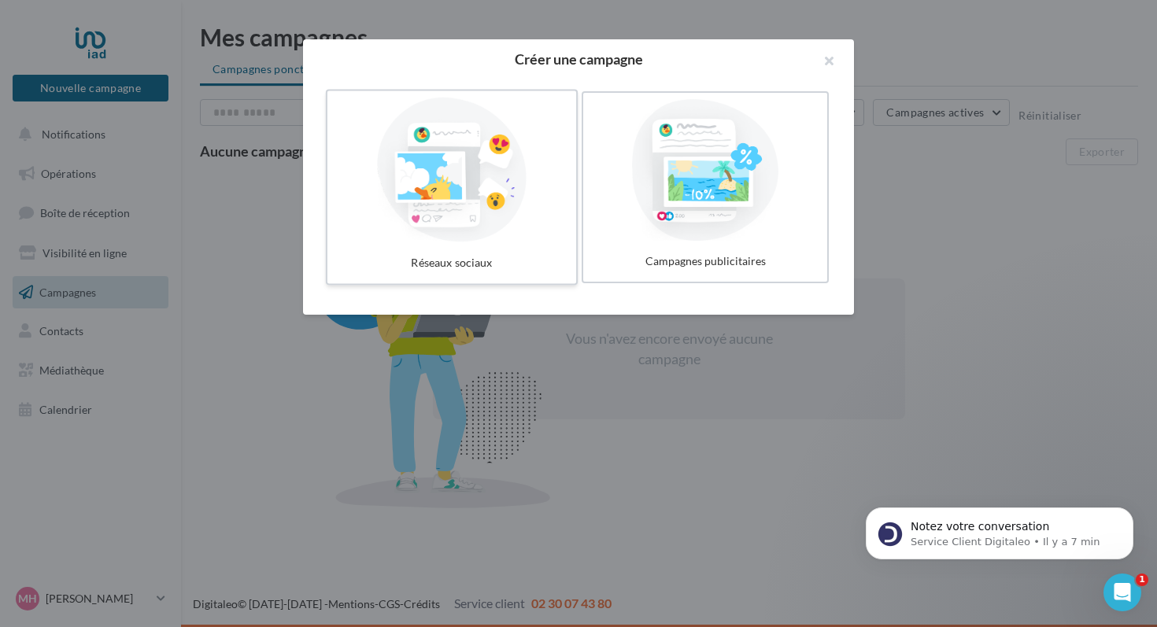
click at [476, 194] on div at bounding box center [452, 170] width 236 height 145
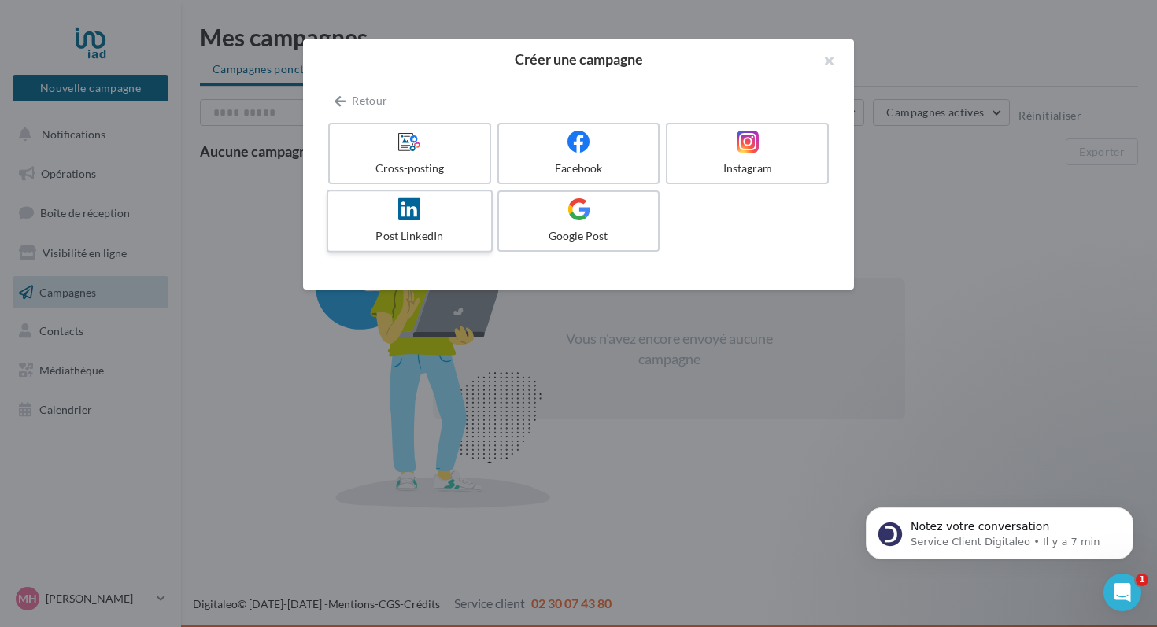
click at [446, 216] on div at bounding box center [410, 210] width 150 height 24
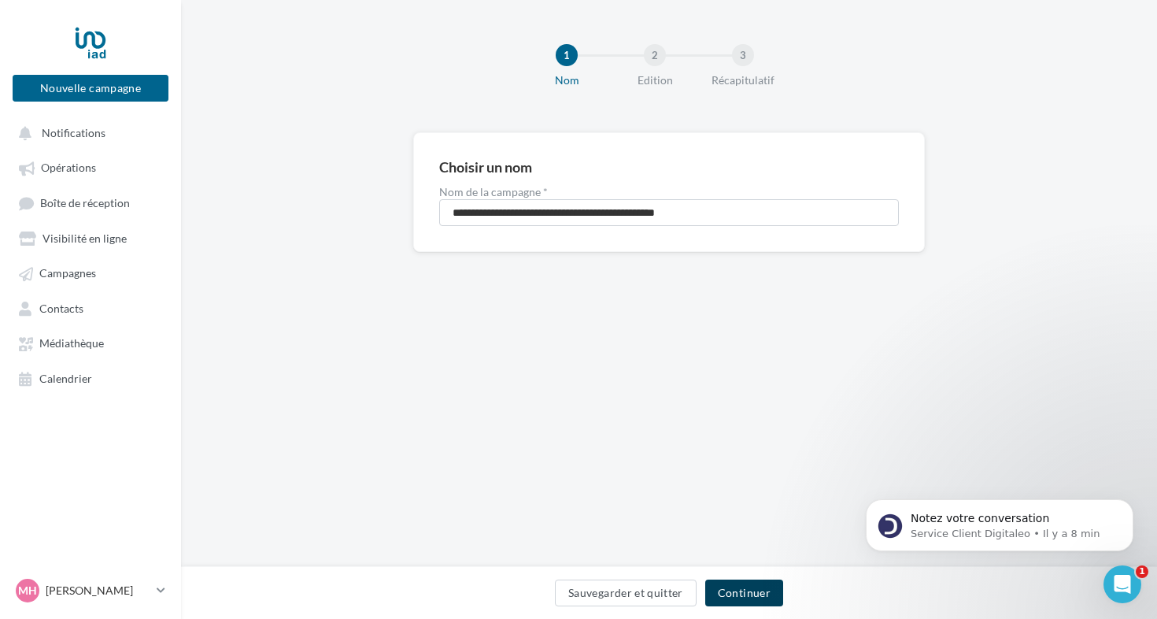
click at [739, 589] on button "Continuer" at bounding box center [744, 592] width 78 height 27
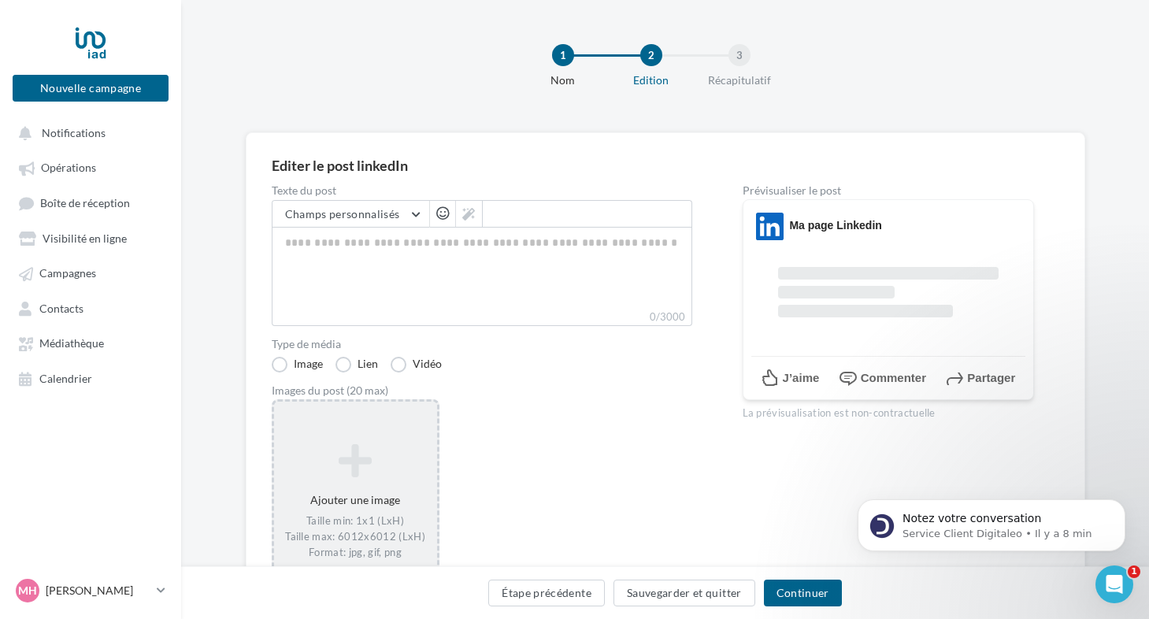
click at [354, 472] on icon at bounding box center [355, 461] width 150 height 38
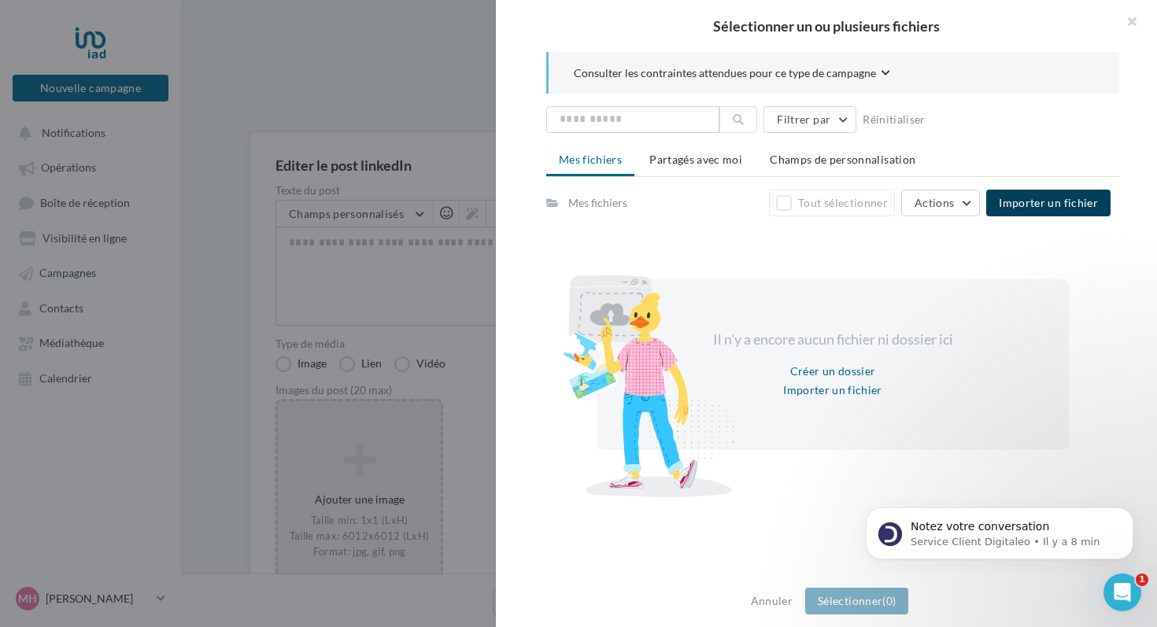
click at [1059, 212] on button "Importer un fichier" at bounding box center [1048, 203] width 124 height 27
